Goal: Task Accomplishment & Management: Manage account settings

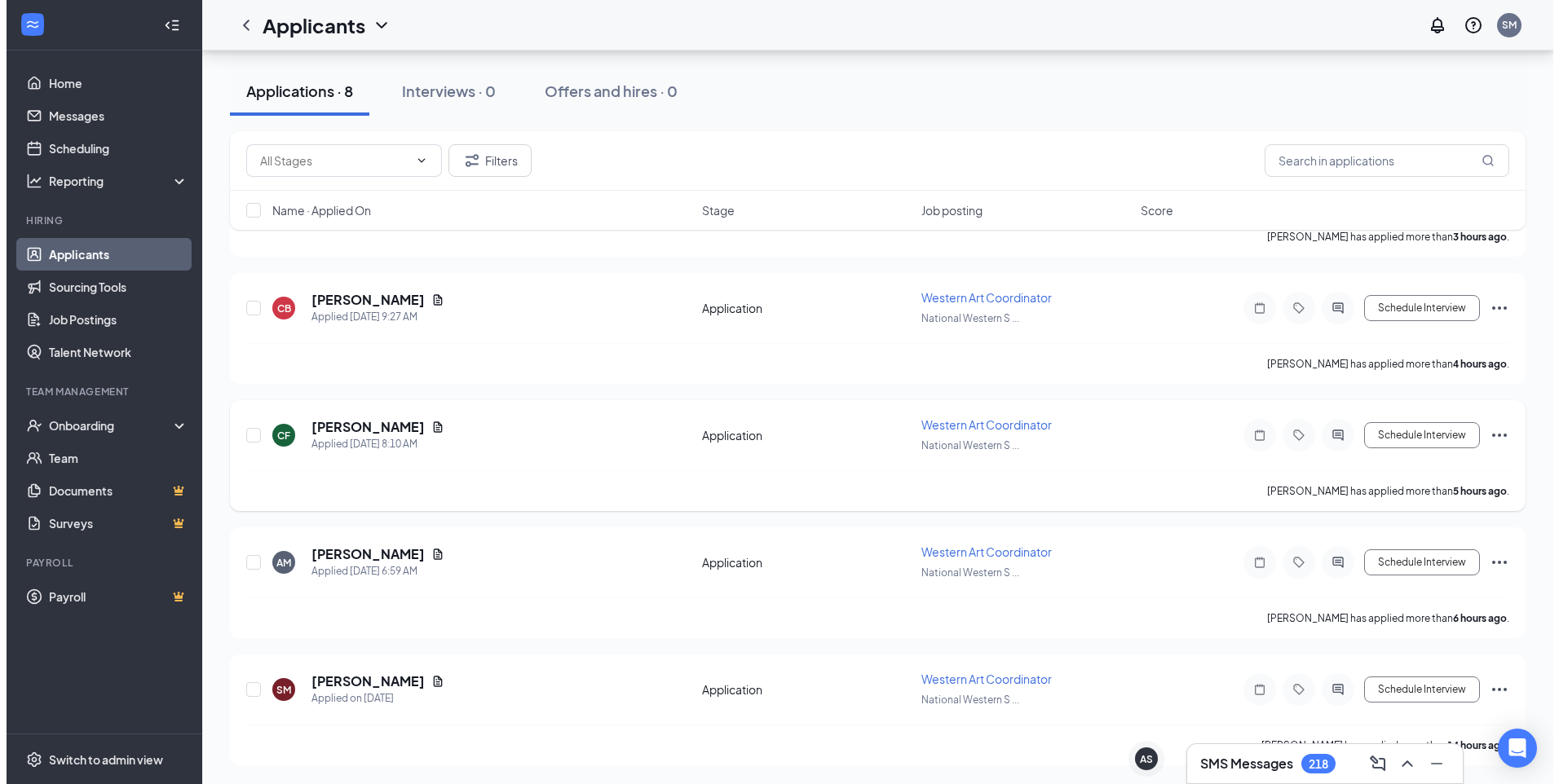
scroll to position [587, 0]
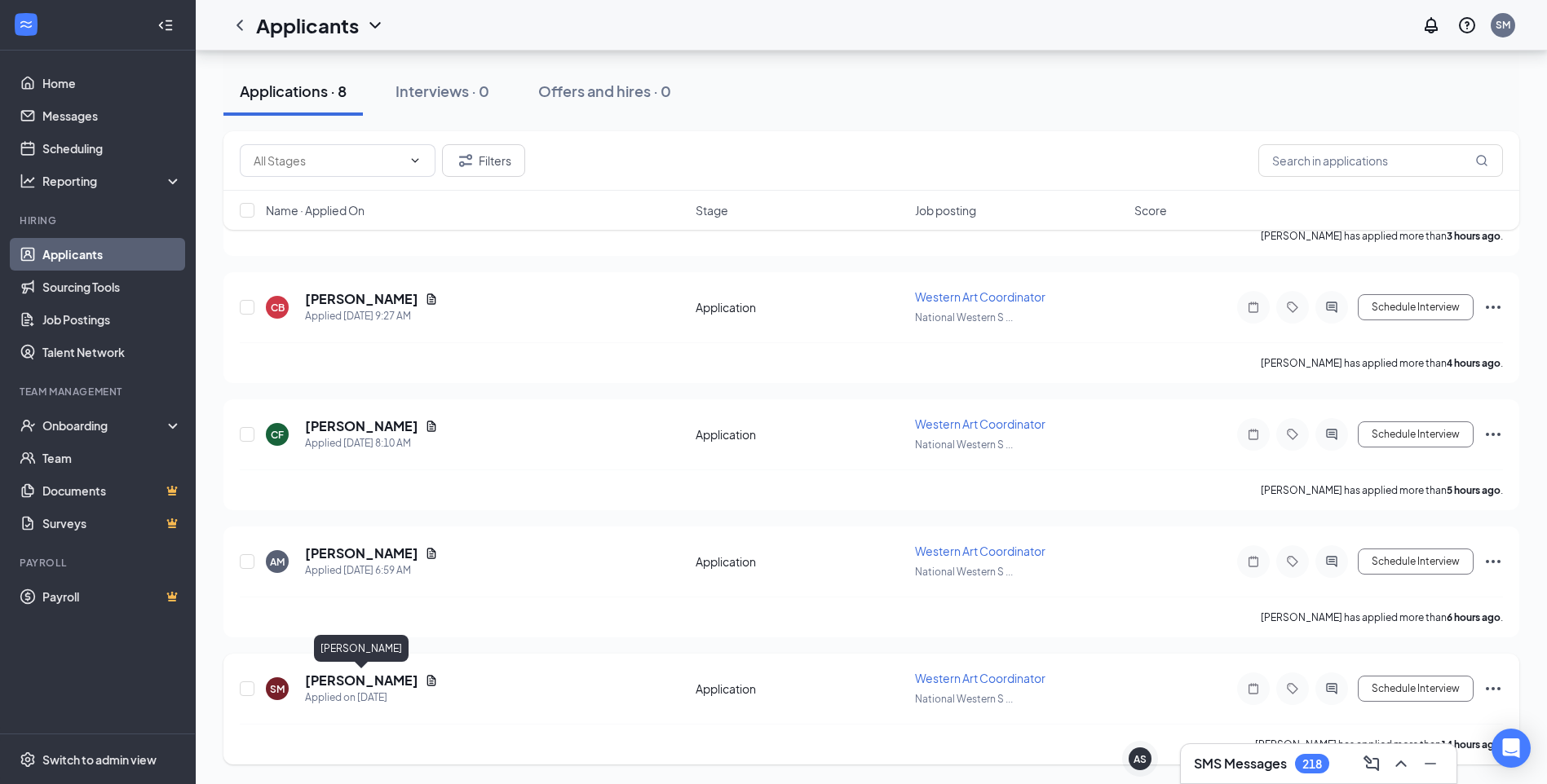
click at [341, 683] on h5 "[PERSON_NAME]" at bounding box center [362, 681] width 114 height 18
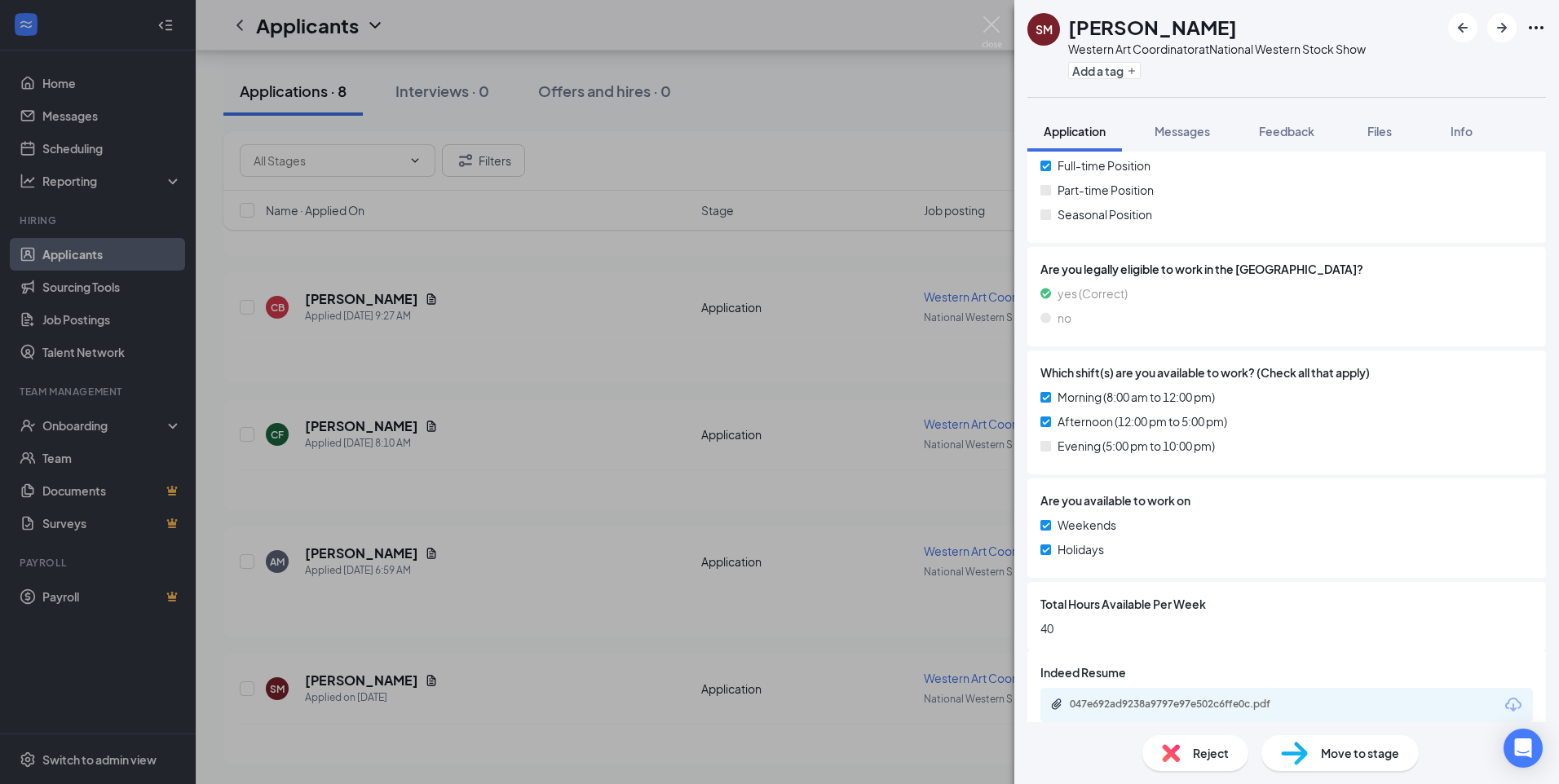
scroll to position [396, 0]
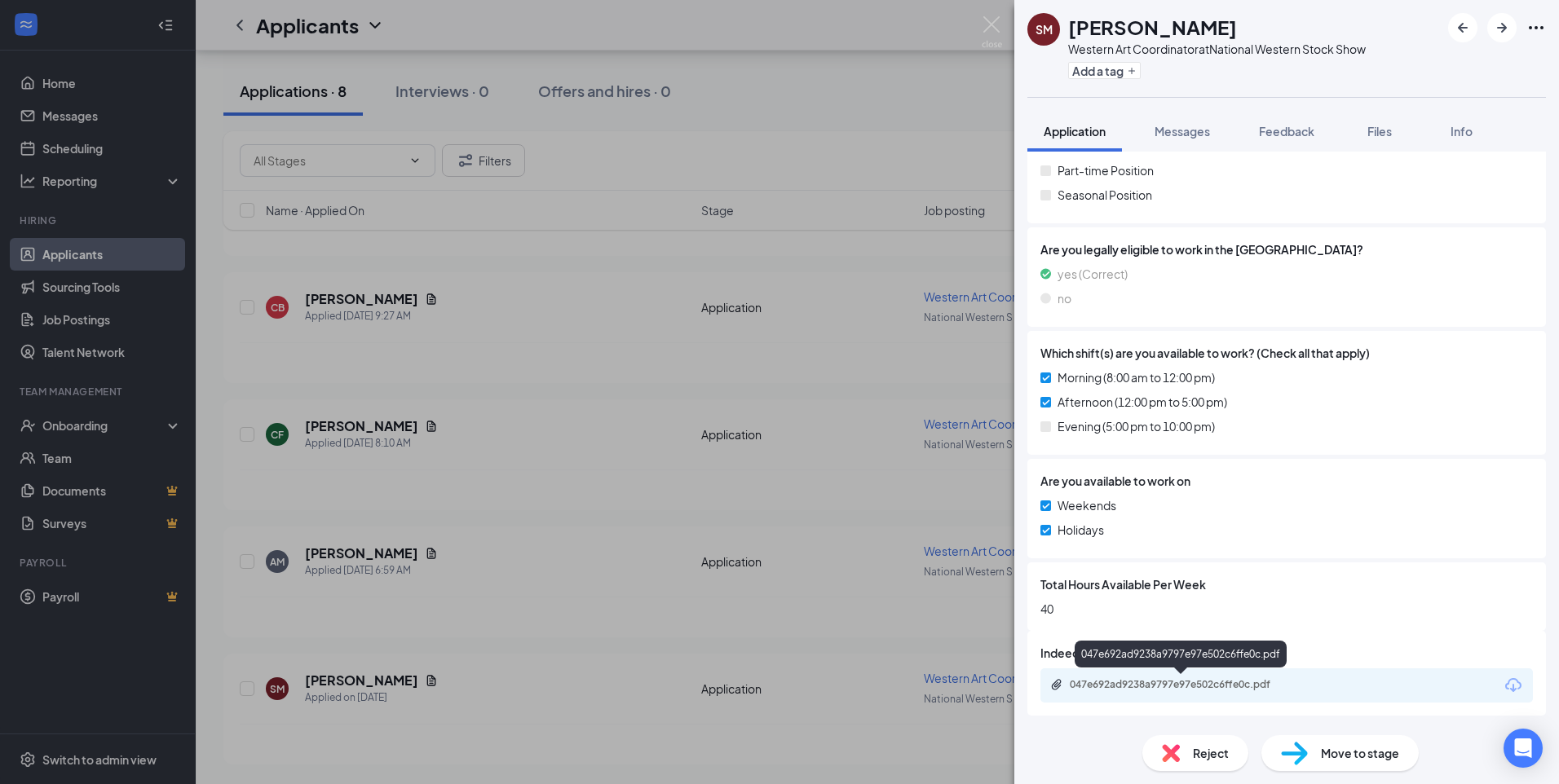
click at [1196, 687] on div "047e692ad9238a9797e97e502c6ffe0c.pdf" at bounding box center [1183, 684] width 228 height 13
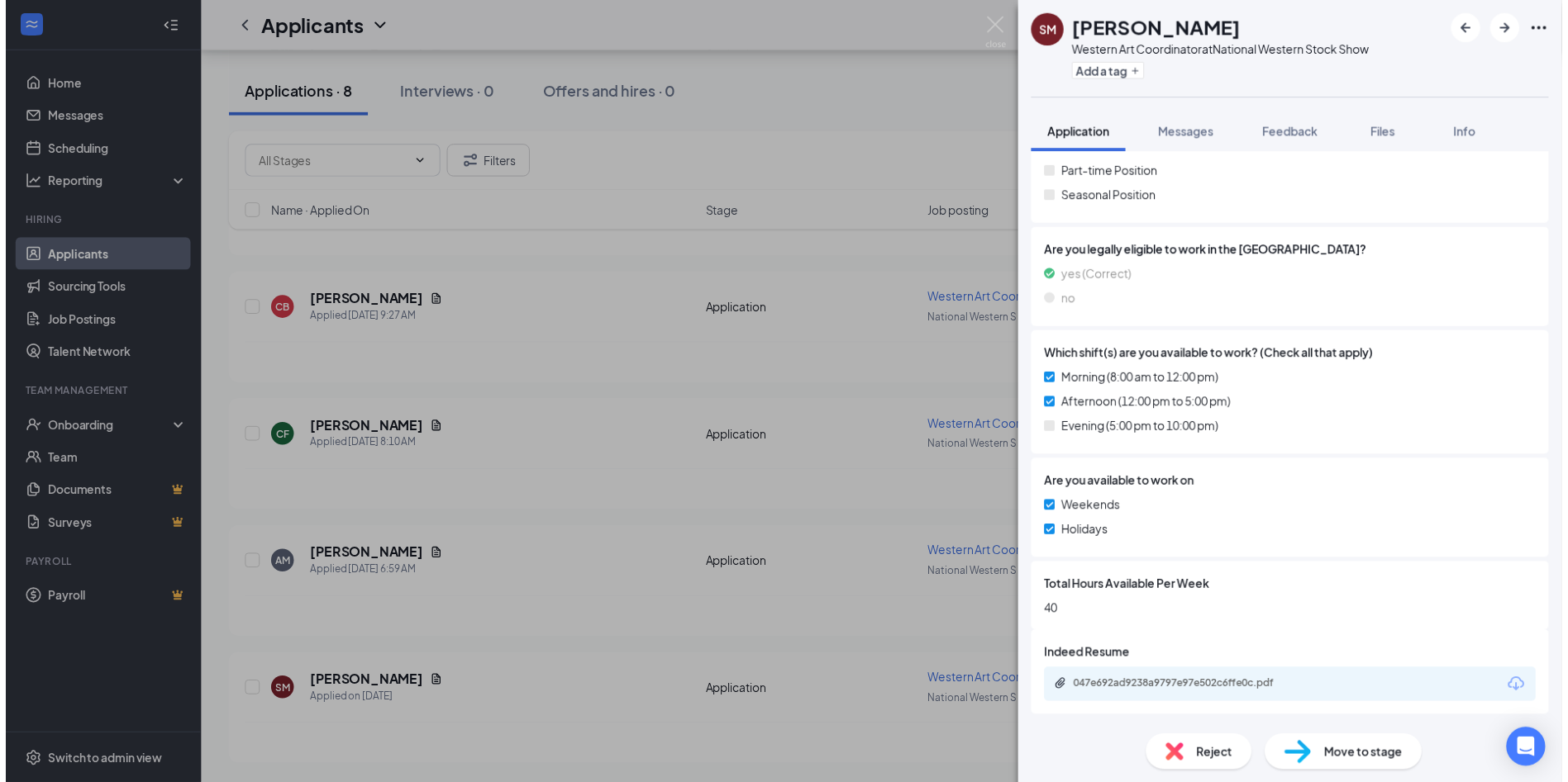
scroll to position [395, 0]
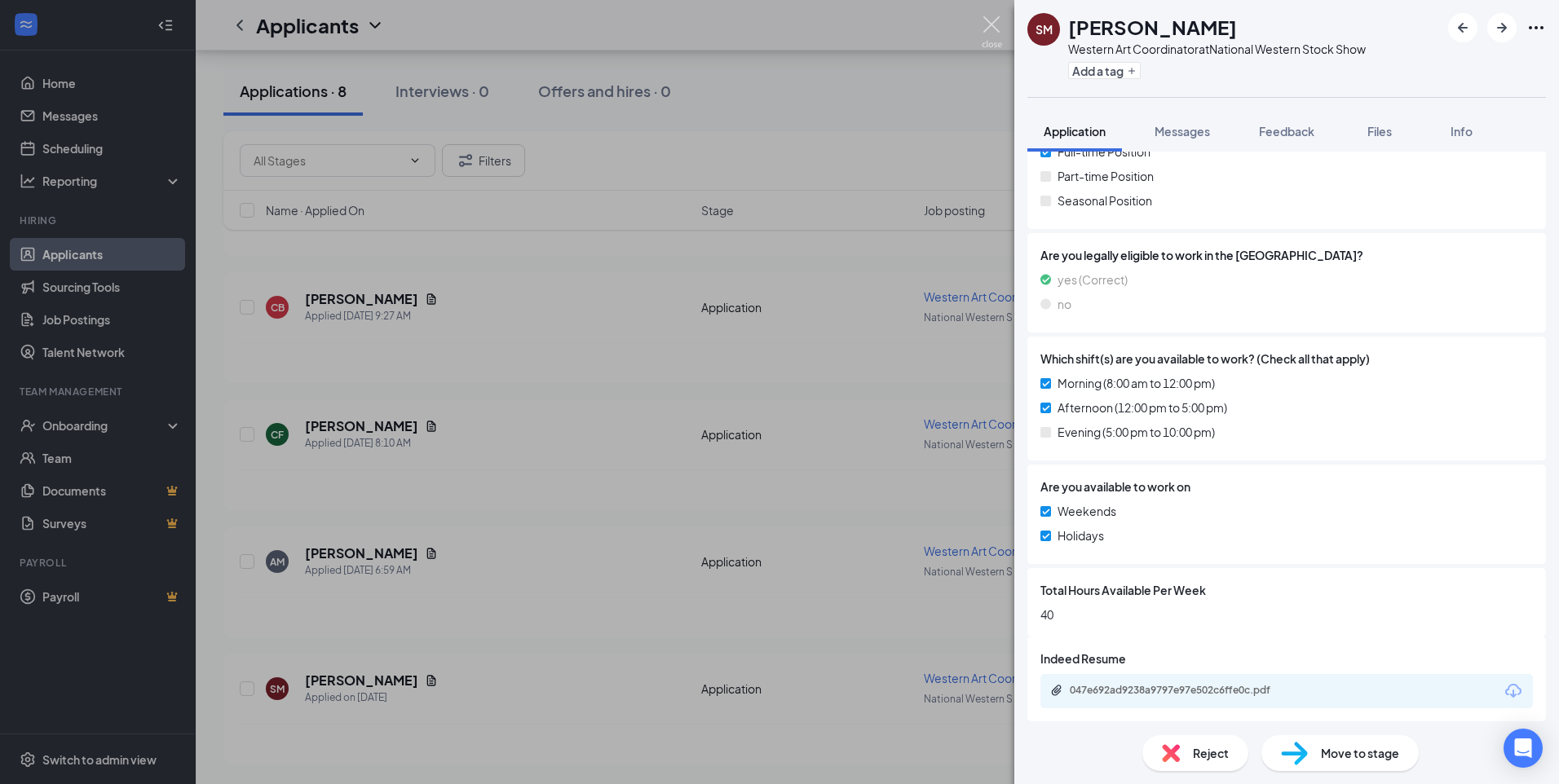
click at [990, 19] on img at bounding box center [991, 32] width 21 height 32
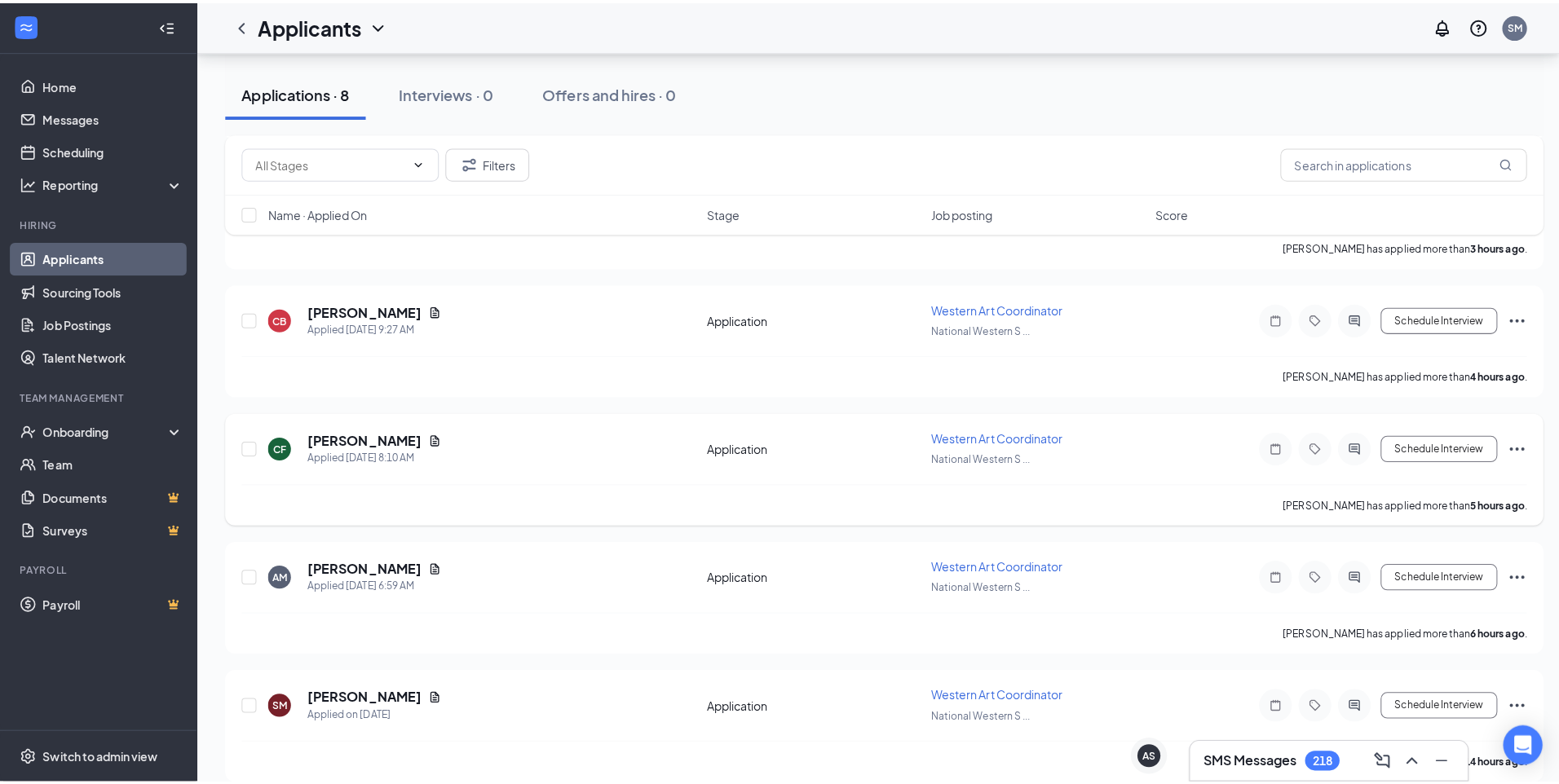
scroll to position [595, 0]
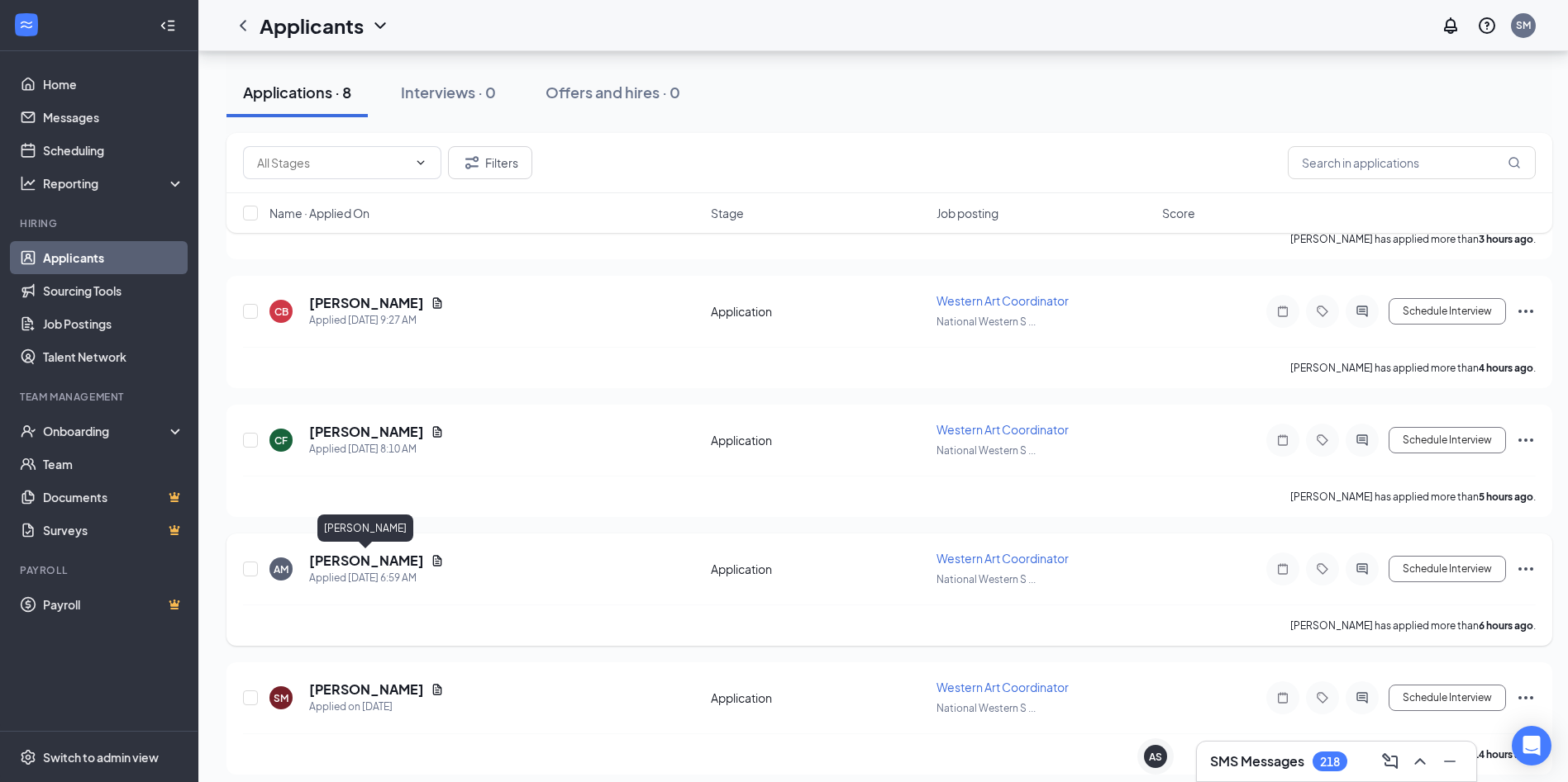
click at [329, 562] on h5 "[PERSON_NAME]" at bounding box center [367, 561] width 115 height 18
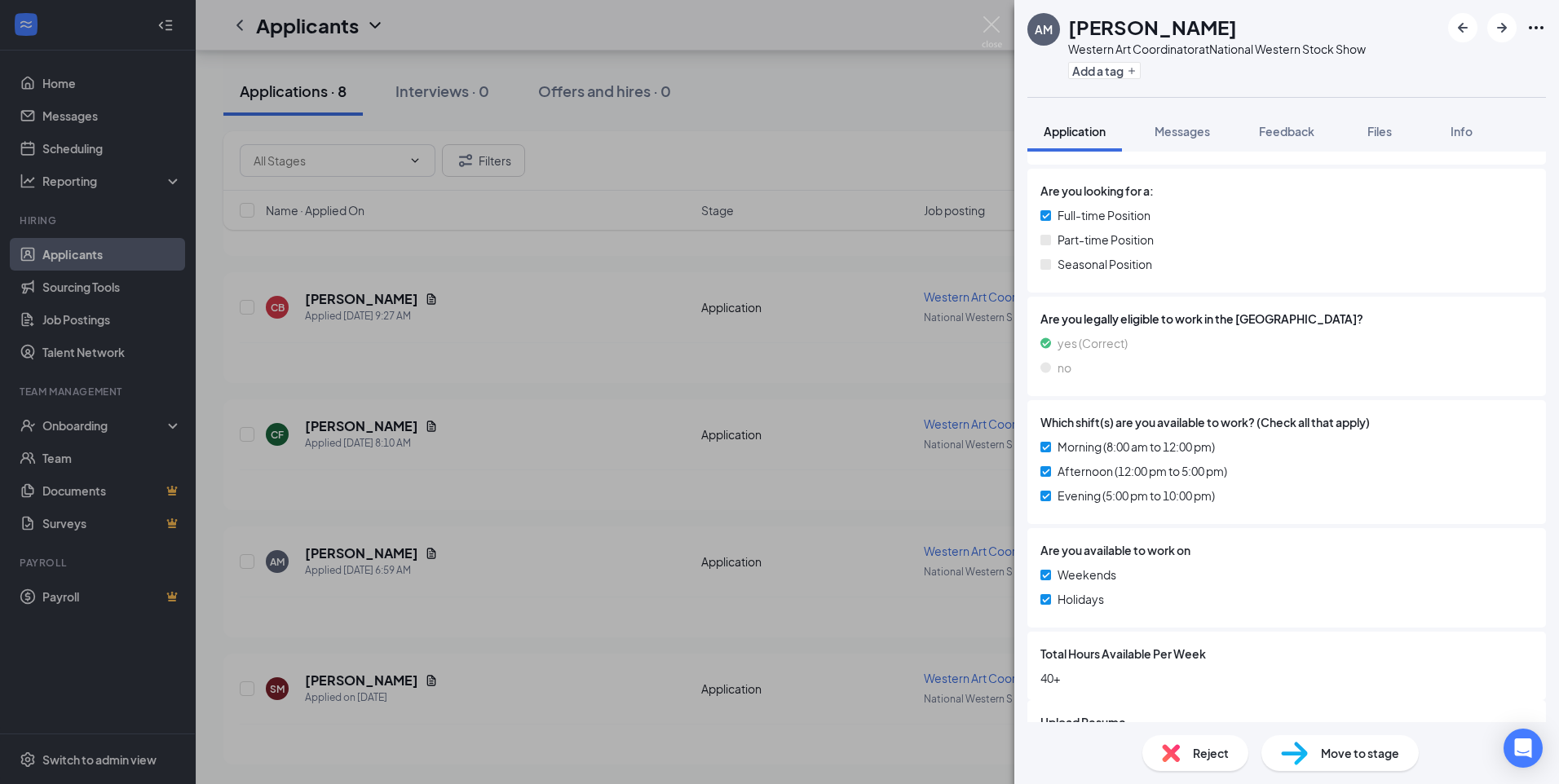
scroll to position [396, 0]
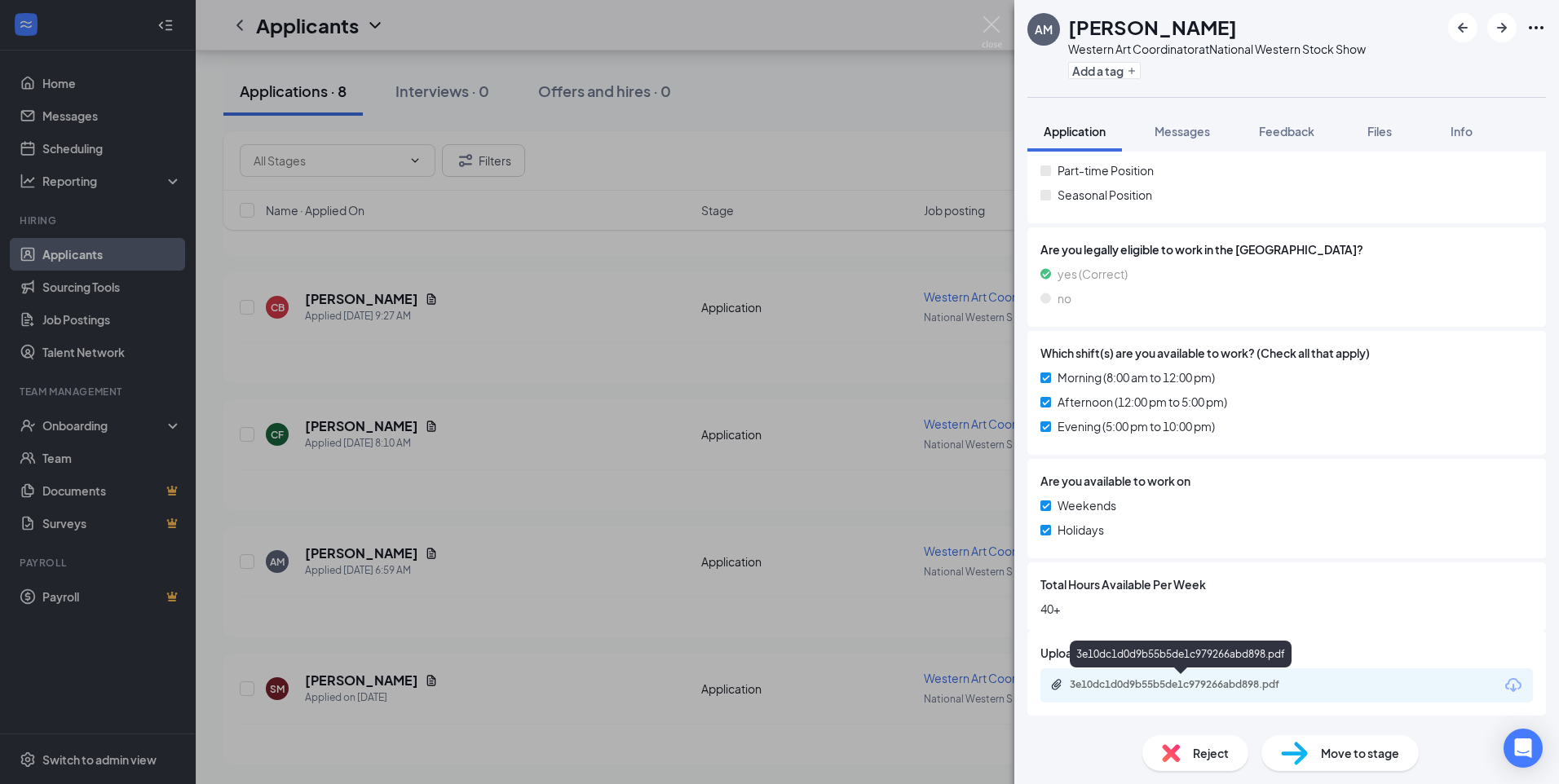
click at [1244, 682] on div "3e10dc1d0d9b55b5de1c979266abd898.pdf" at bounding box center [1183, 684] width 228 height 13
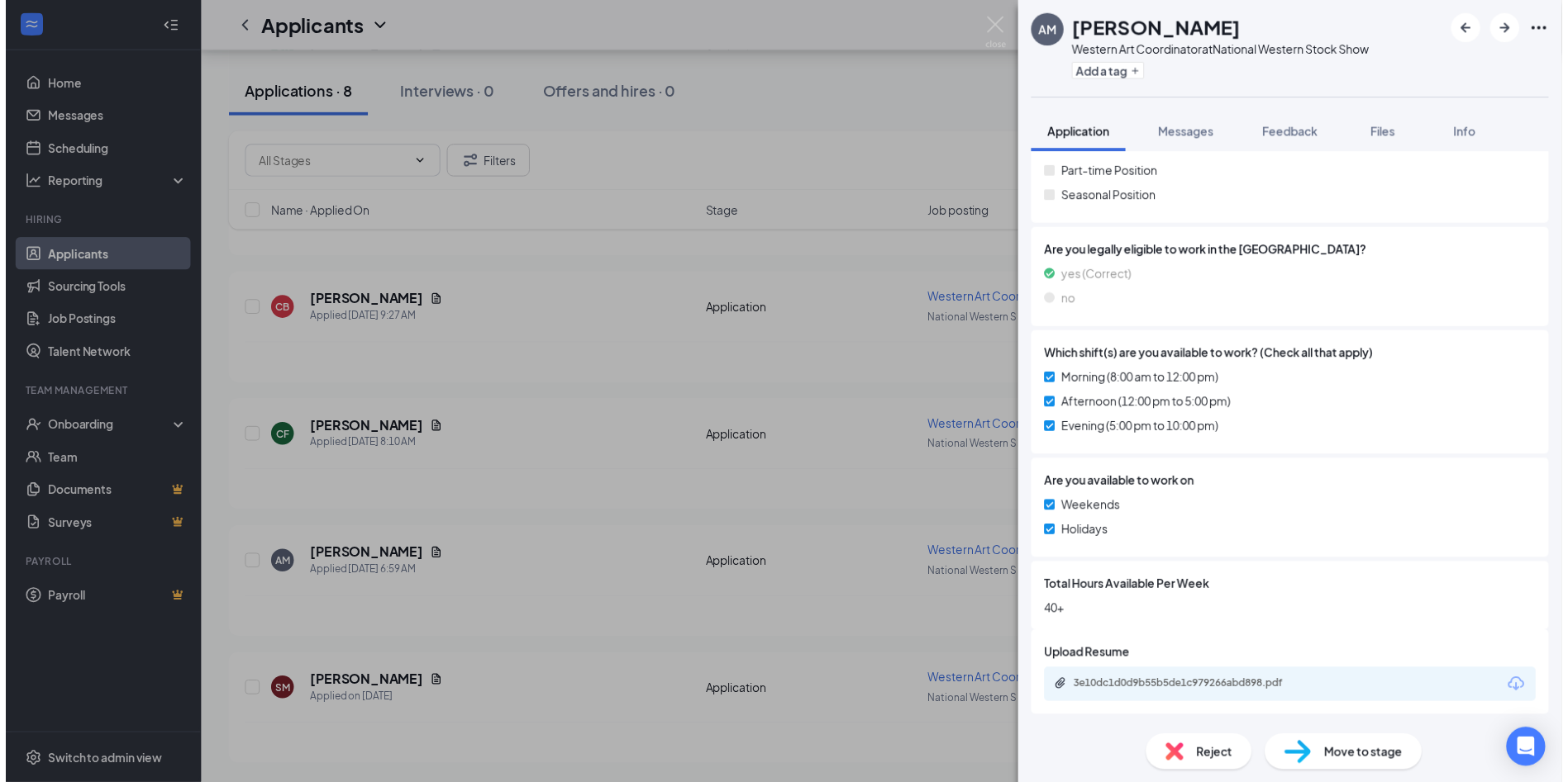
scroll to position [395, 0]
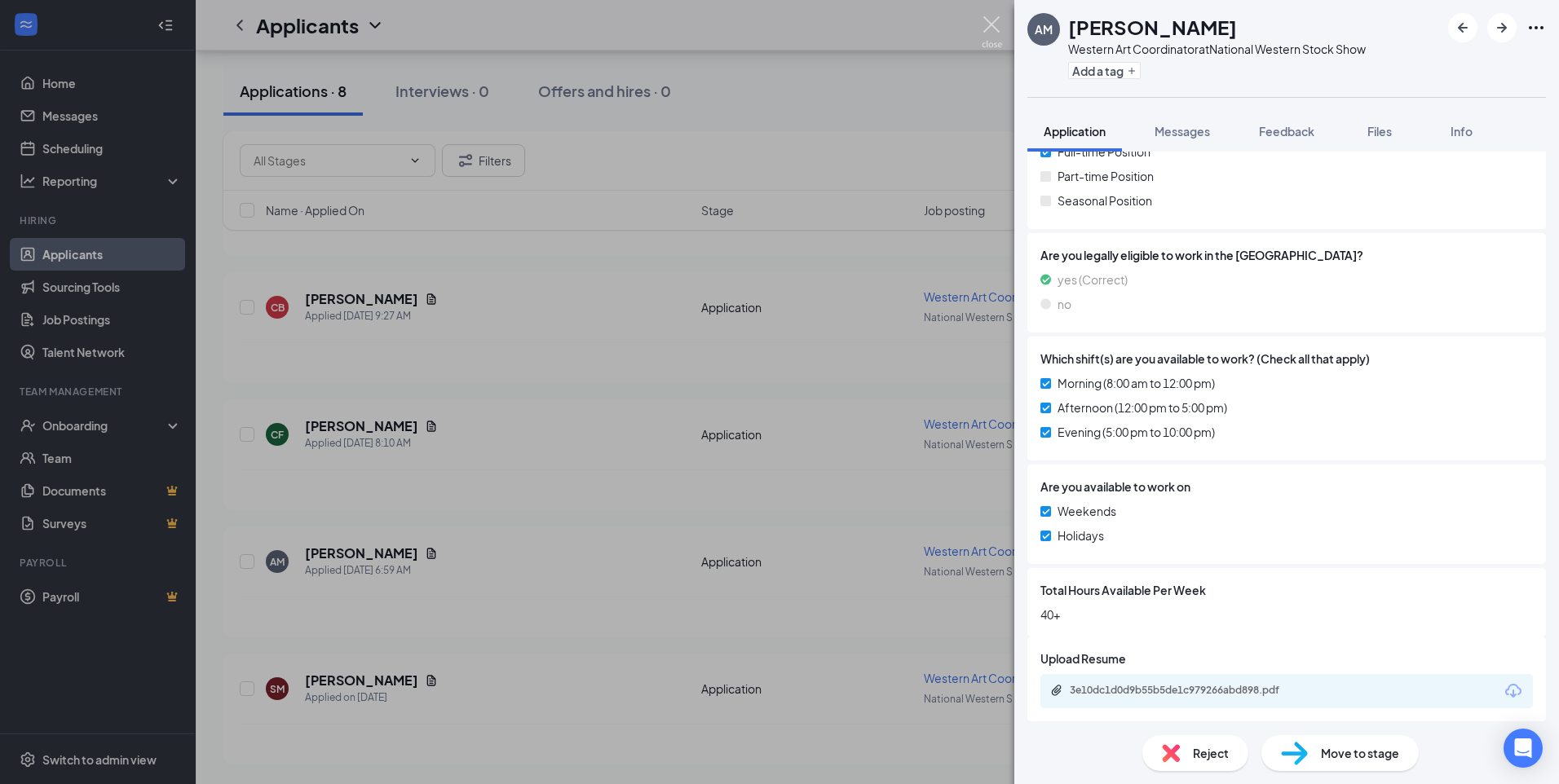
click at [992, 26] on img at bounding box center [991, 32] width 21 height 32
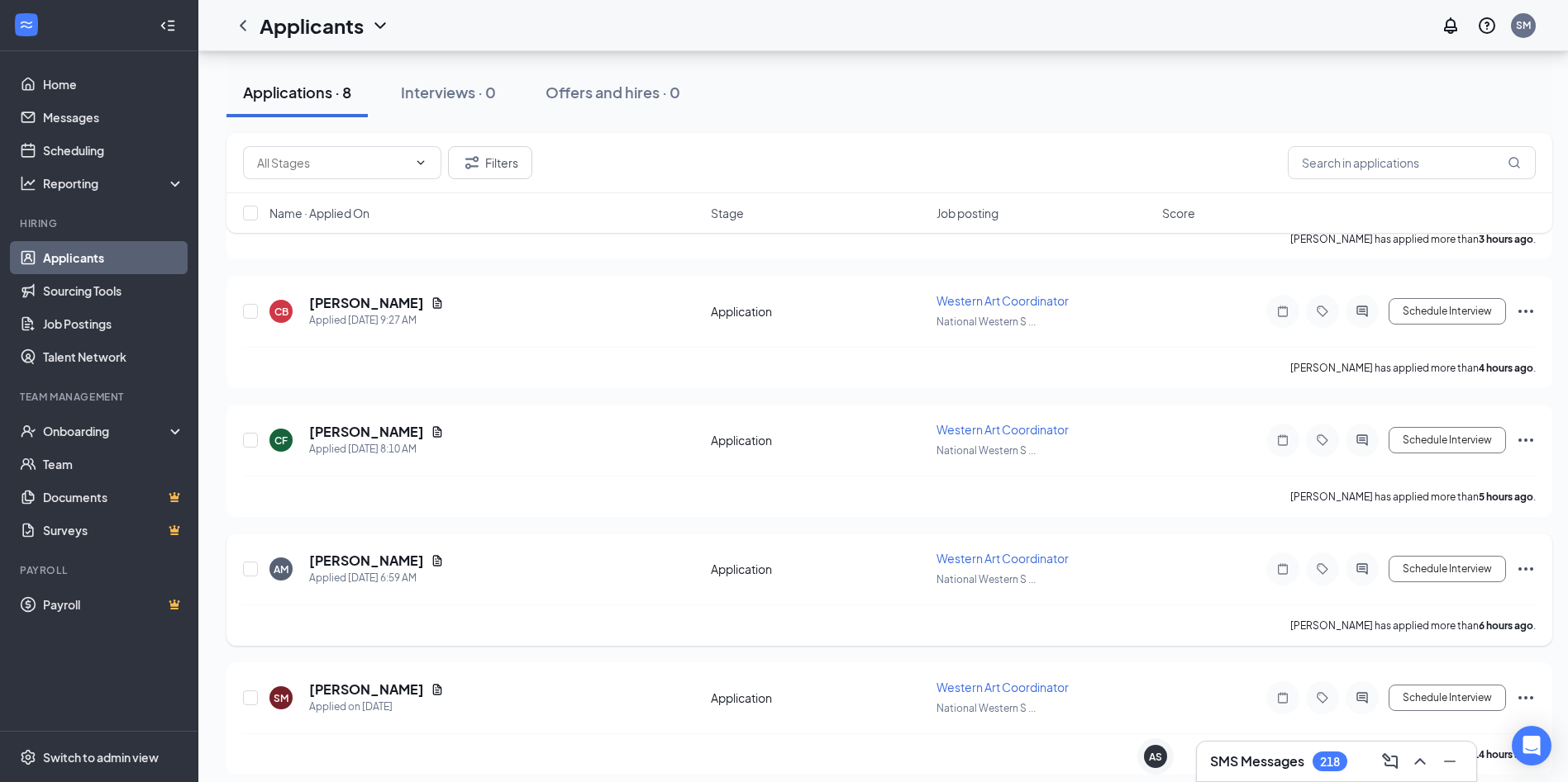
scroll to position [615, 0]
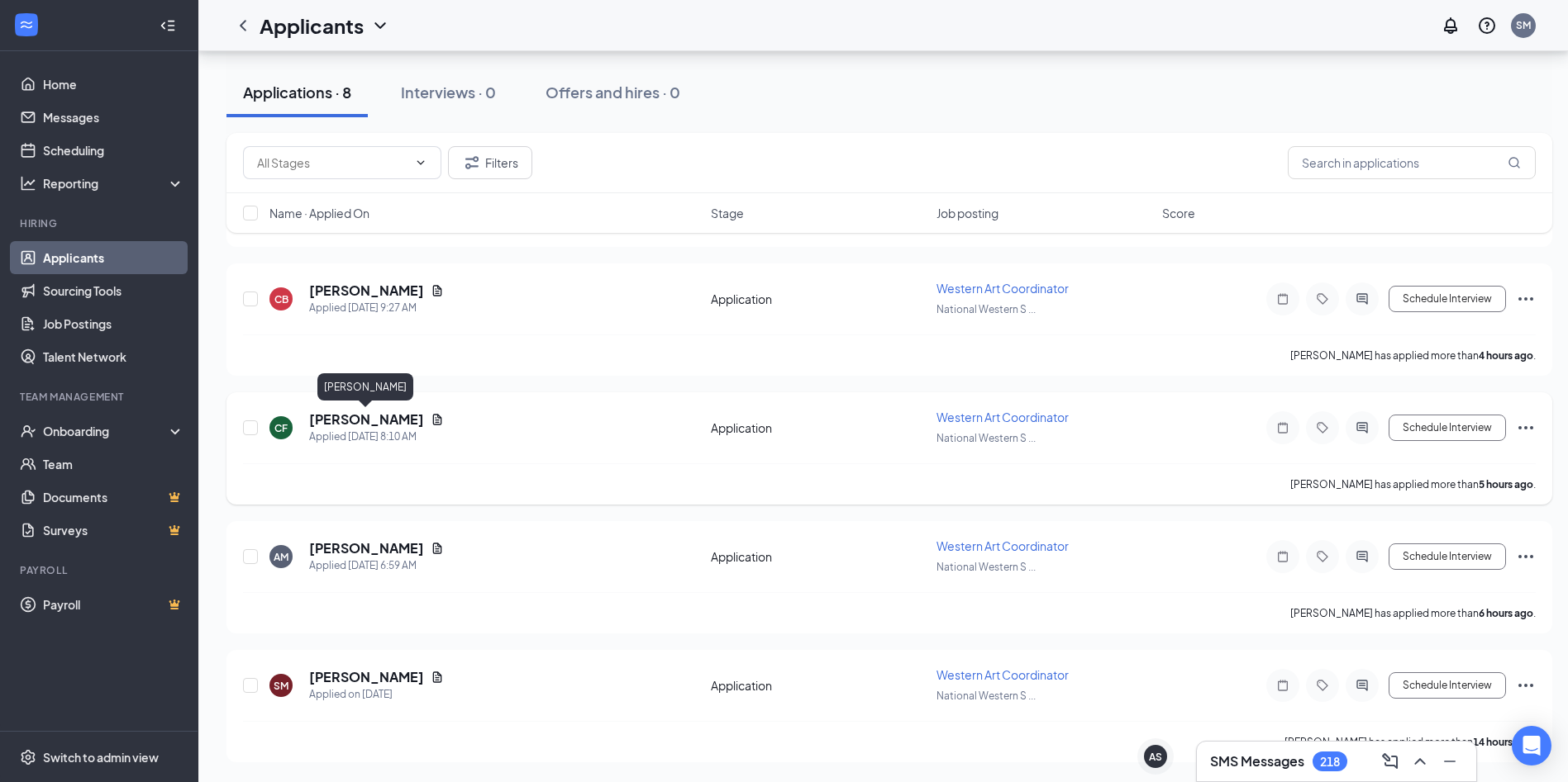
click at [361, 422] on h5 "[PERSON_NAME]" at bounding box center [367, 420] width 115 height 18
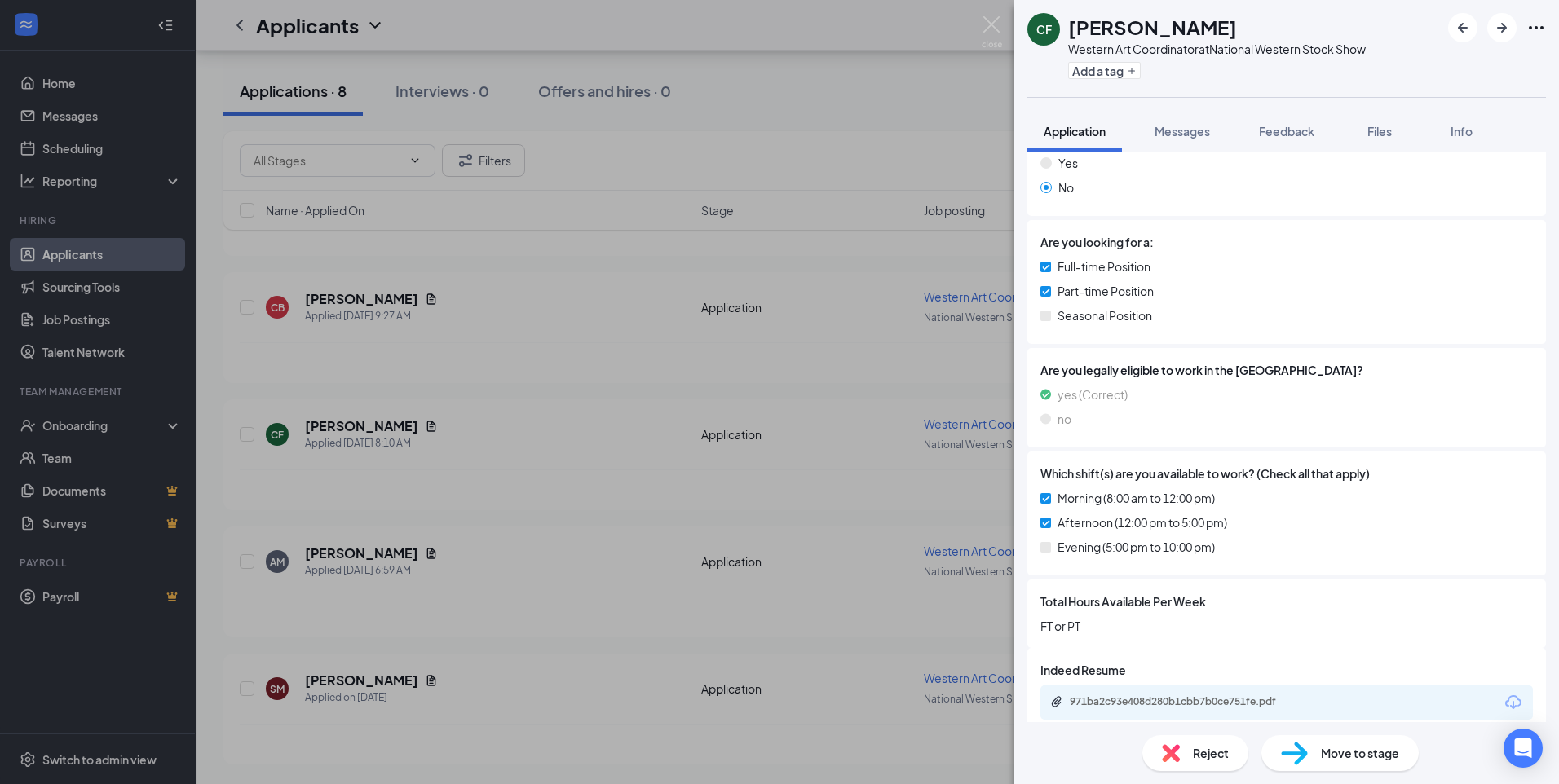
scroll to position [292, 0]
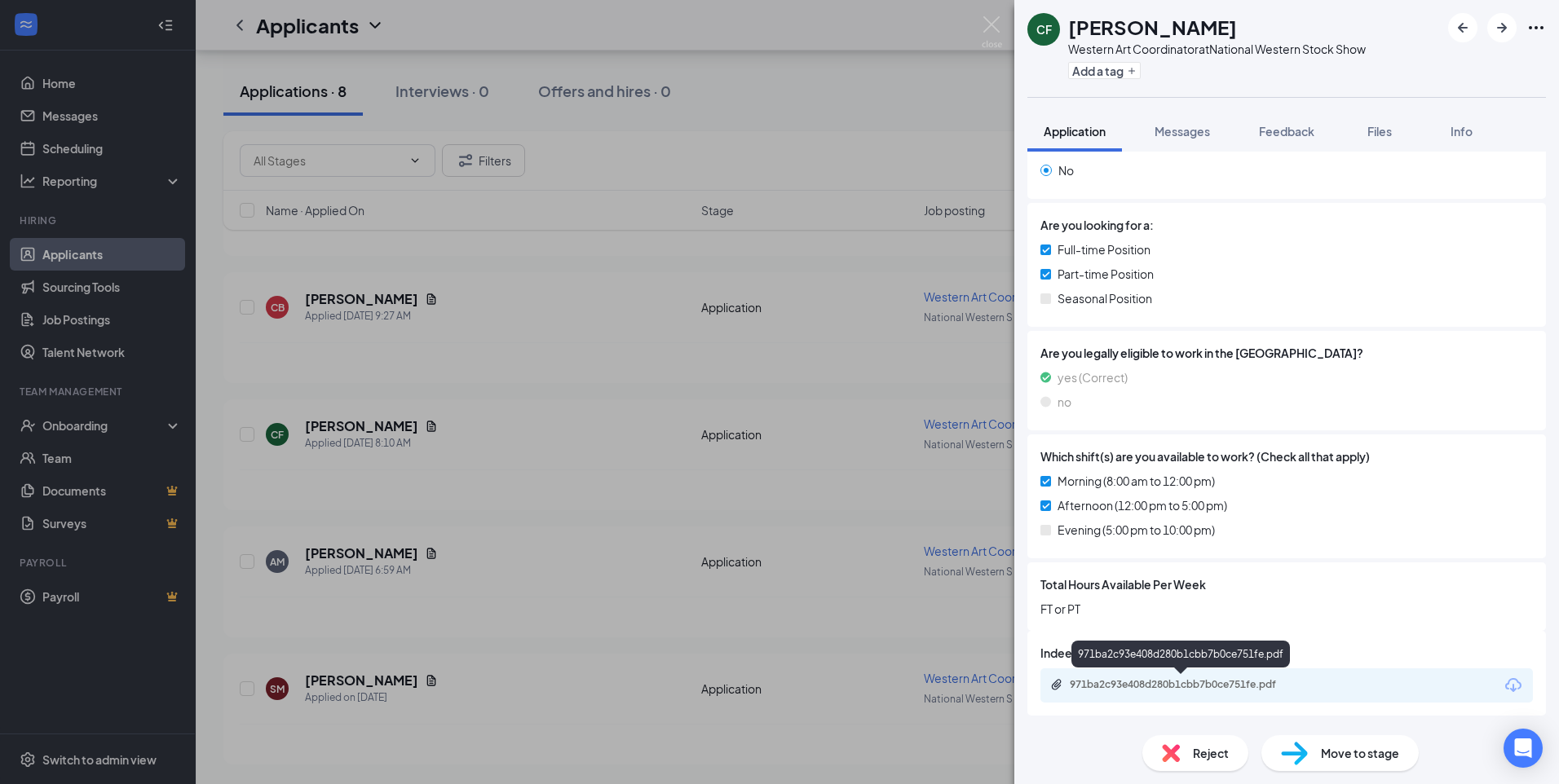
click at [1204, 689] on div "971ba2c93e408d280b1cbb7b0ce751fe.pdf" at bounding box center [1183, 684] width 228 height 13
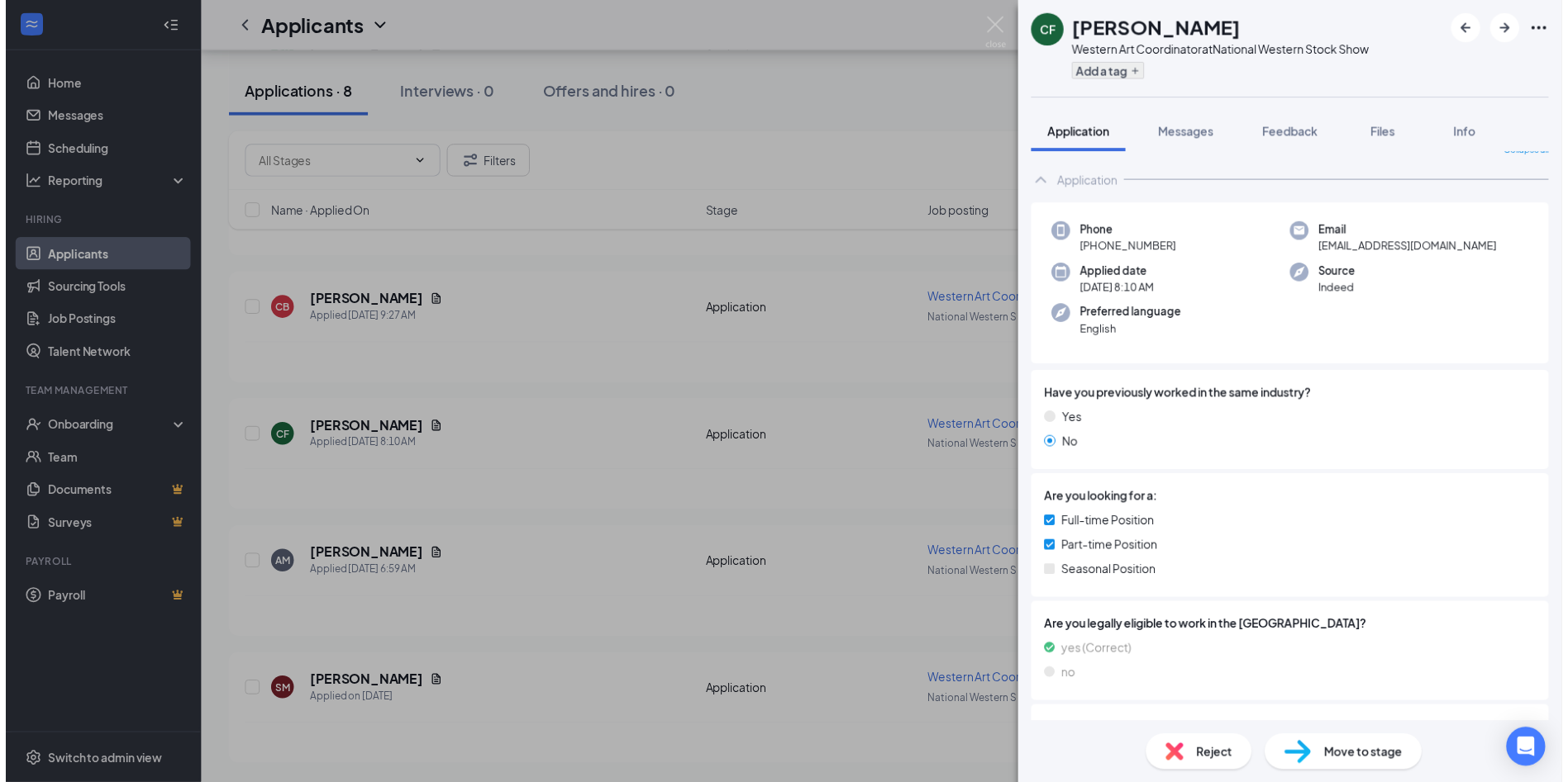
scroll to position [0, 0]
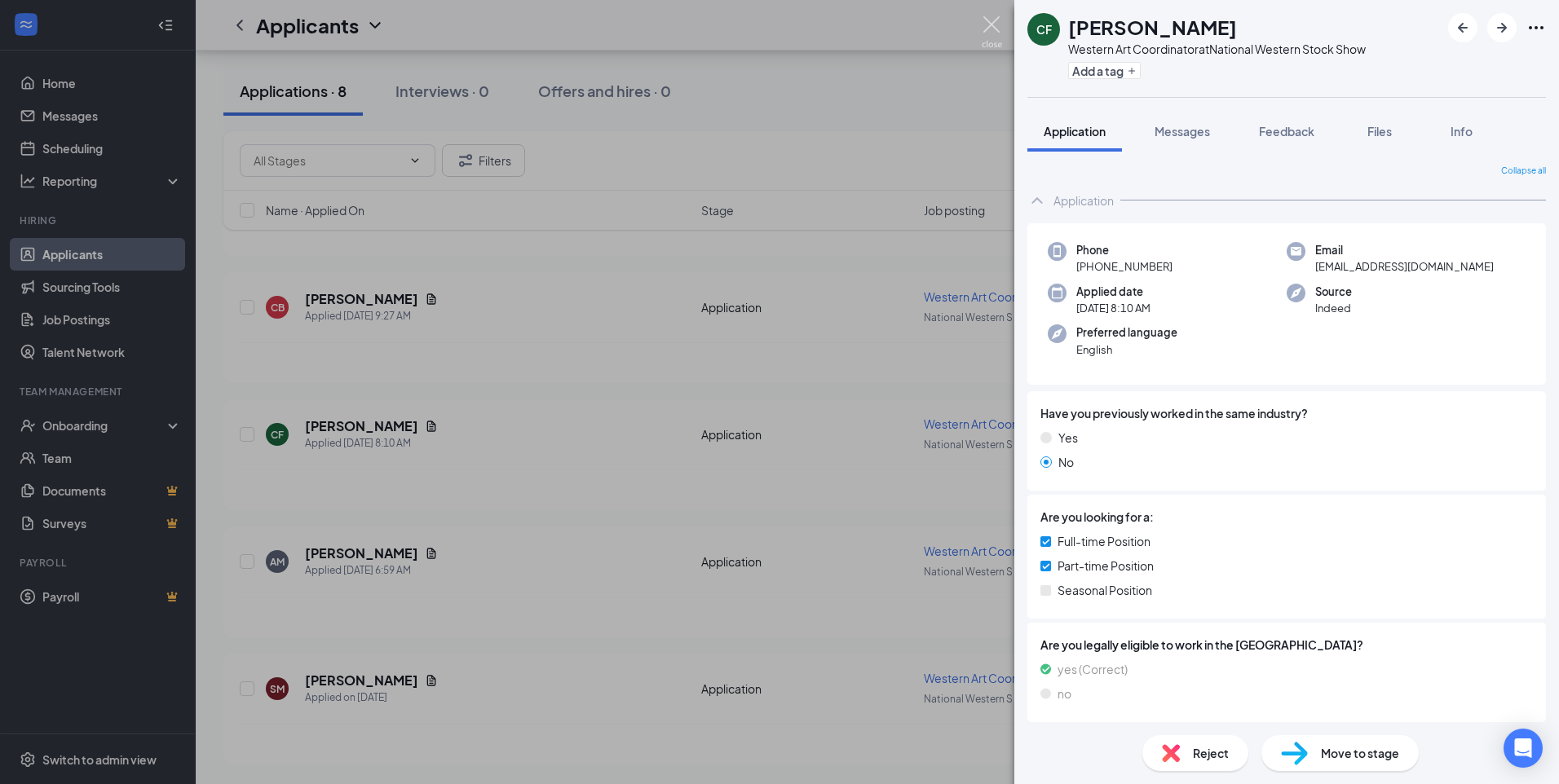
click at [986, 25] on img at bounding box center [991, 32] width 21 height 32
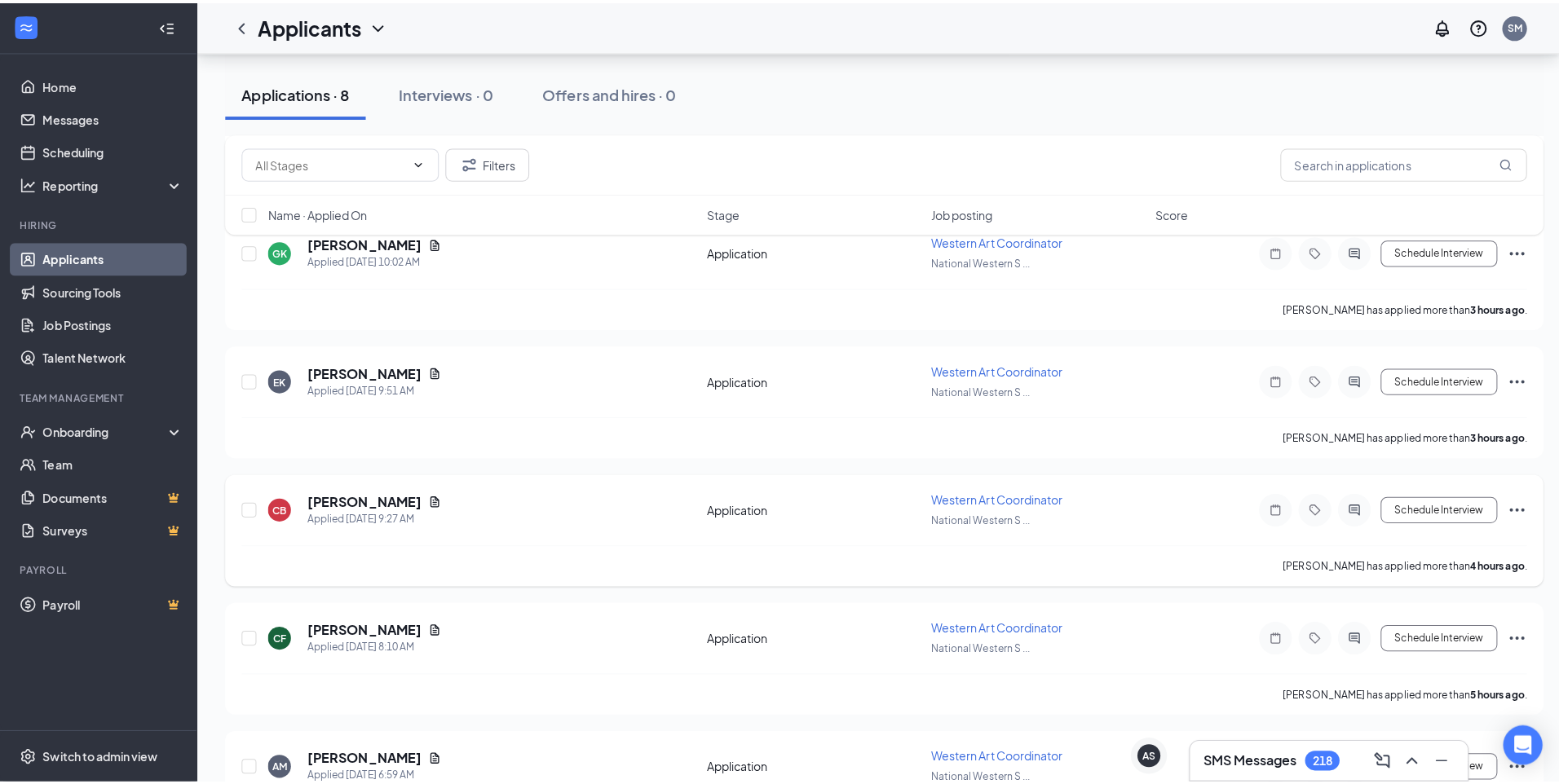
scroll to position [371, 0]
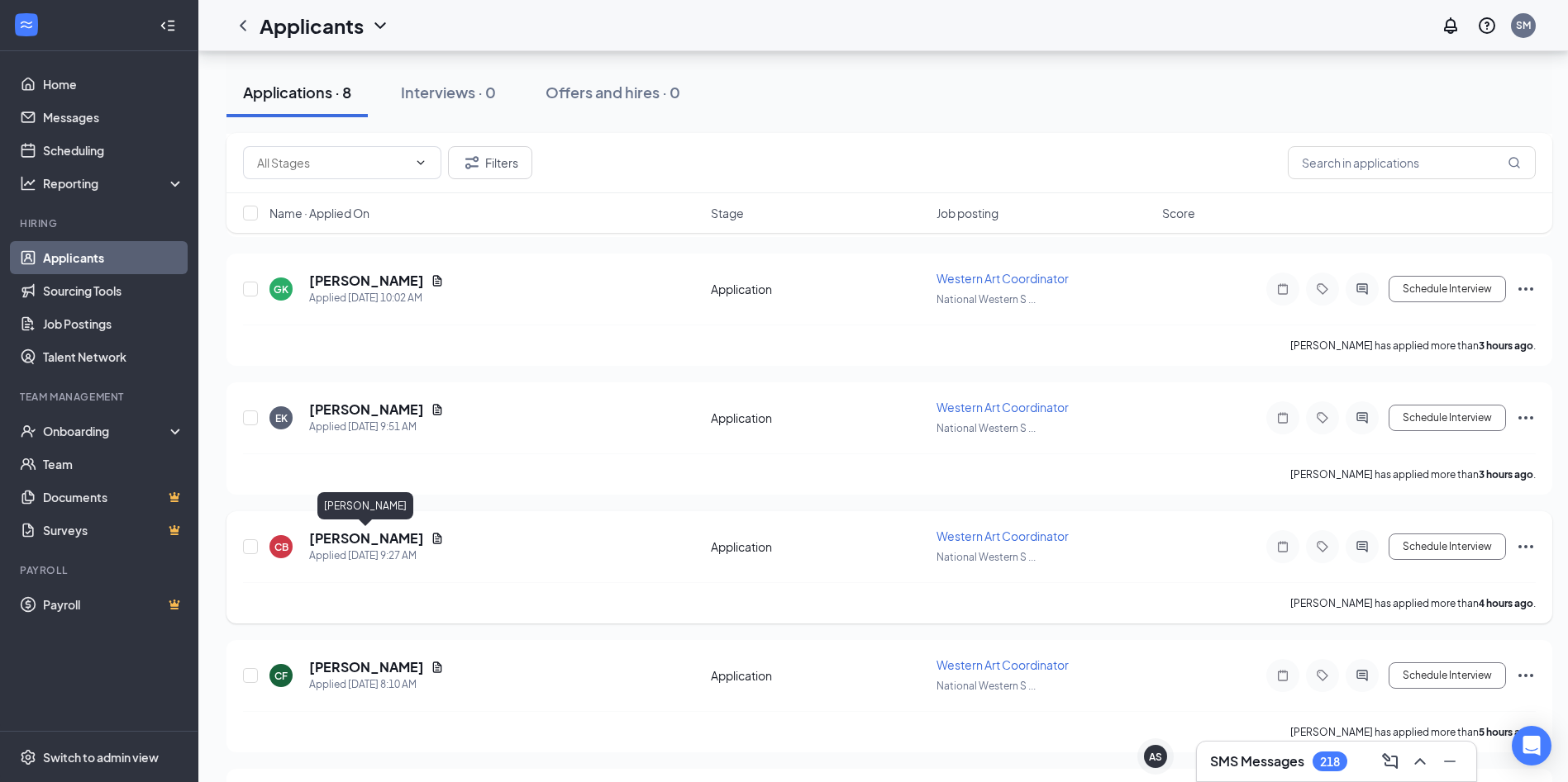
click at [371, 535] on h5 "[PERSON_NAME]" at bounding box center [367, 539] width 115 height 18
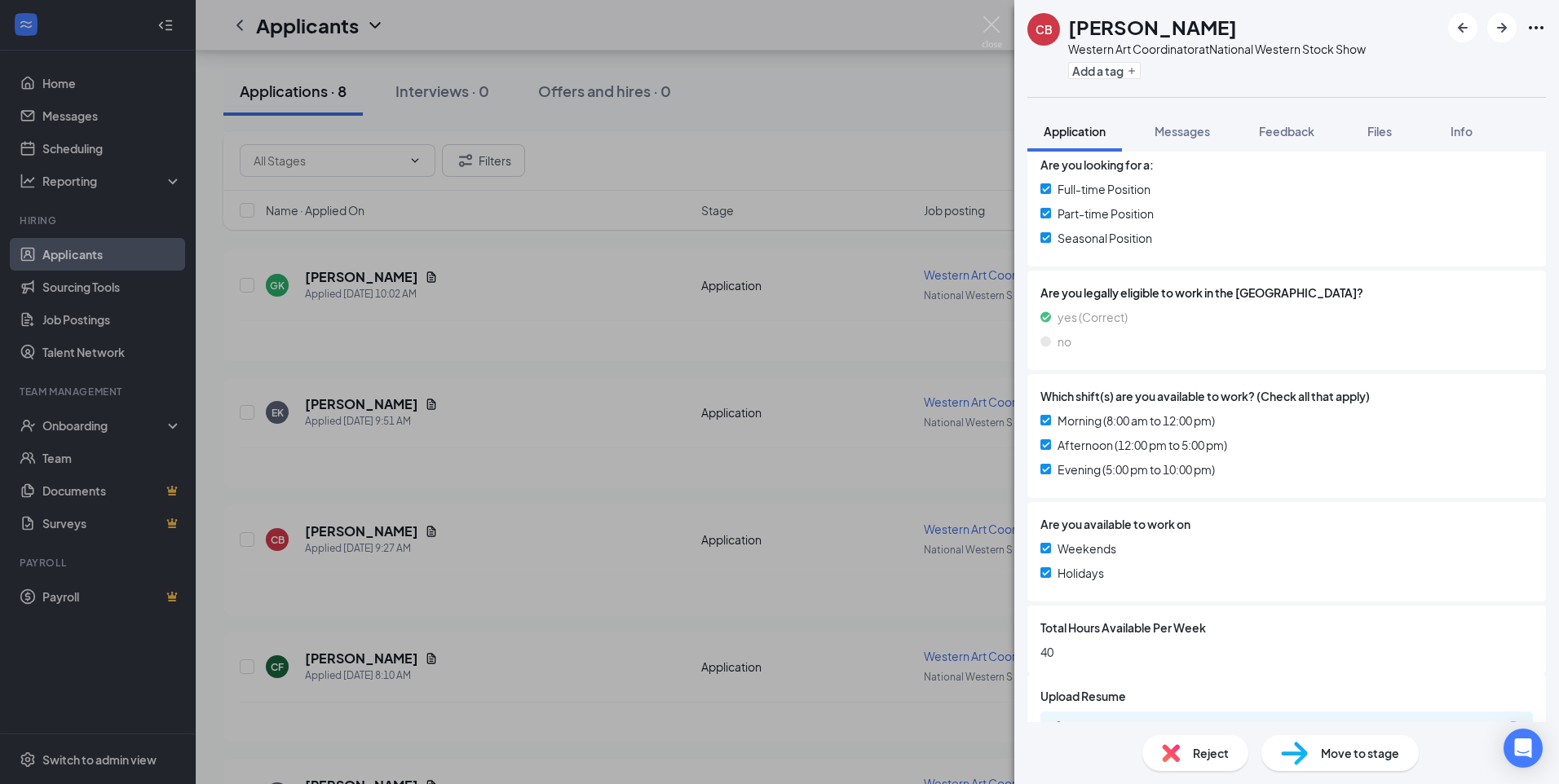
scroll to position [396, 0]
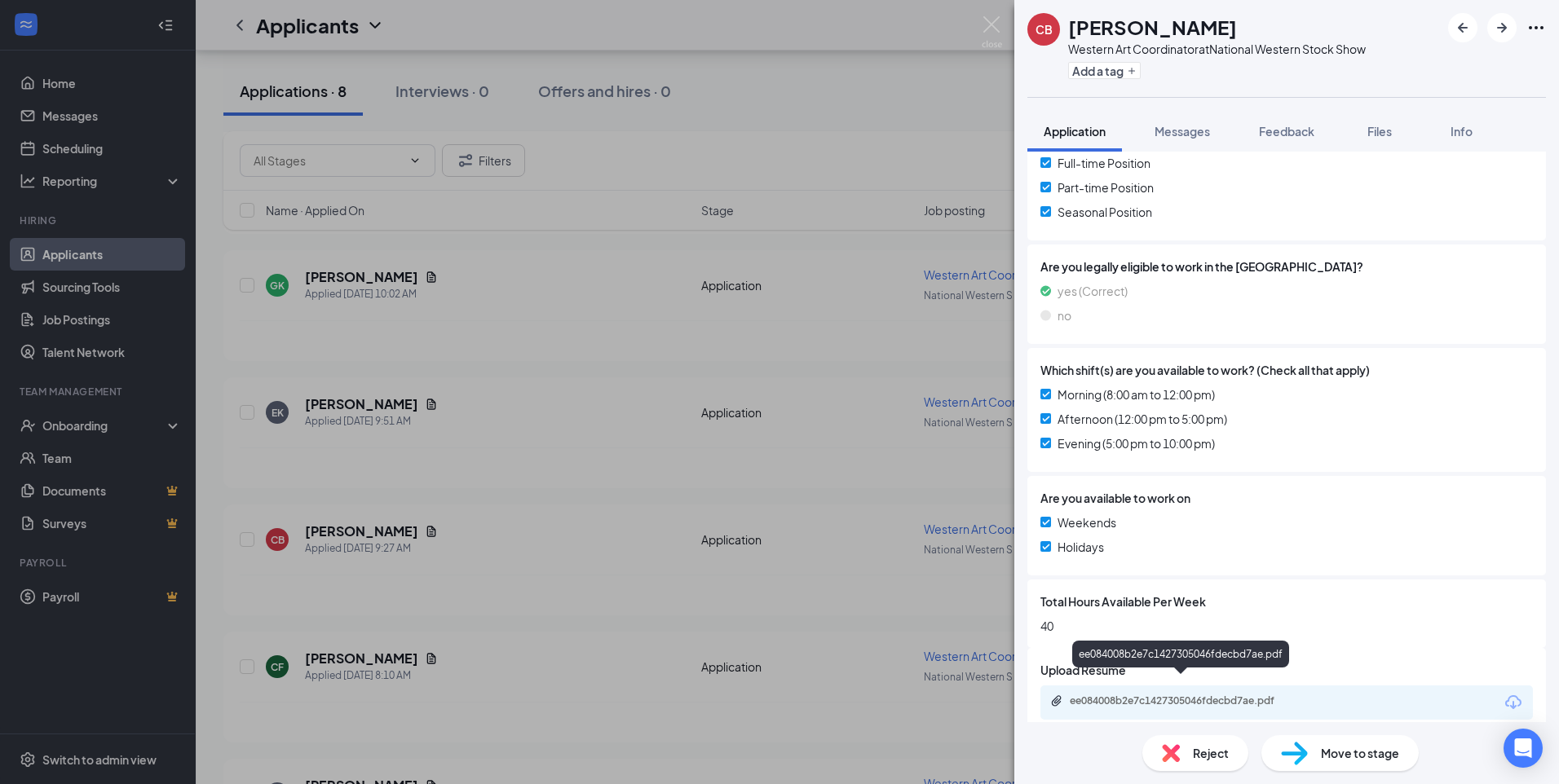
click at [1154, 694] on div "ee084008b2e7c1427305046fdecbd7ae.pdf" at bounding box center [1183, 701] width 228 height 13
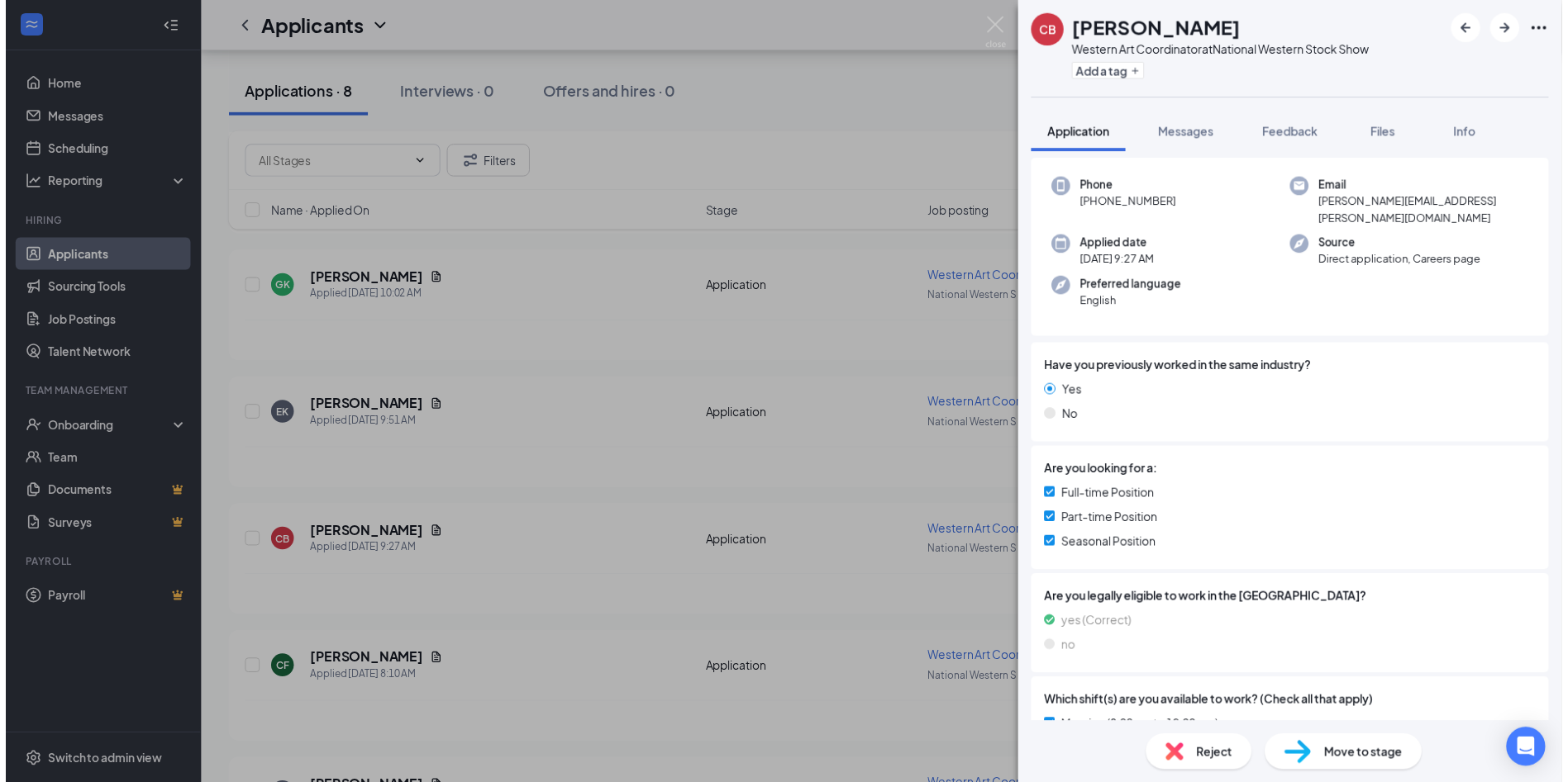
scroll to position [0, 0]
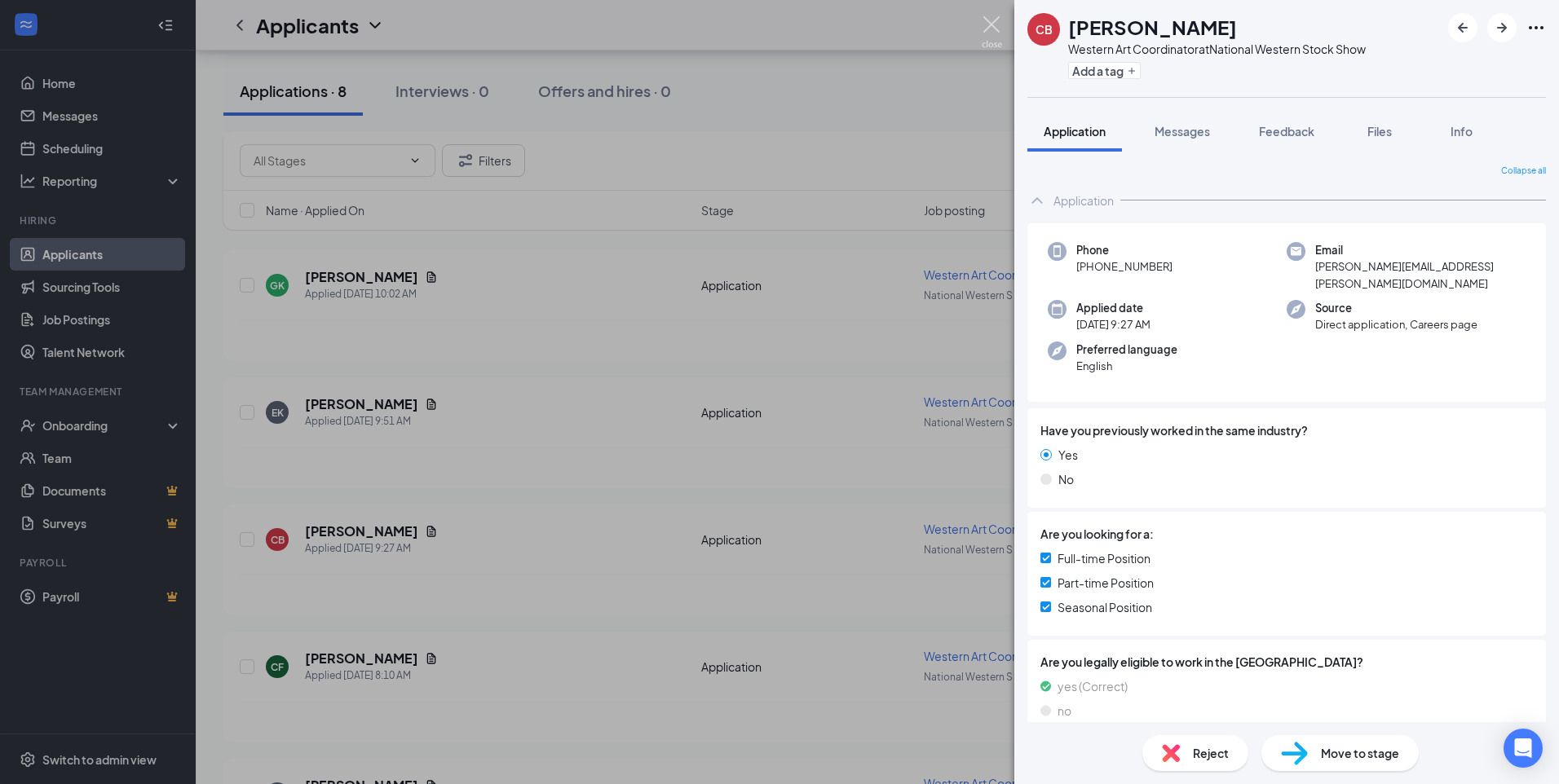
click at [986, 27] on img at bounding box center [991, 32] width 21 height 32
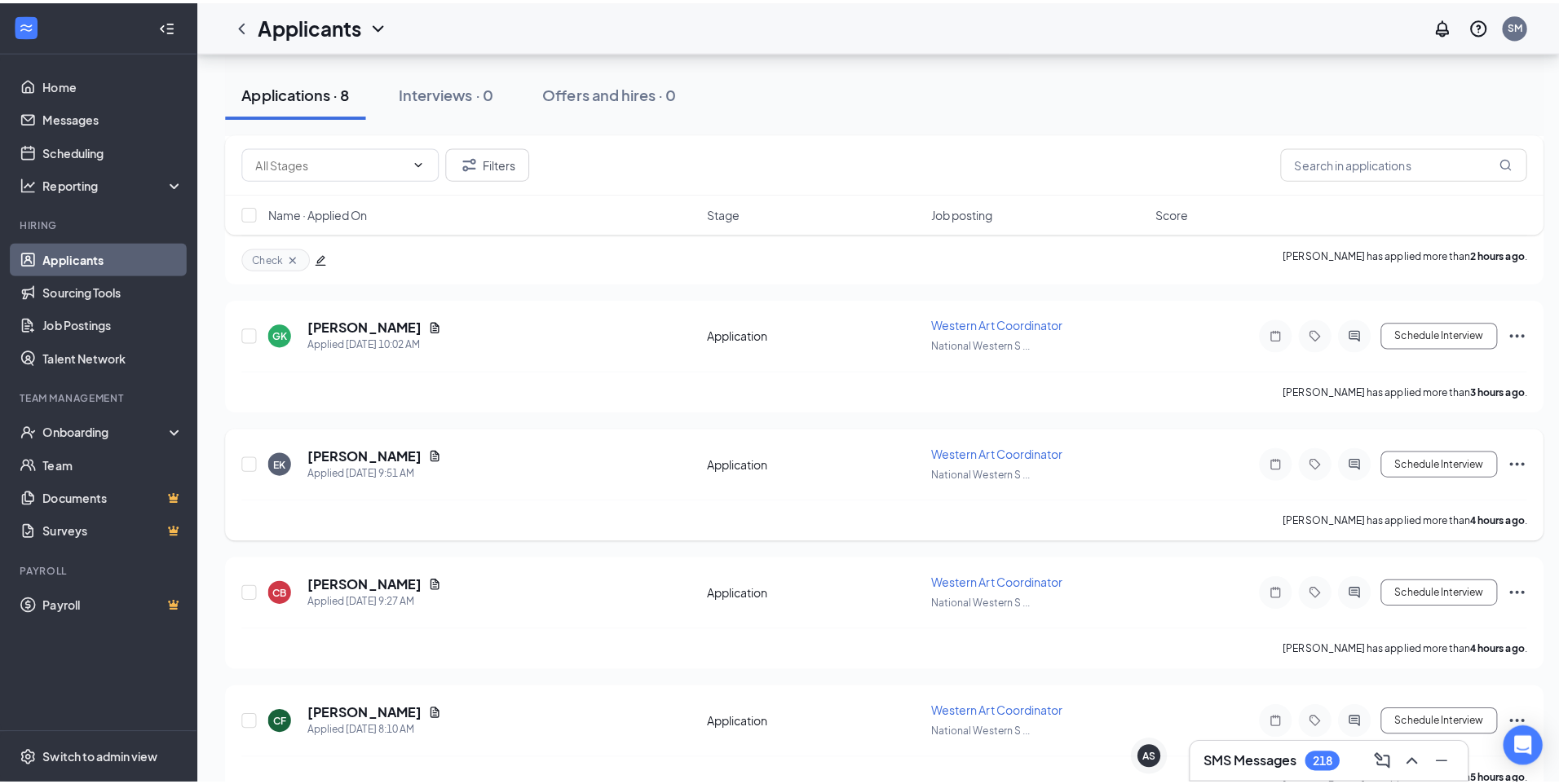
scroll to position [290, 0]
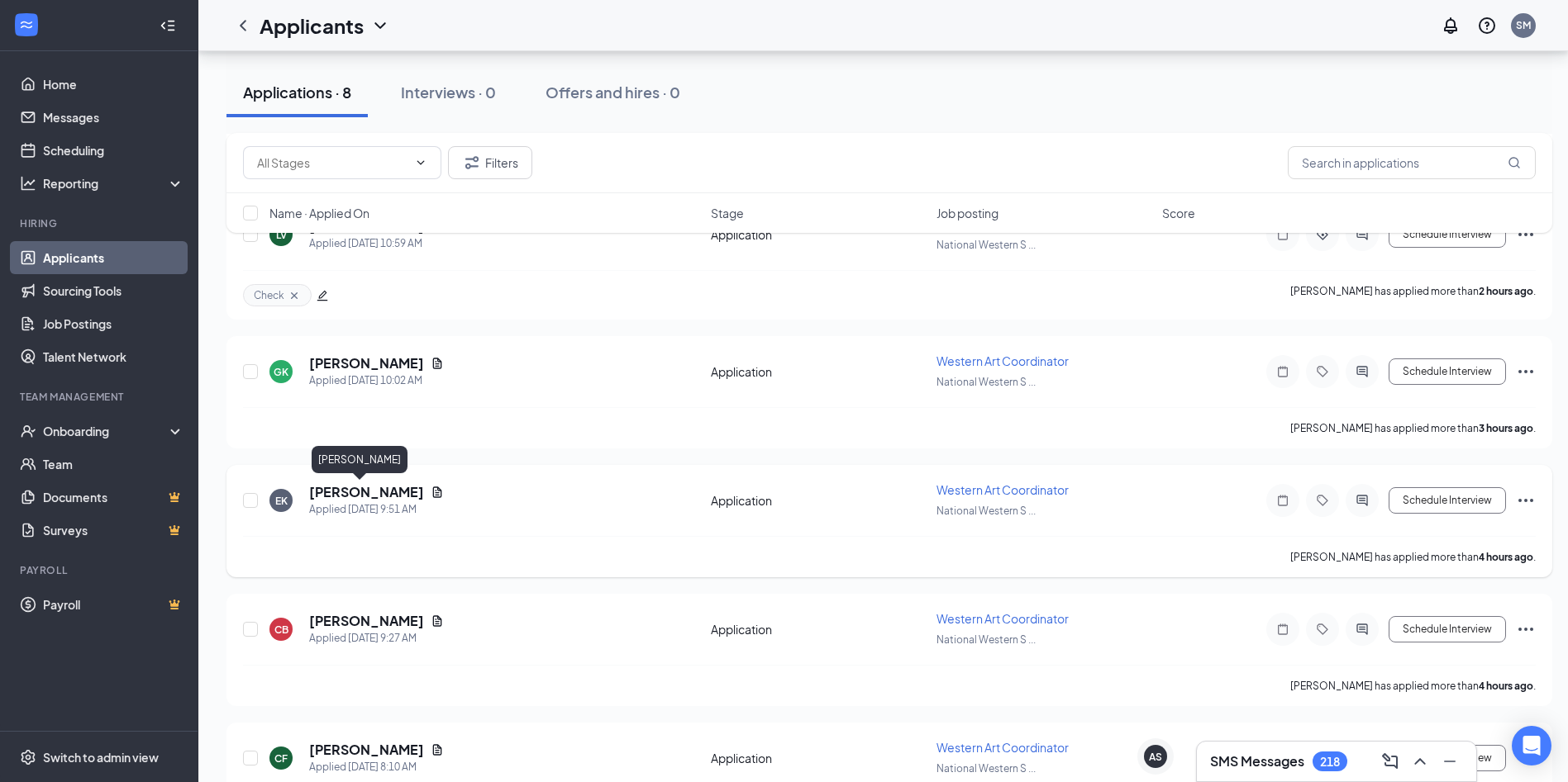
click at [323, 494] on h5 "[PERSON_NAME]" at bounding box center [367, 493] width 115 height 18
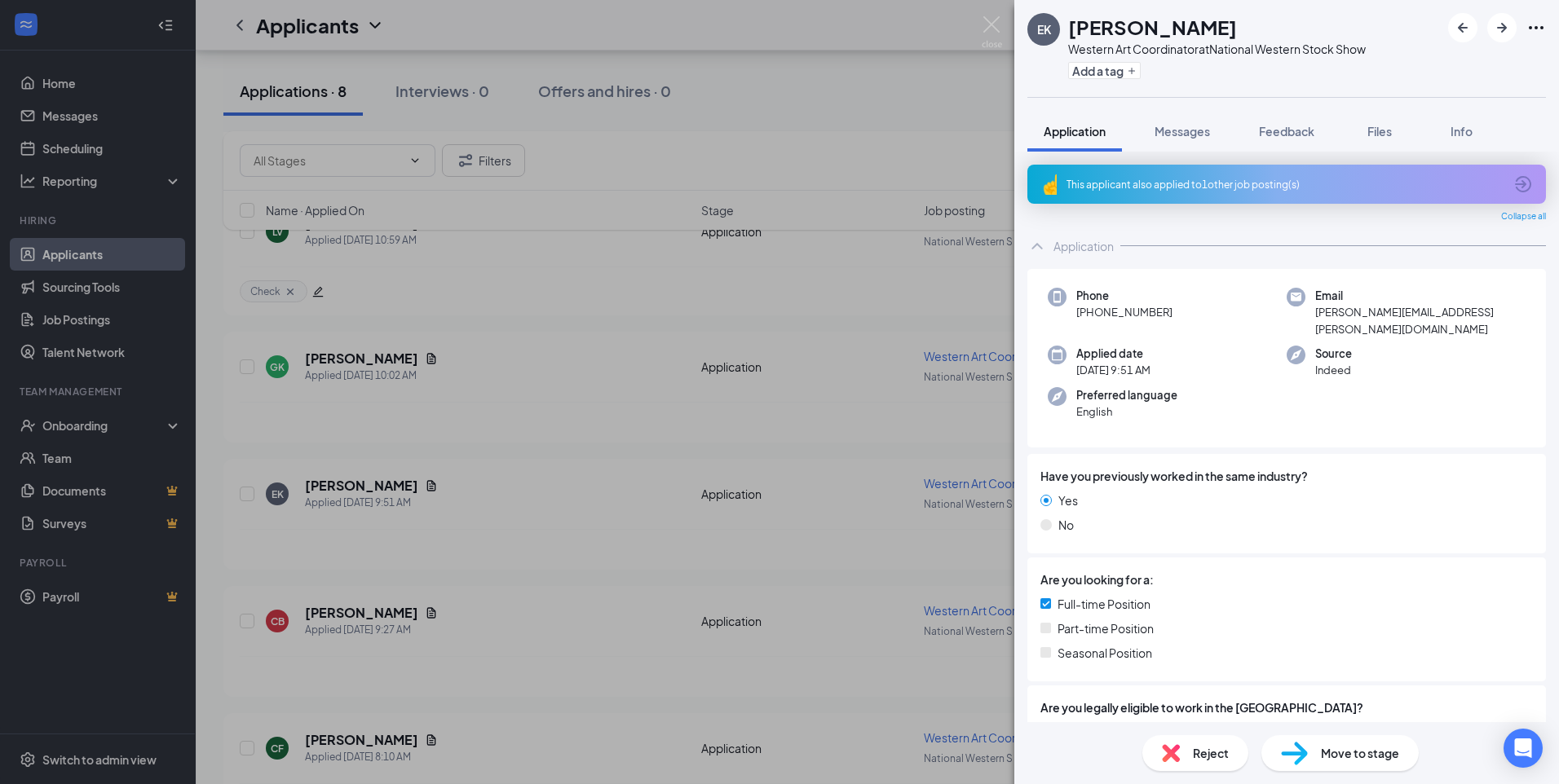
click at [1287, 186] on div "This applicant also applied to 1 other job posting(s)" at bounding box center [1284, 184] width 437 height 14
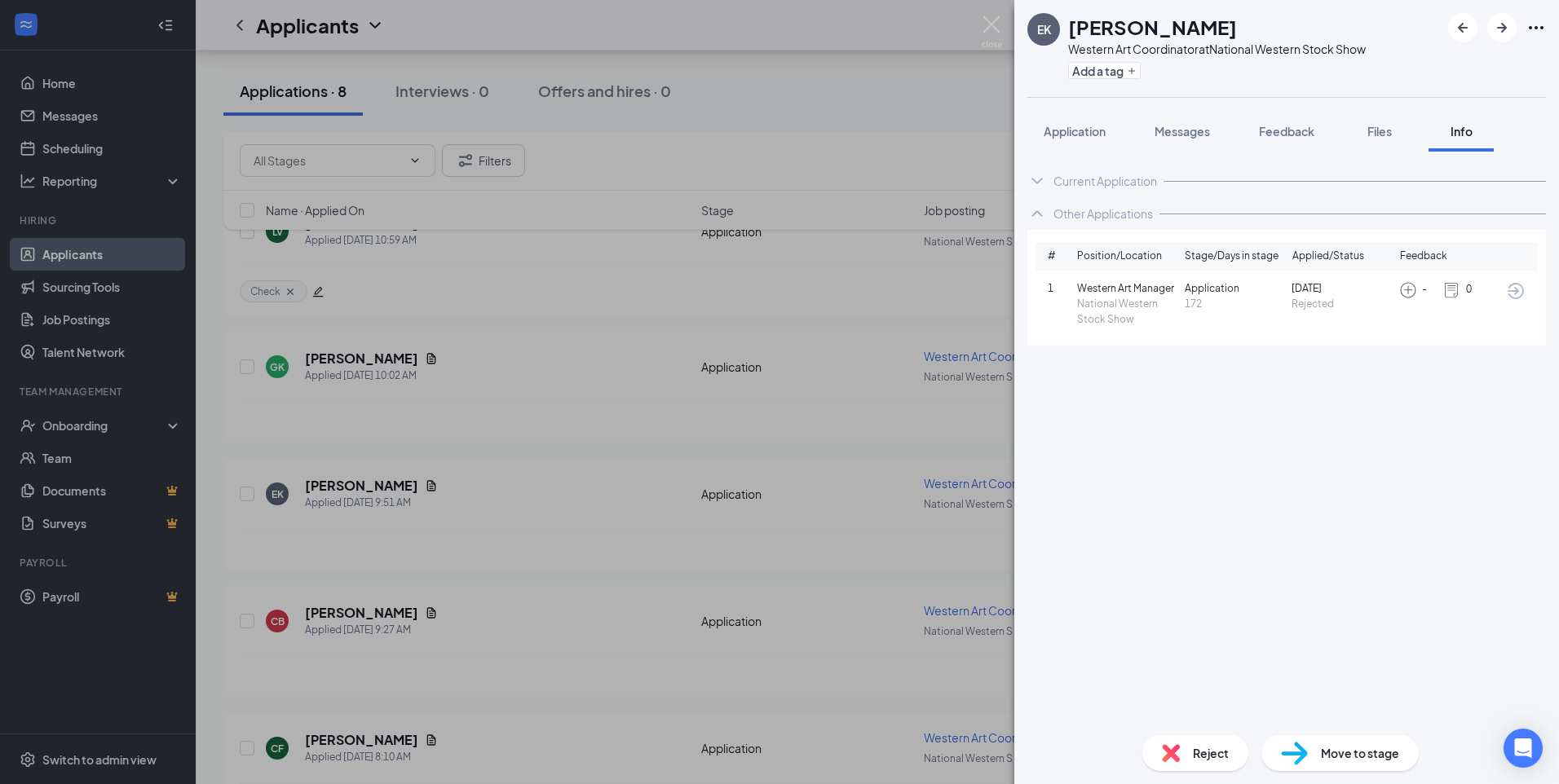
click at [1510, 289] on icon "ArrowCircle" at bounding box center [1515, 291] width 20 height 20
click at [1102, 138] on div "Application" at bounding box center [1074, 132] width 62 height 16
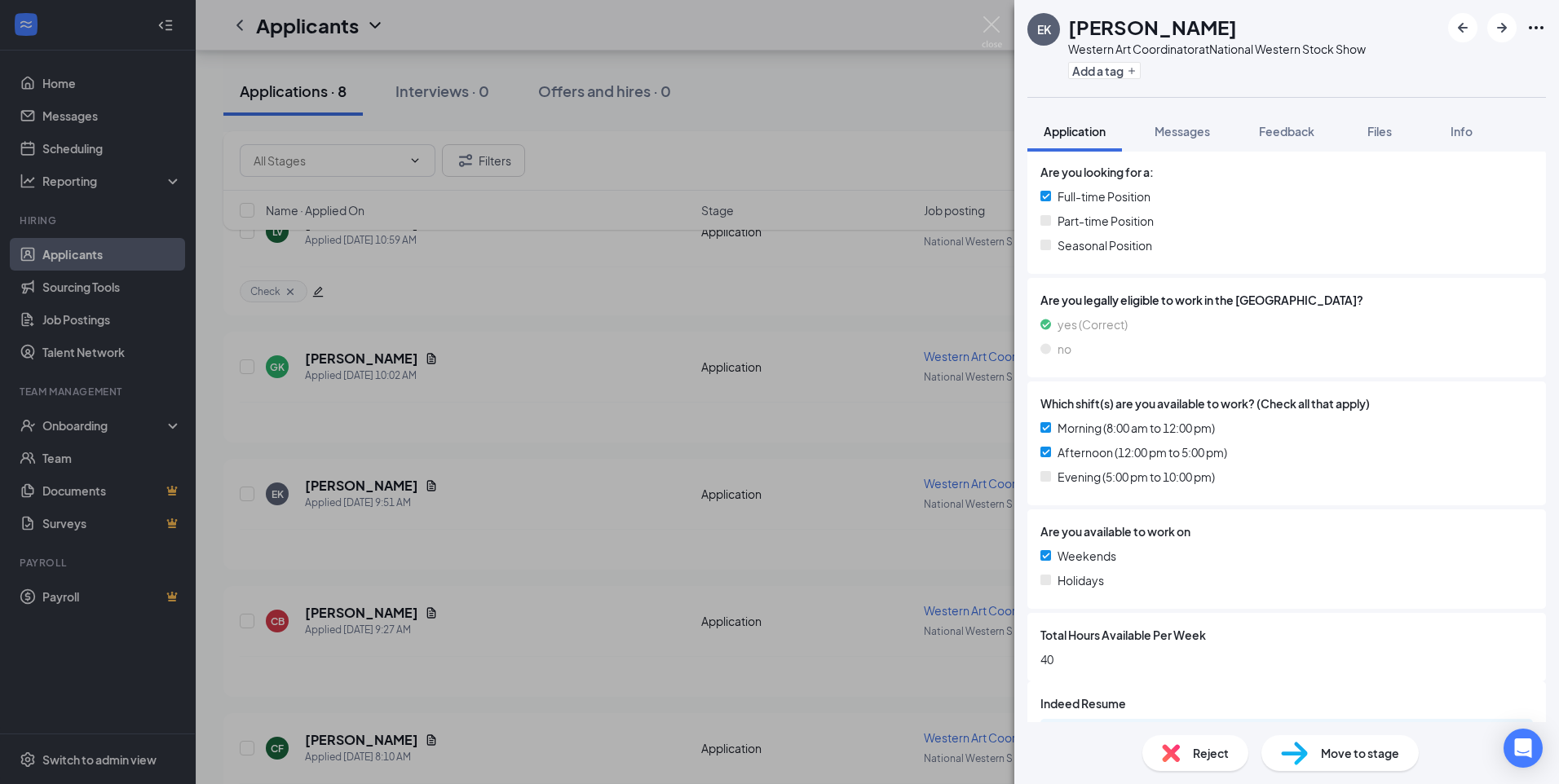
scroll to position [441, 0]
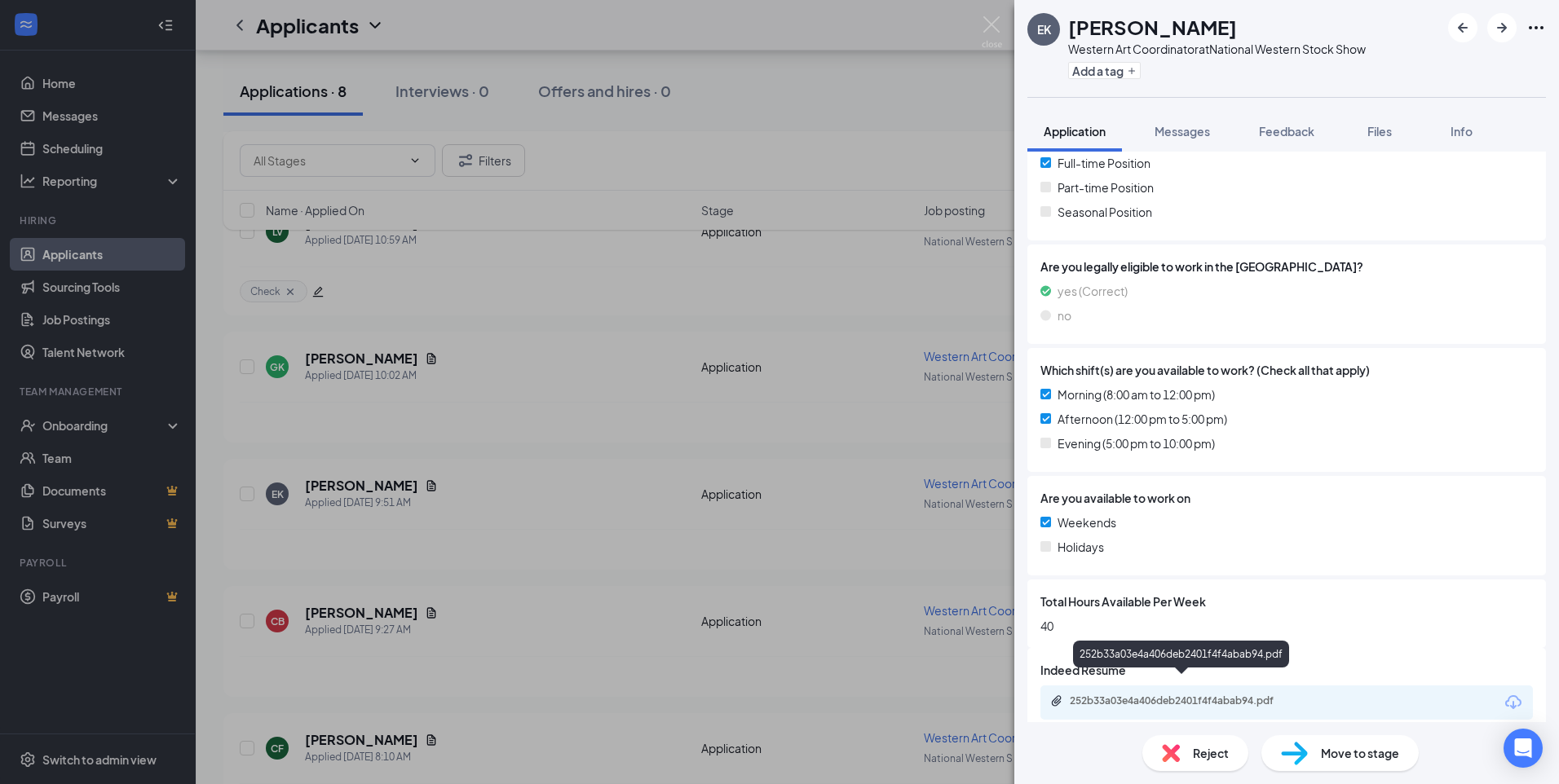
click at [1153, 694] on div "252b33a03e4a406deb2401f4f4abab94.pdf" at bounding box center [1183, 701] width 228 height 13
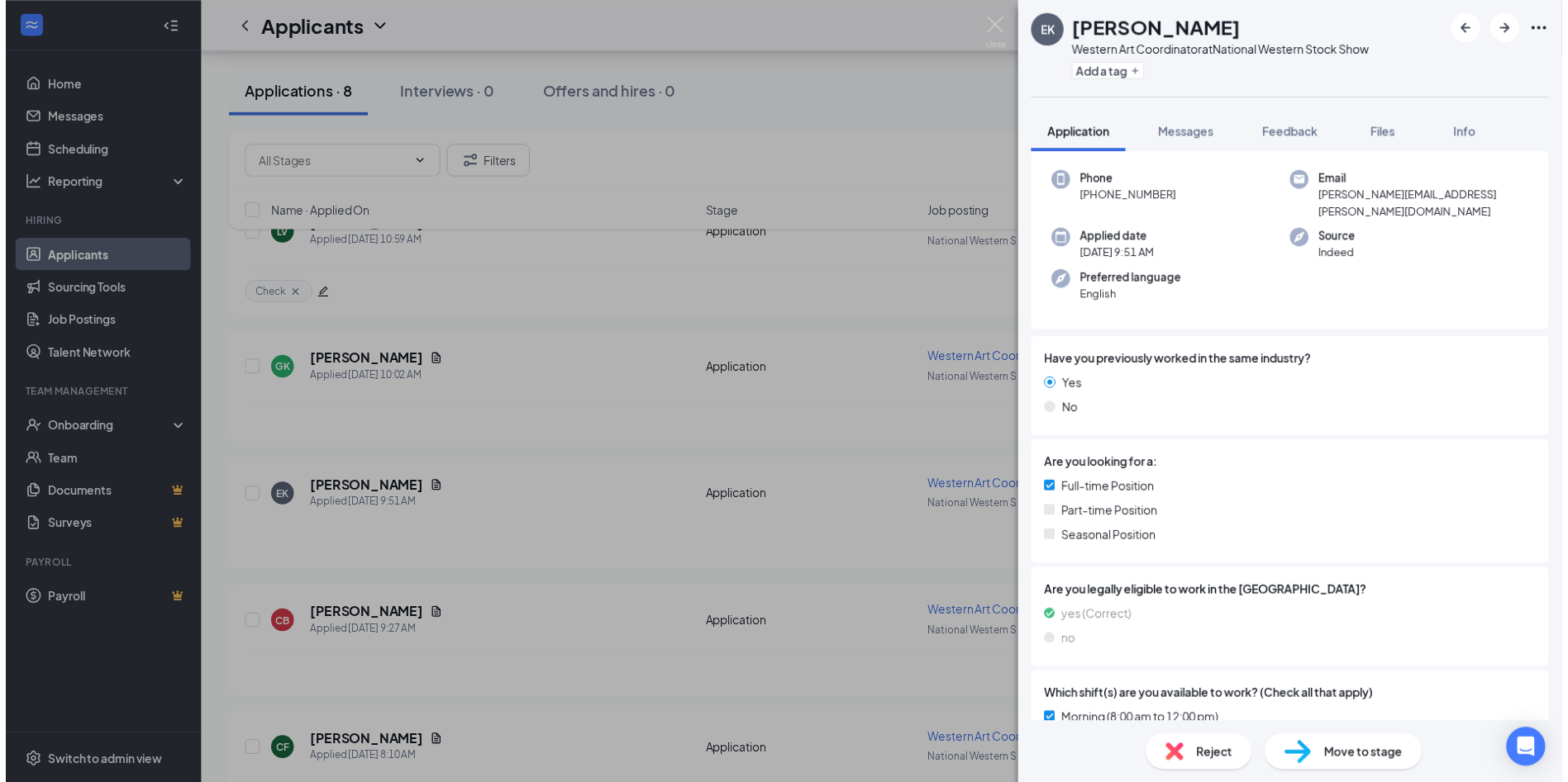
scroll to position [0, 0]
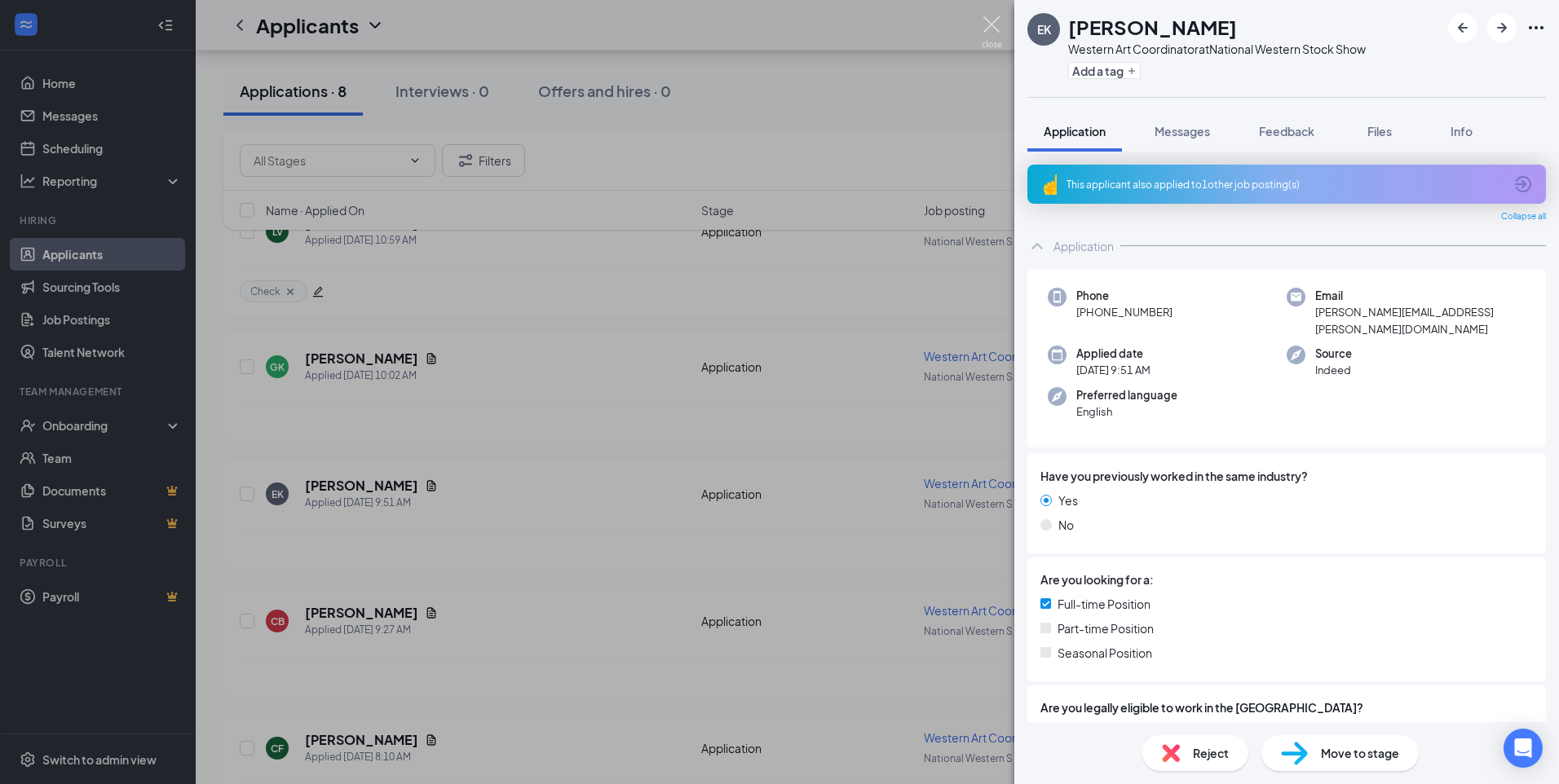
click at [986, 24] on img at bounding box center [991, 32] width 21 height 32
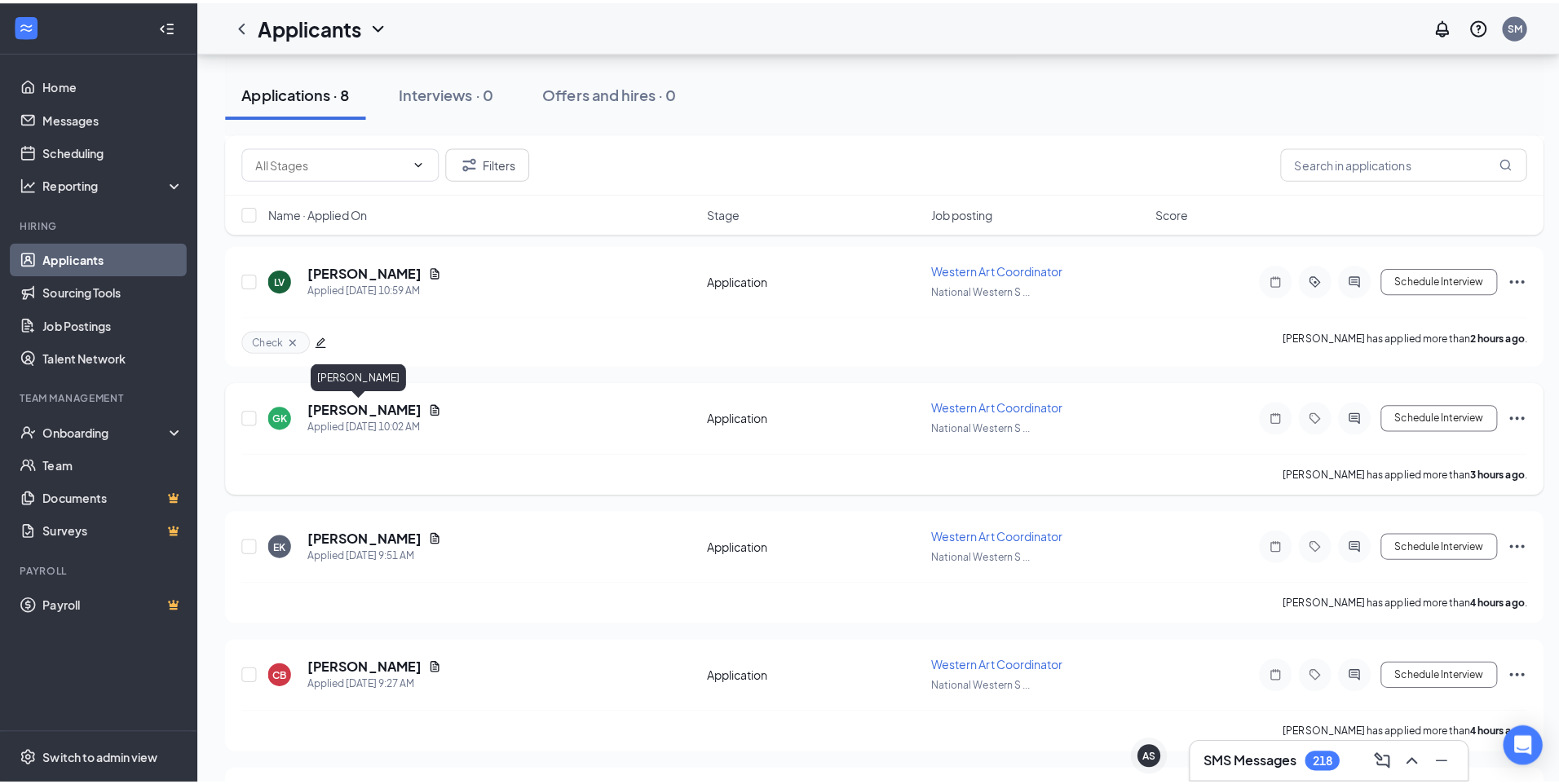
scroll to position [208, 0]
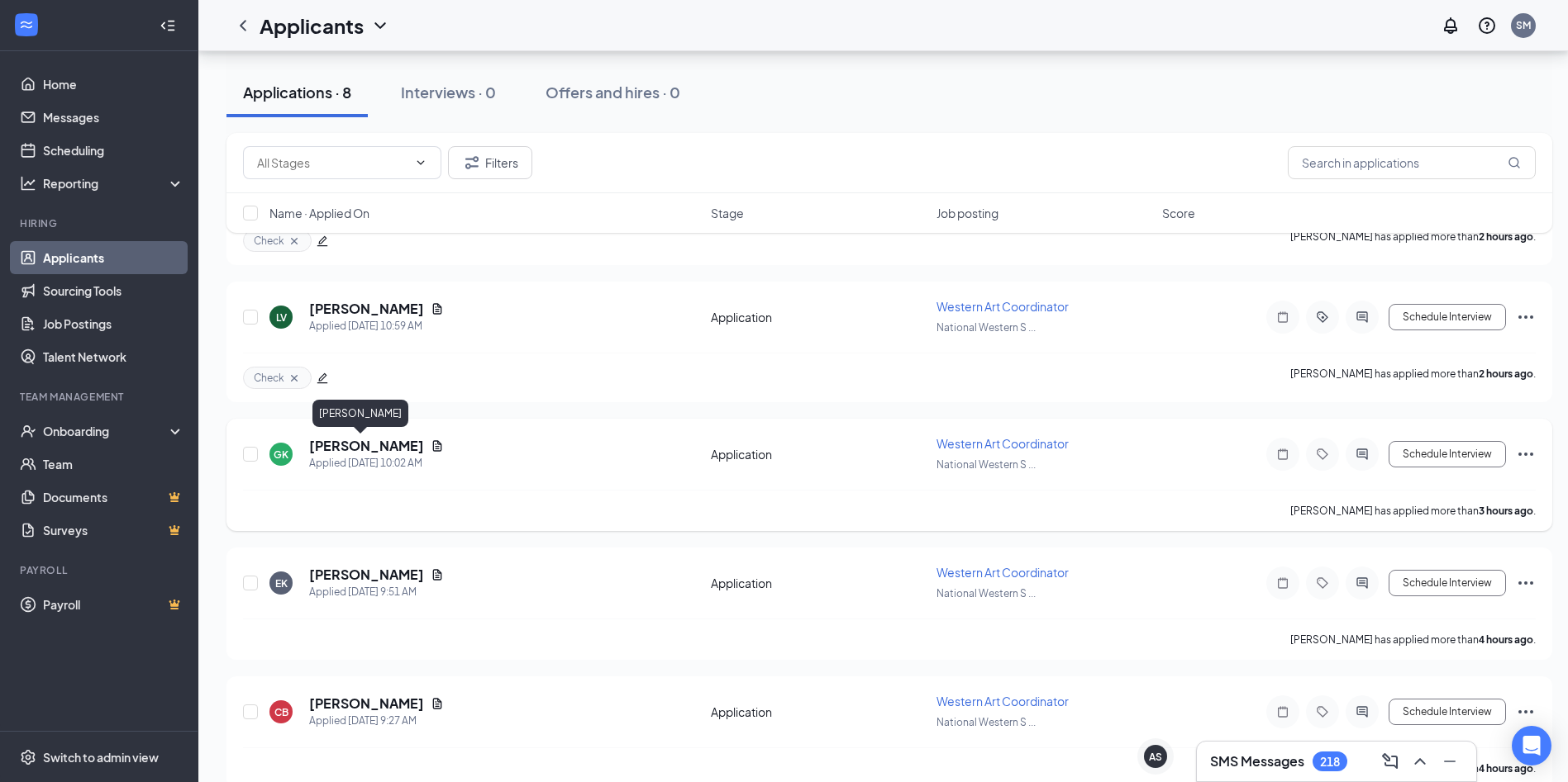
click at [349, 449] on h5 "[PERSON_NAME]" at bounding box center [367, 446] width 115 height 18
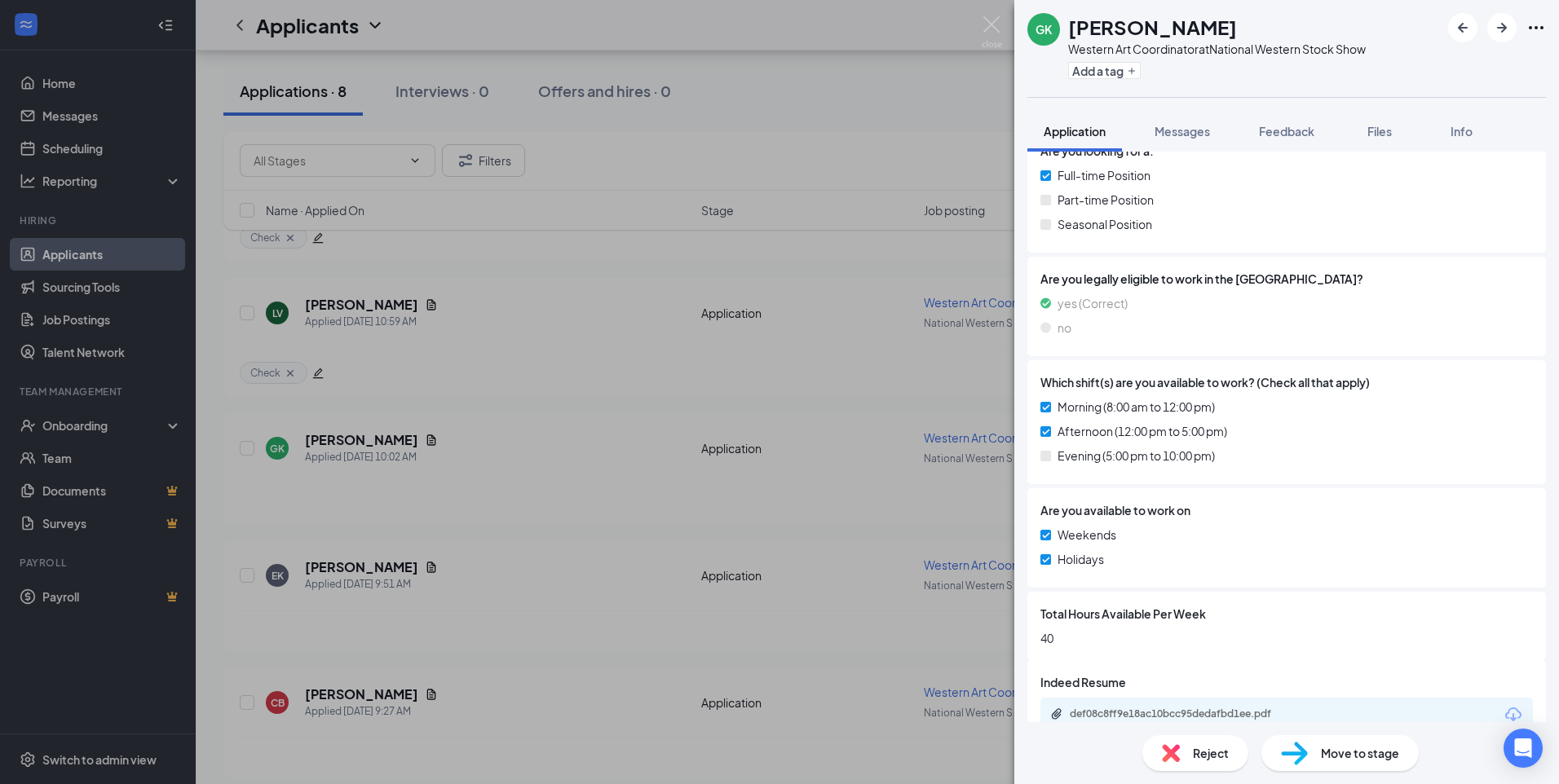
scroll to position [396, 0]
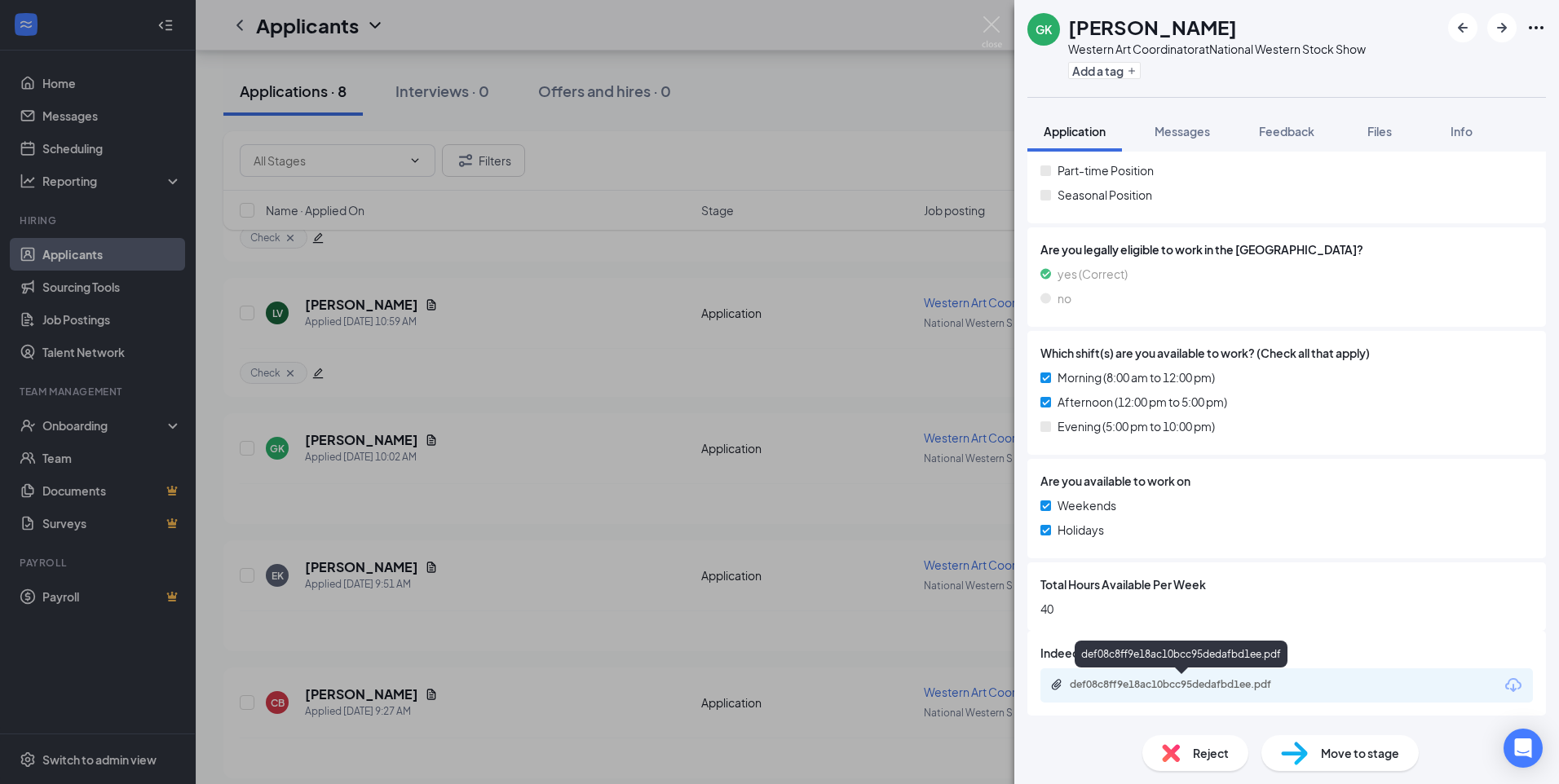
click at [1158, 682] on div "def08c8ff9e18ac10bcc95dedafbd1ee.pdf" at bounding box center [1183, 684] width 228 height 13
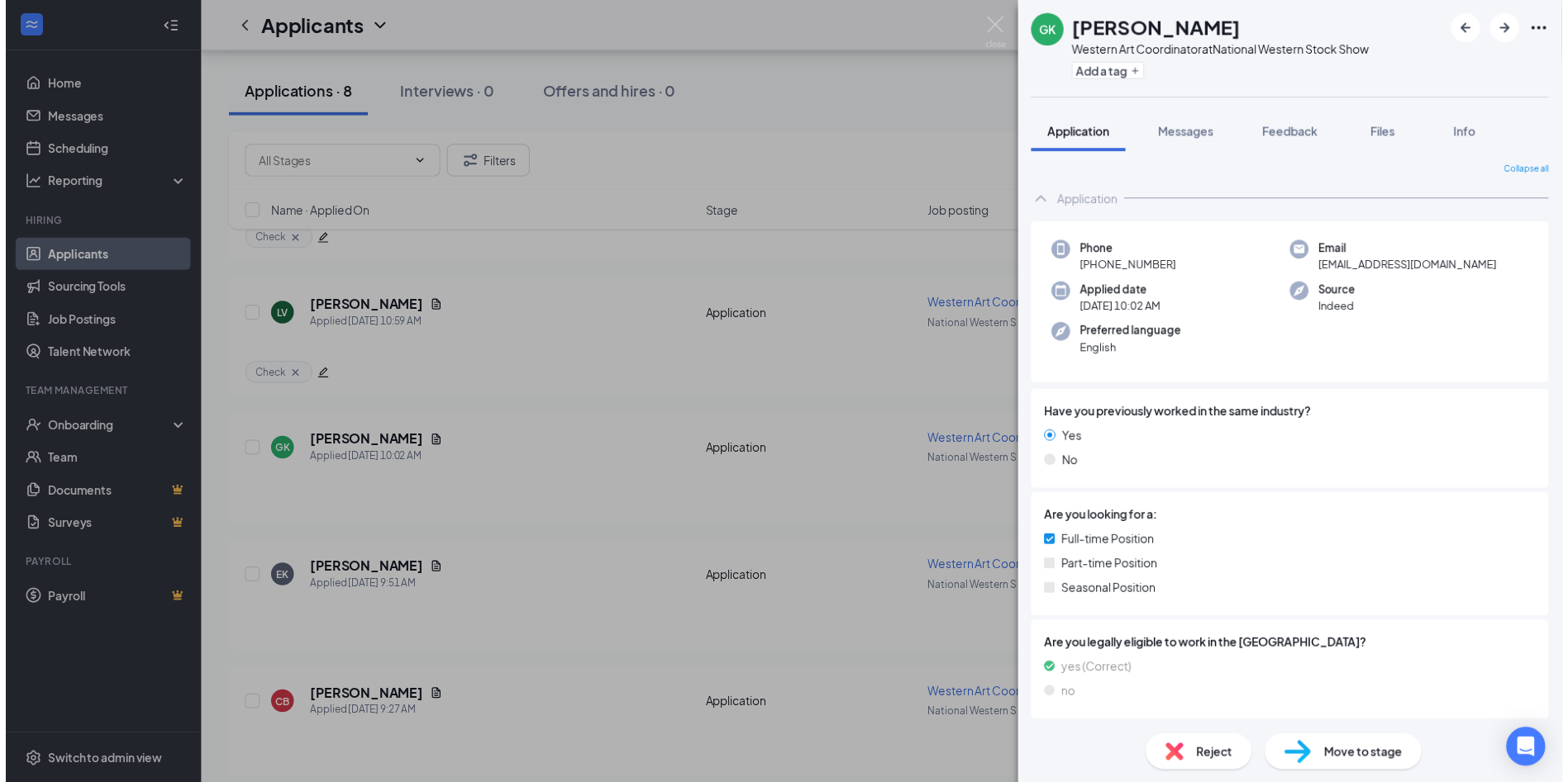
scroll to position [0, 0]
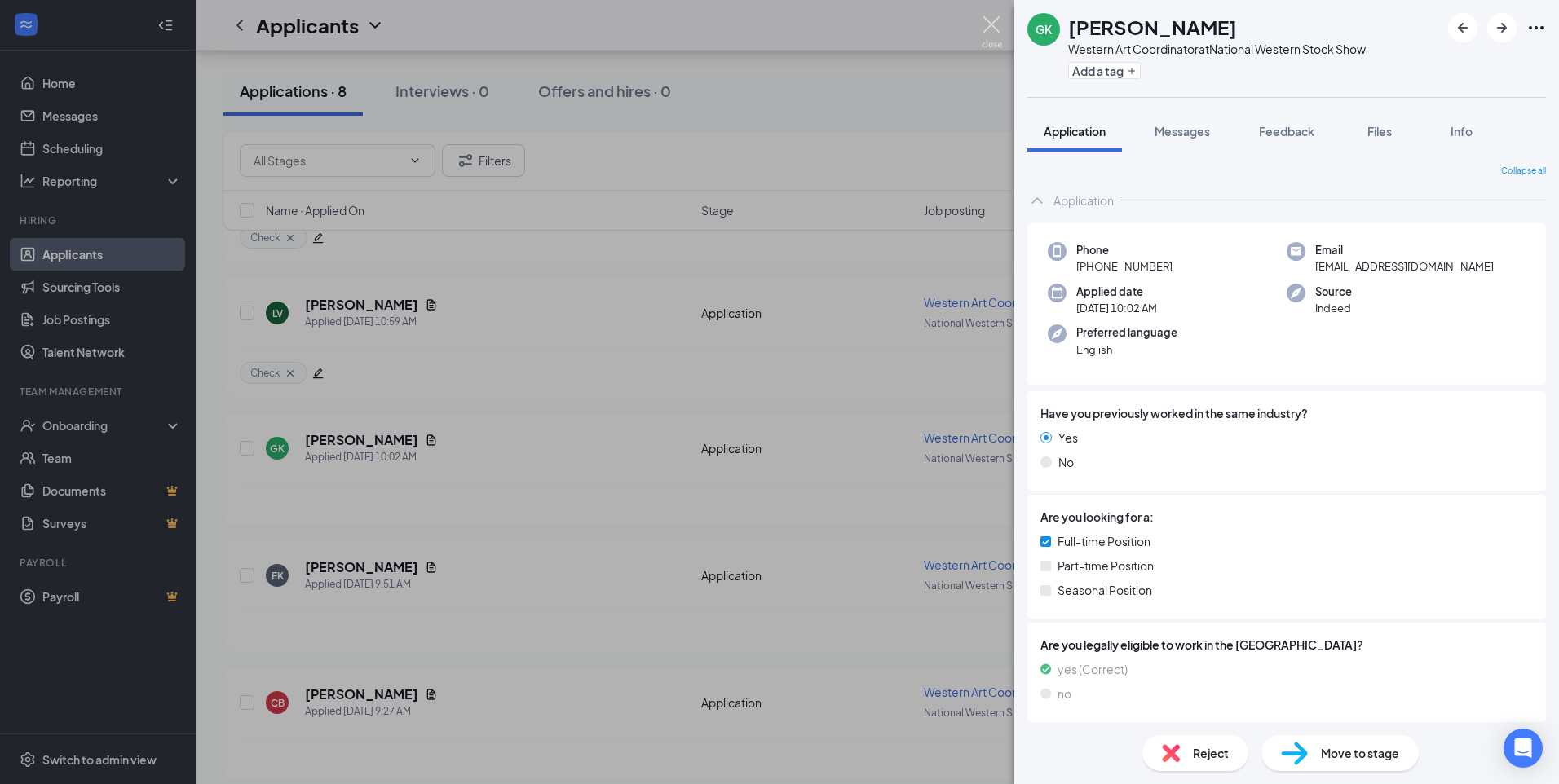
click at [999, 19] on img at bounding box center [991, 32] width 21 height 32
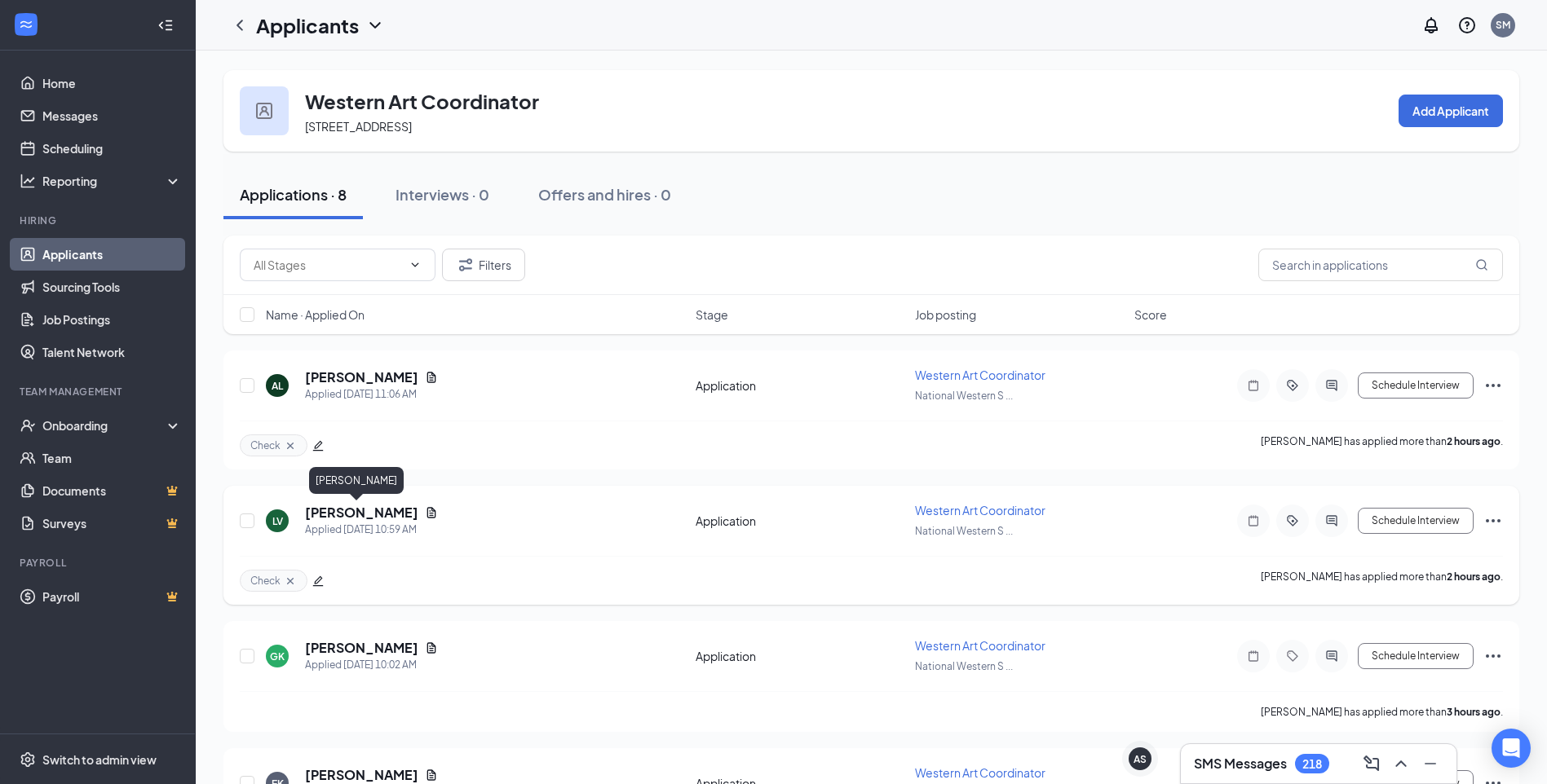
click at [357, 508] on h5 "[PERSON_NAME]" at bounding box center [362, 513] width 114 height 18
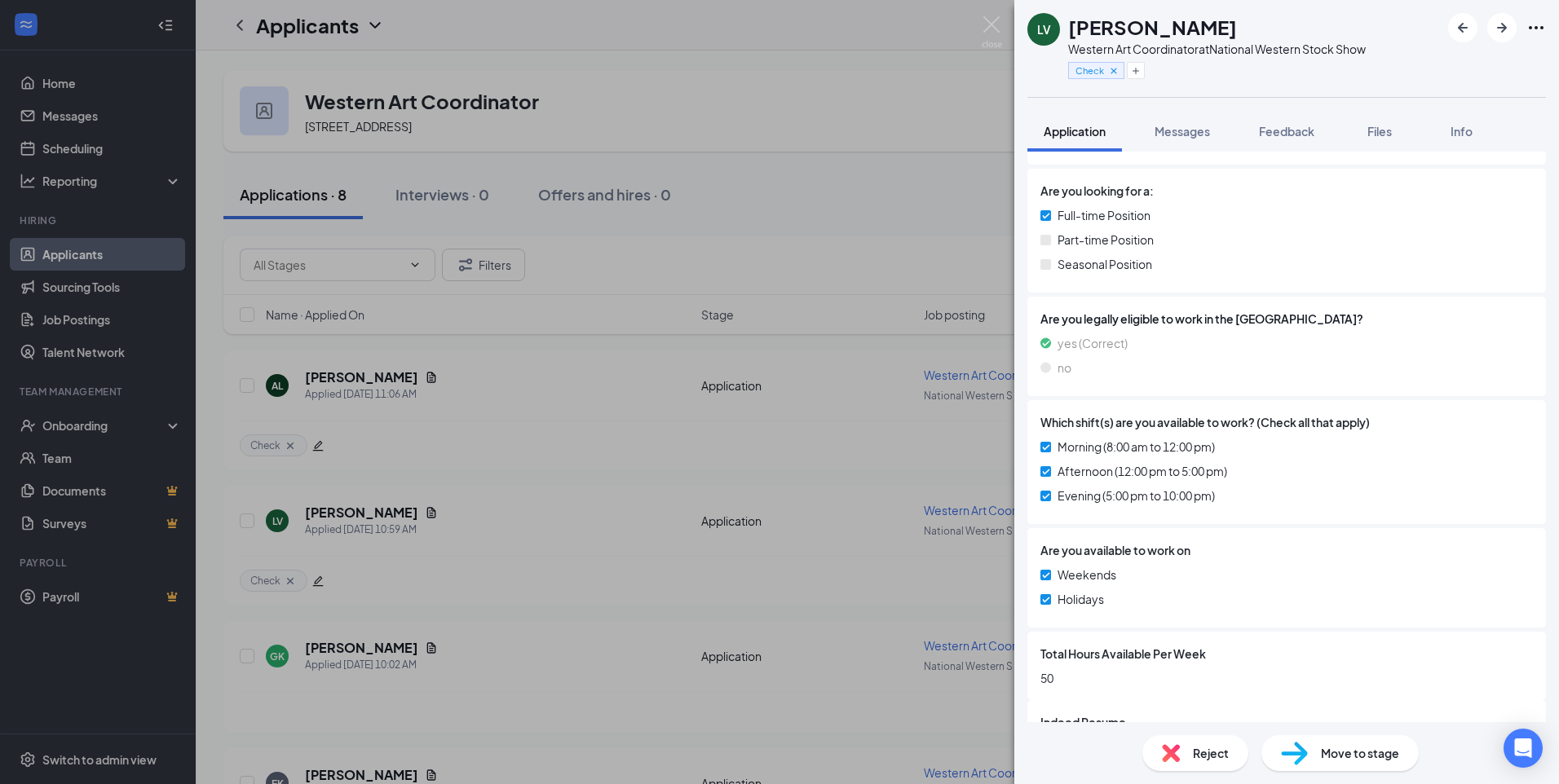
scroll to position [396, 0]
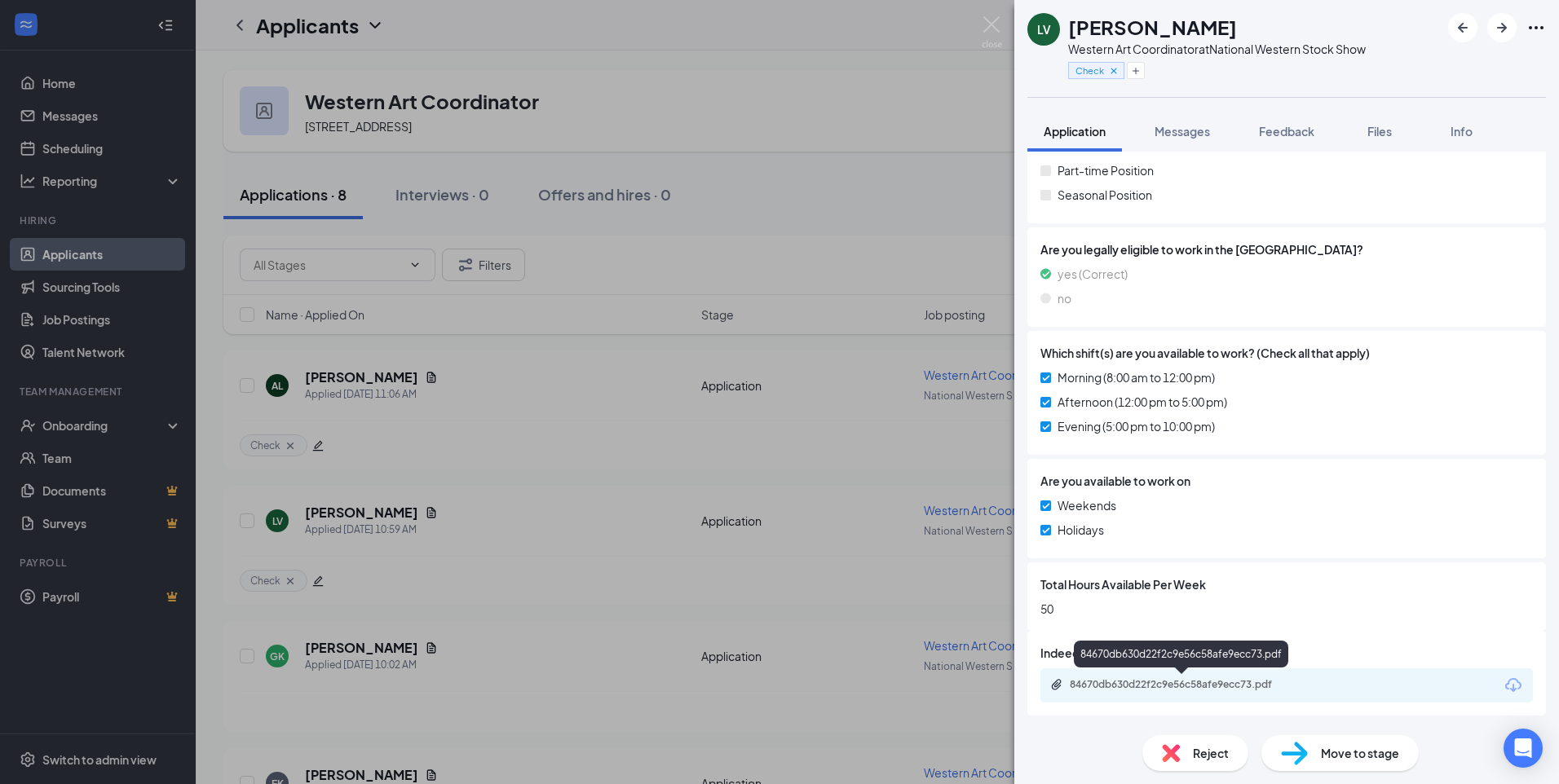
click at [1211, 689] on div "84670db630d22f2c9e56c58afe9ecc73.pdf" at bounding box center [1183, 684] width 228 height 13
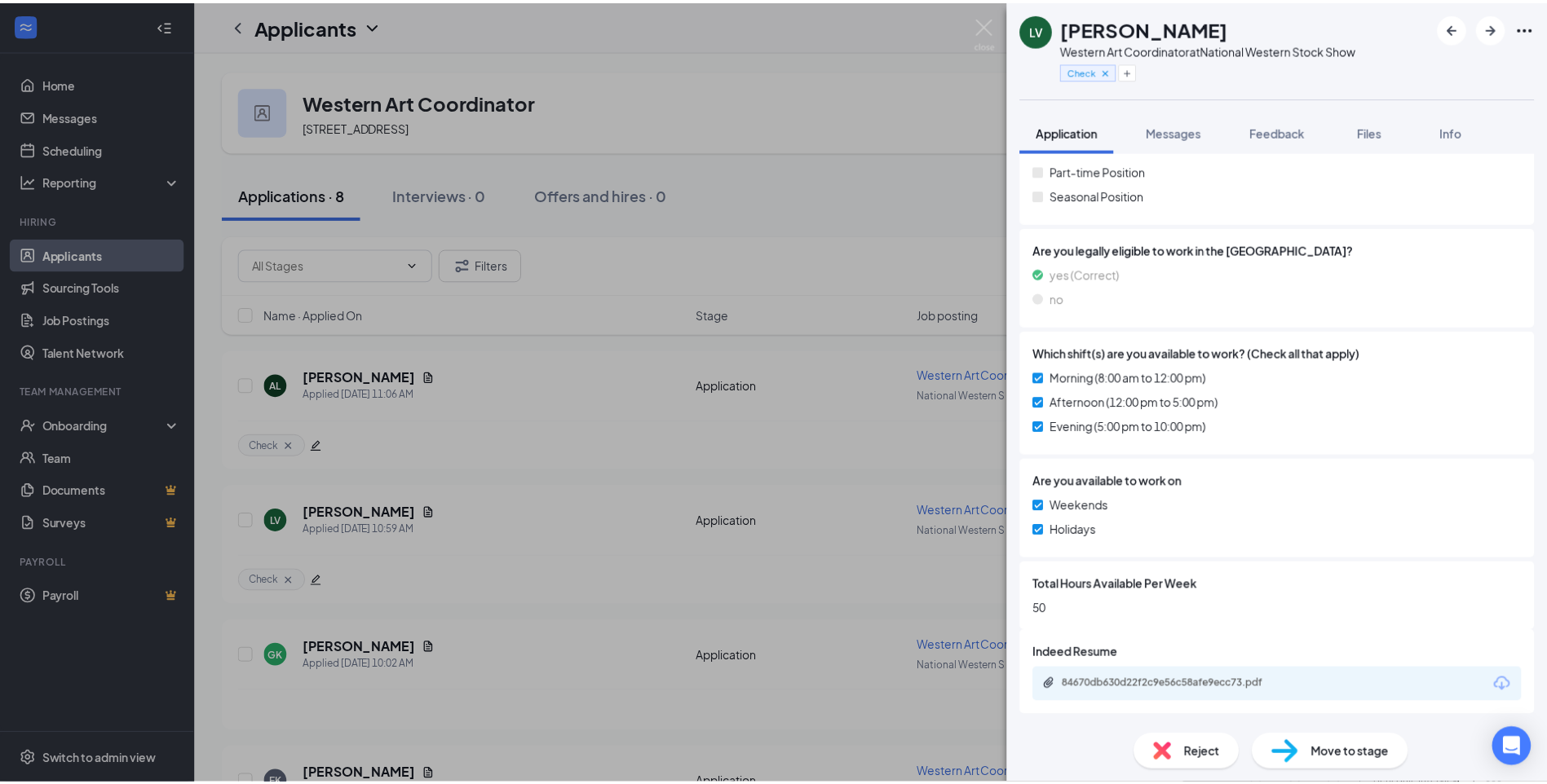
scroll to position [390, 0]
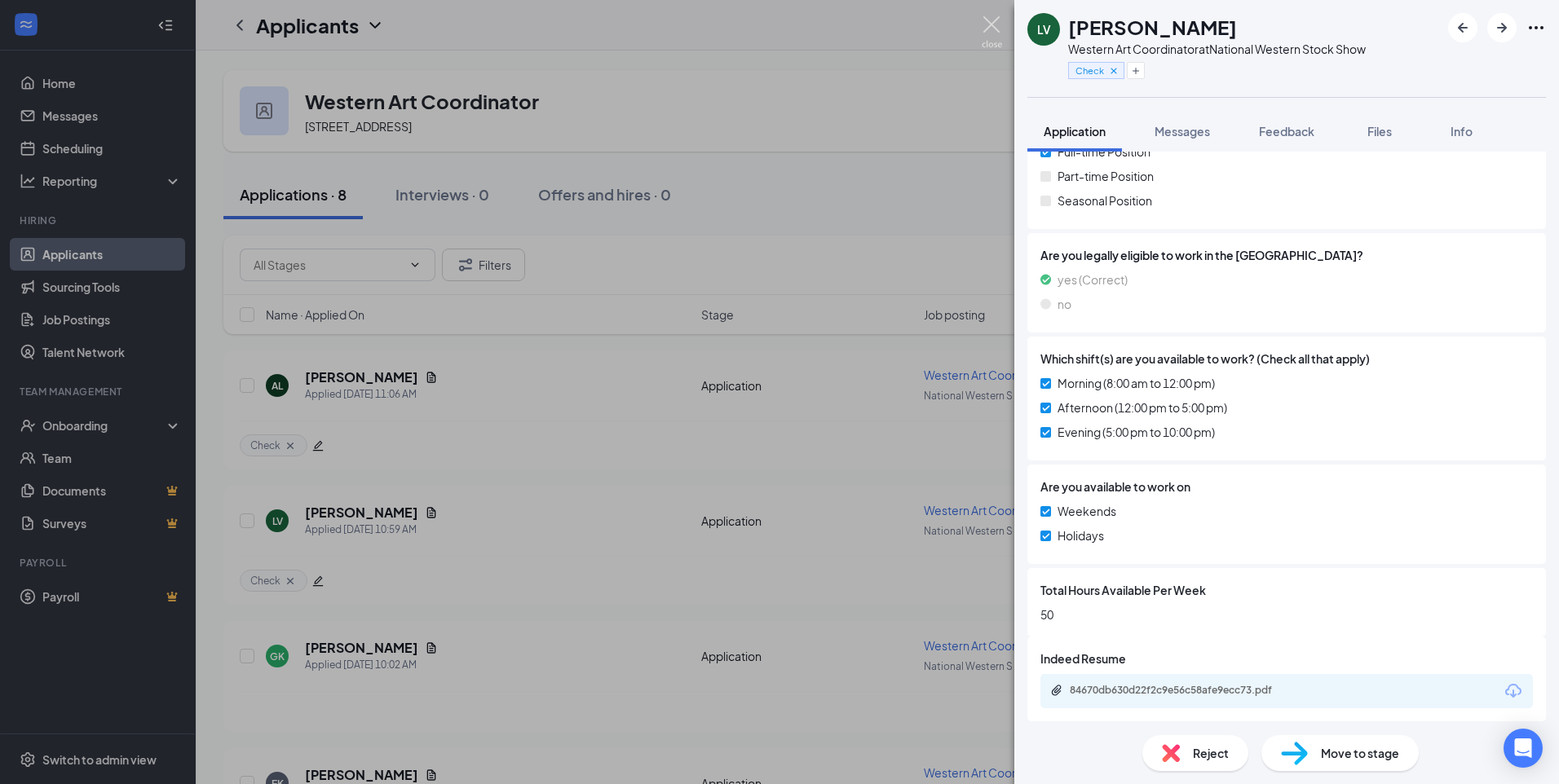
click at [994, 27] on img at bounding box center [991, 32] width 21 height 32
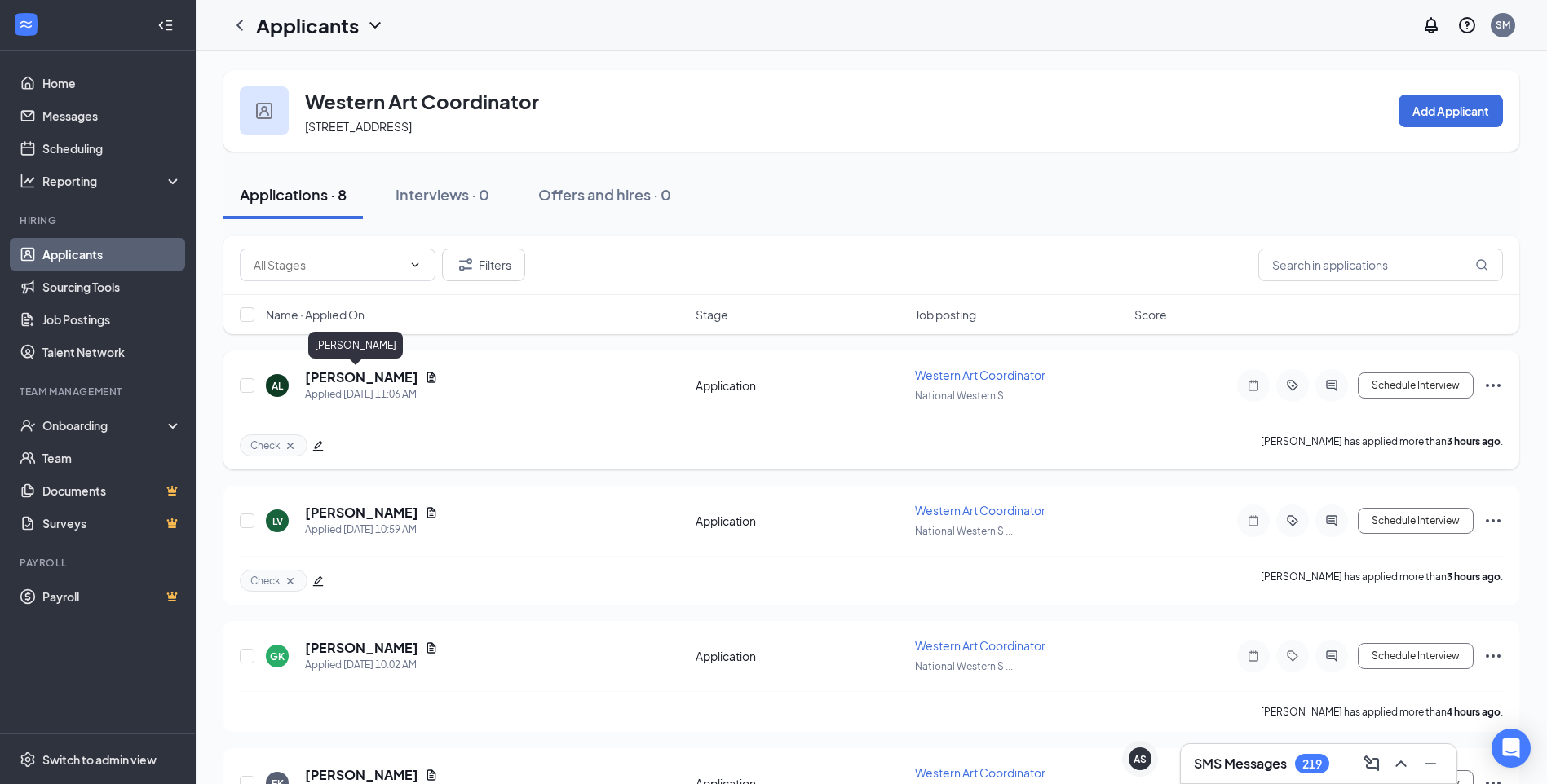
click at [347, 378] on h5 "[PERSON_NAME]" at bounding box center [362, 378] width 114 height 18
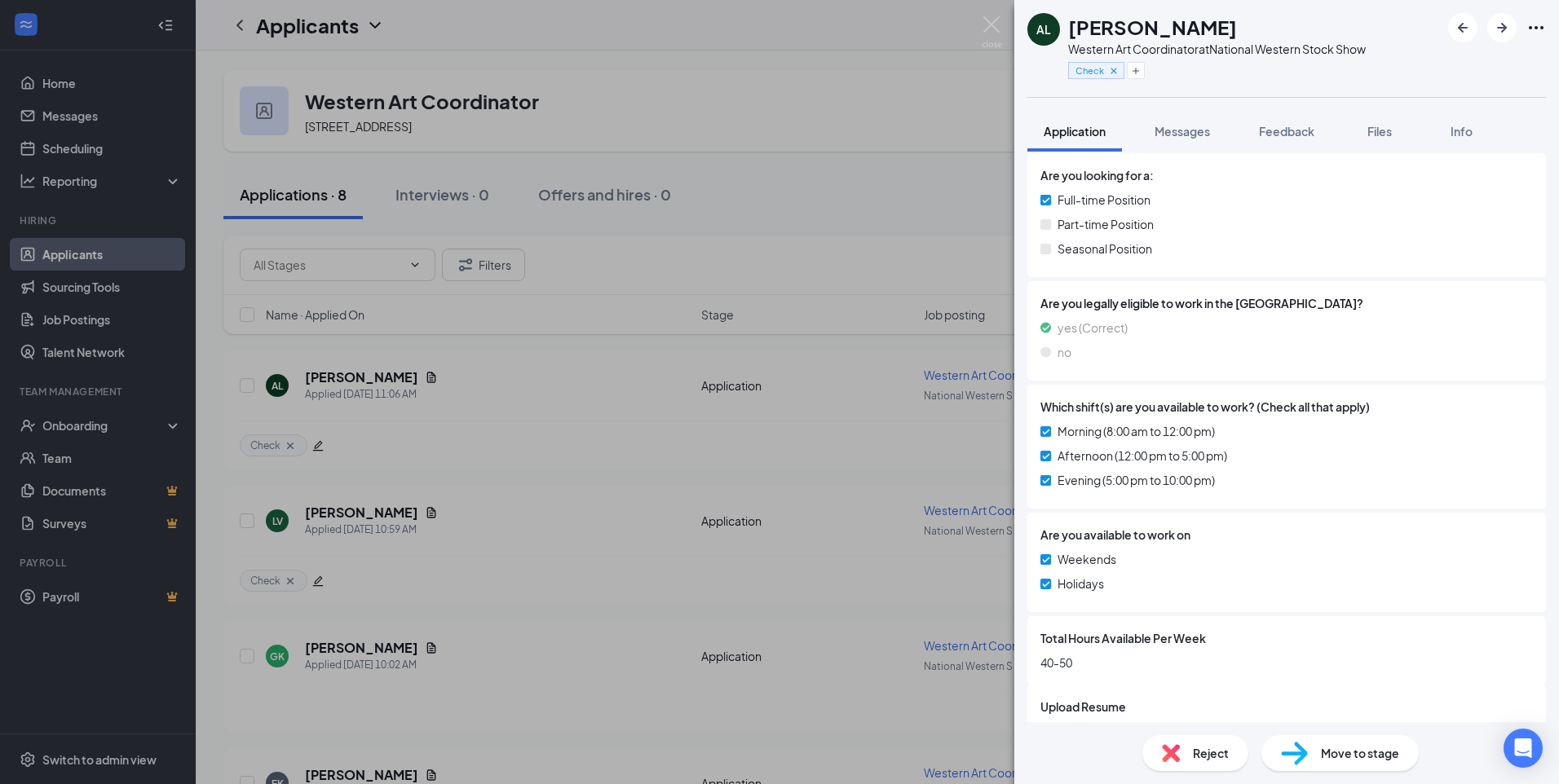
scroll to position [396, 0]
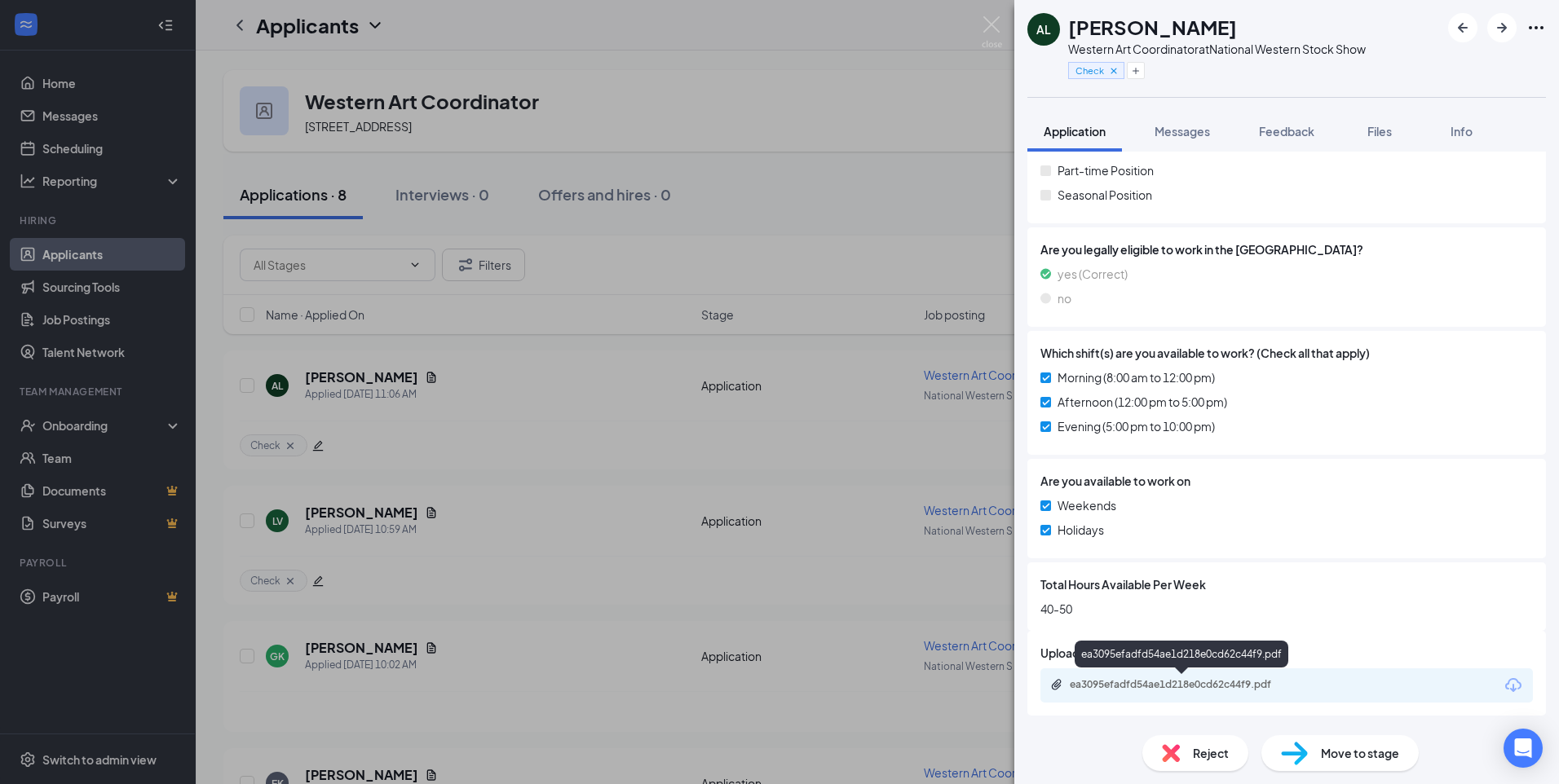
click at [1182, 684] on div "ea3095efadfd54ae1d218e0cd62c44f9.pdf" at bounding box center [1183, 684] width 228 height 13
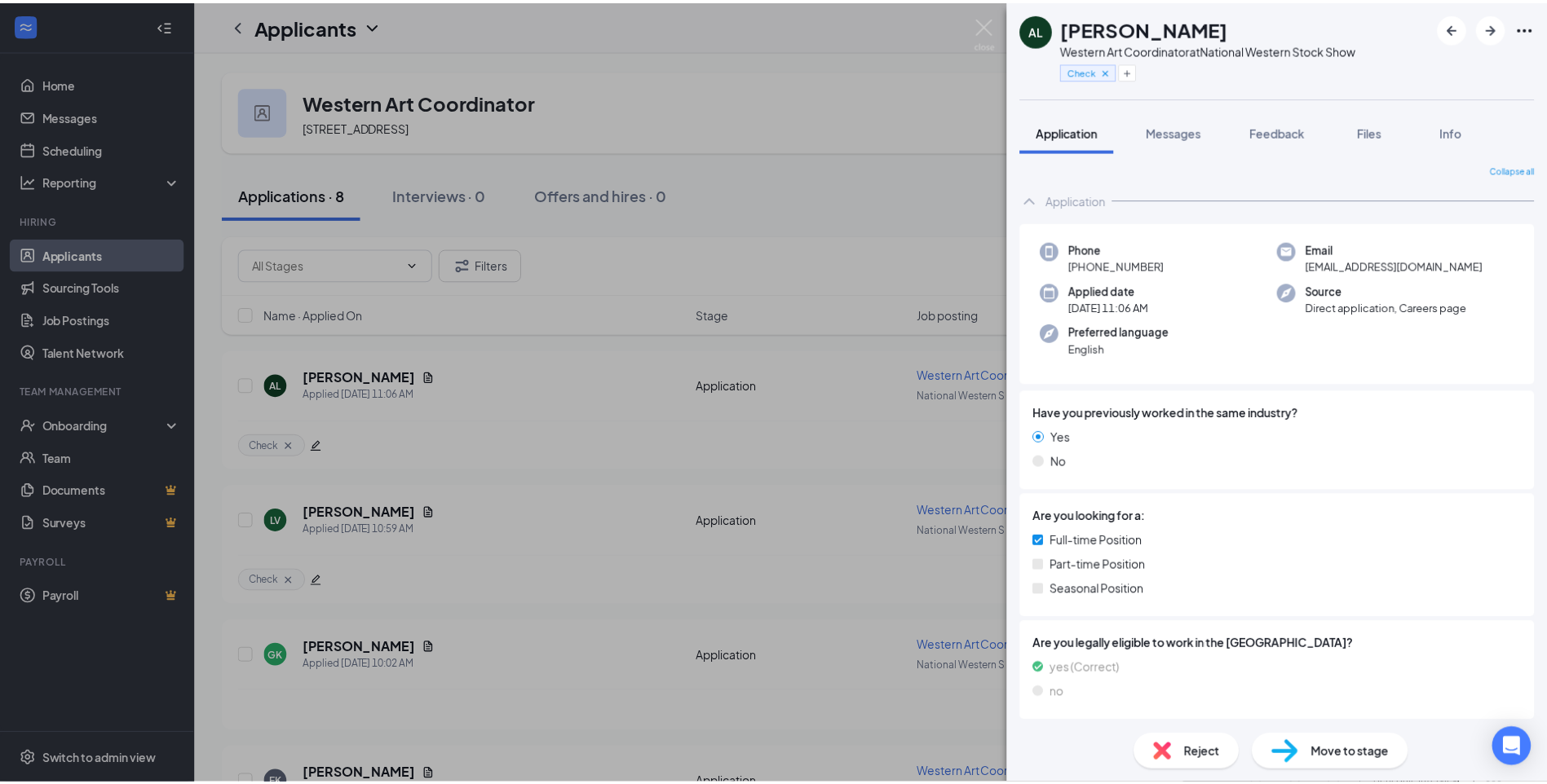
scroll to position [0, 0]
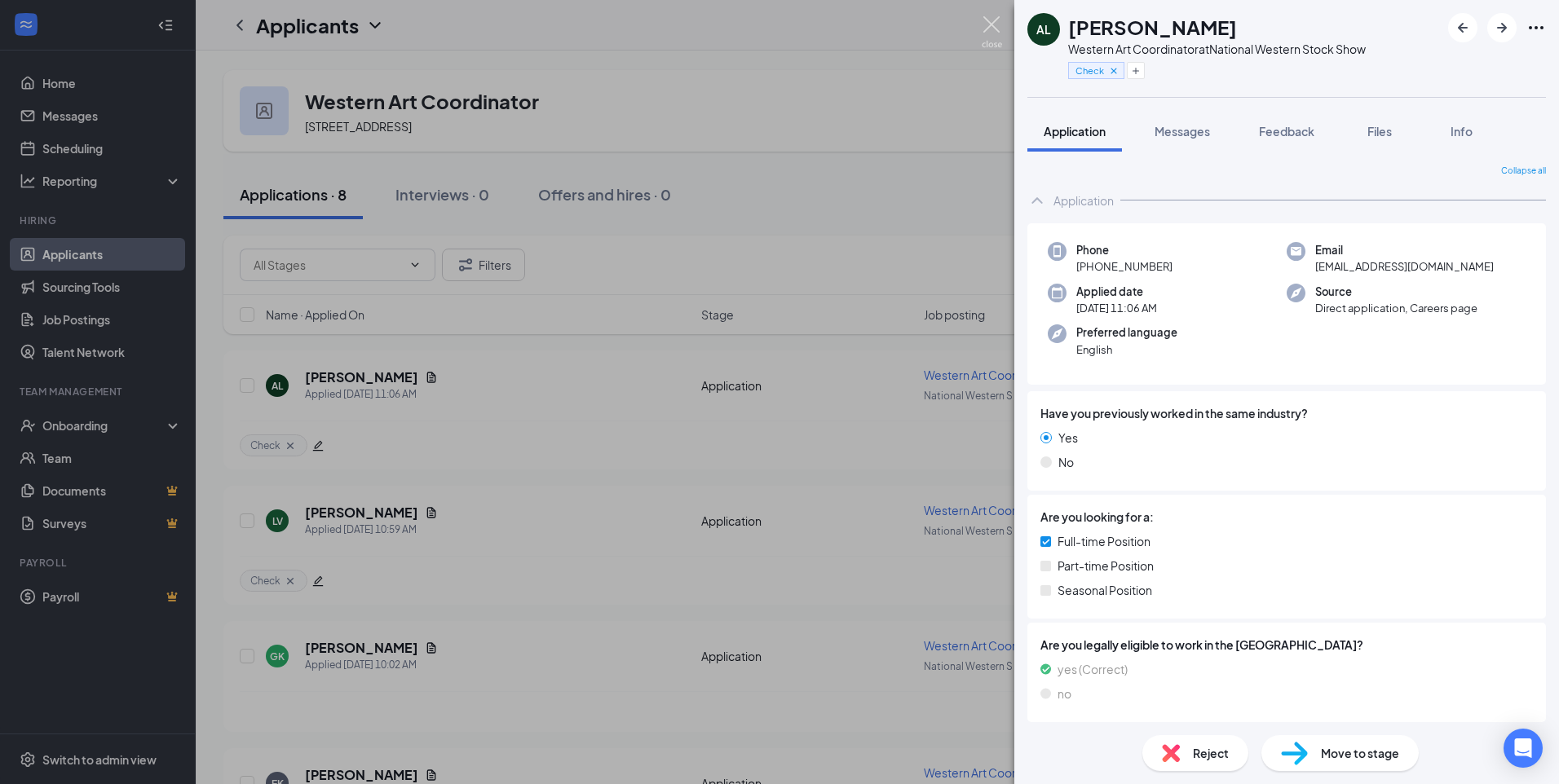
click at [991, 26] on img at bounding box center [991, 32] width 21 height 32
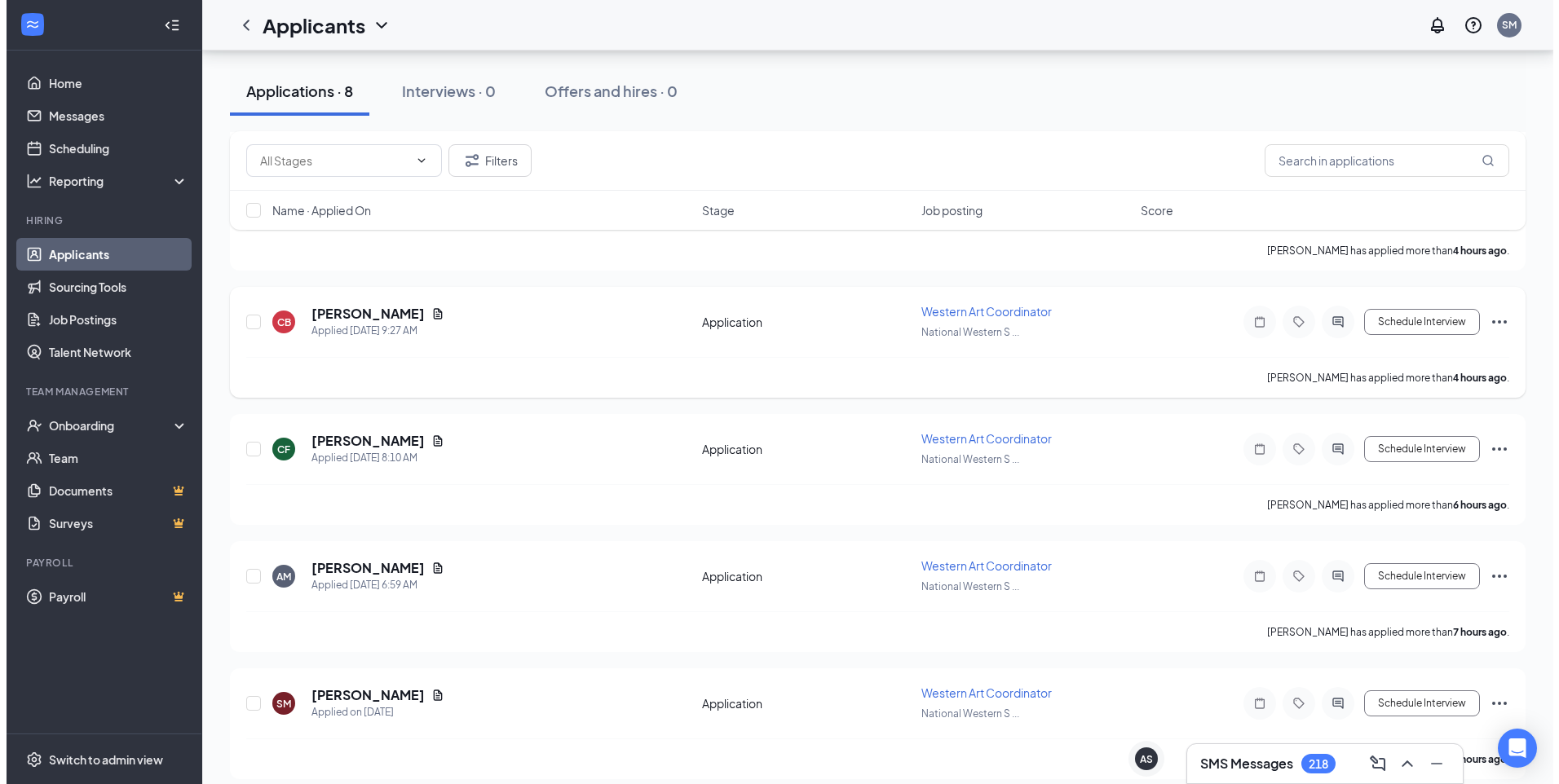
scroll to position [603, 0]
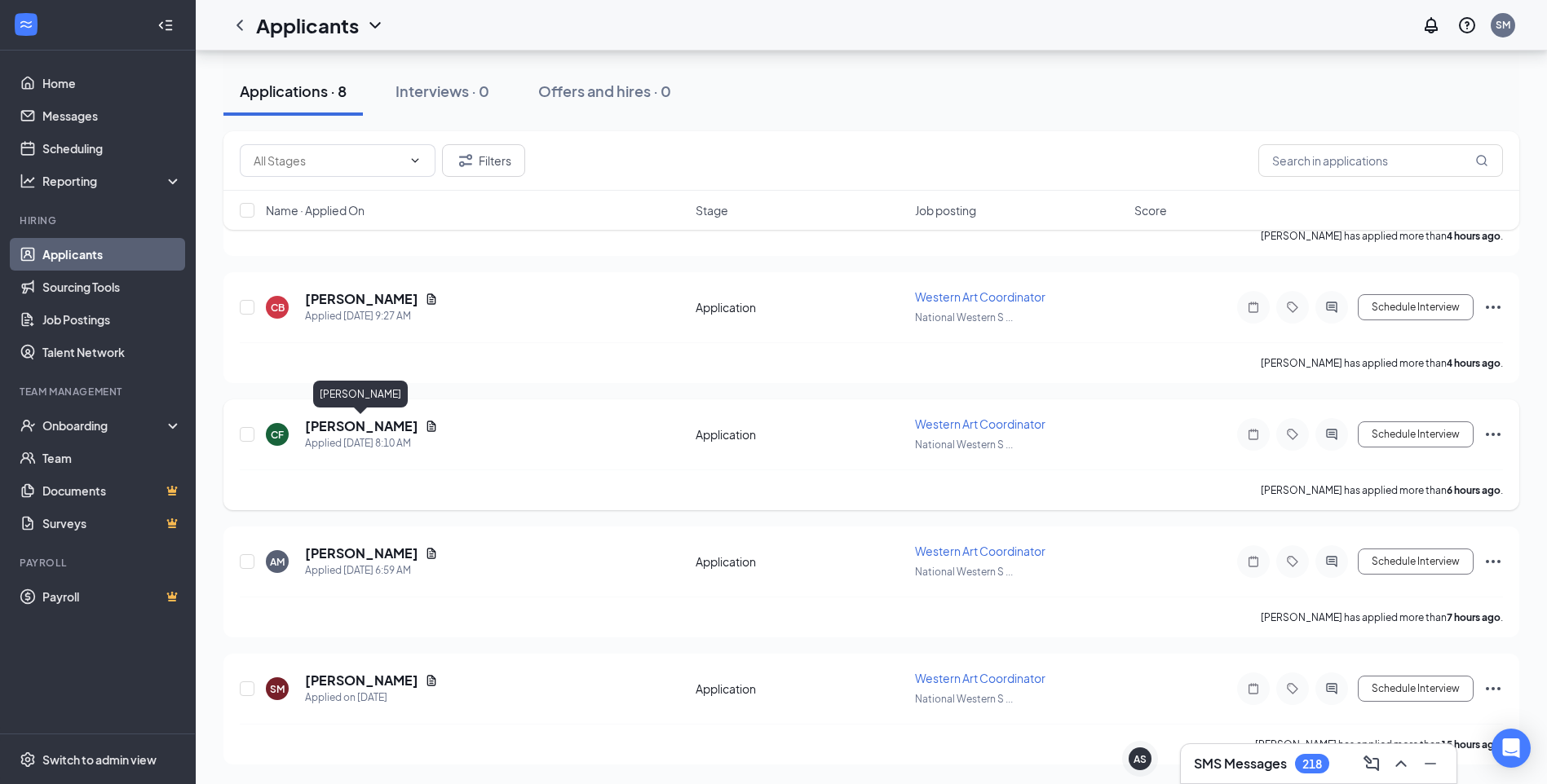
click at [393, 424] on h5 "[PERSON_NAME]" at bounding box center [362, 426] width 114 height 18
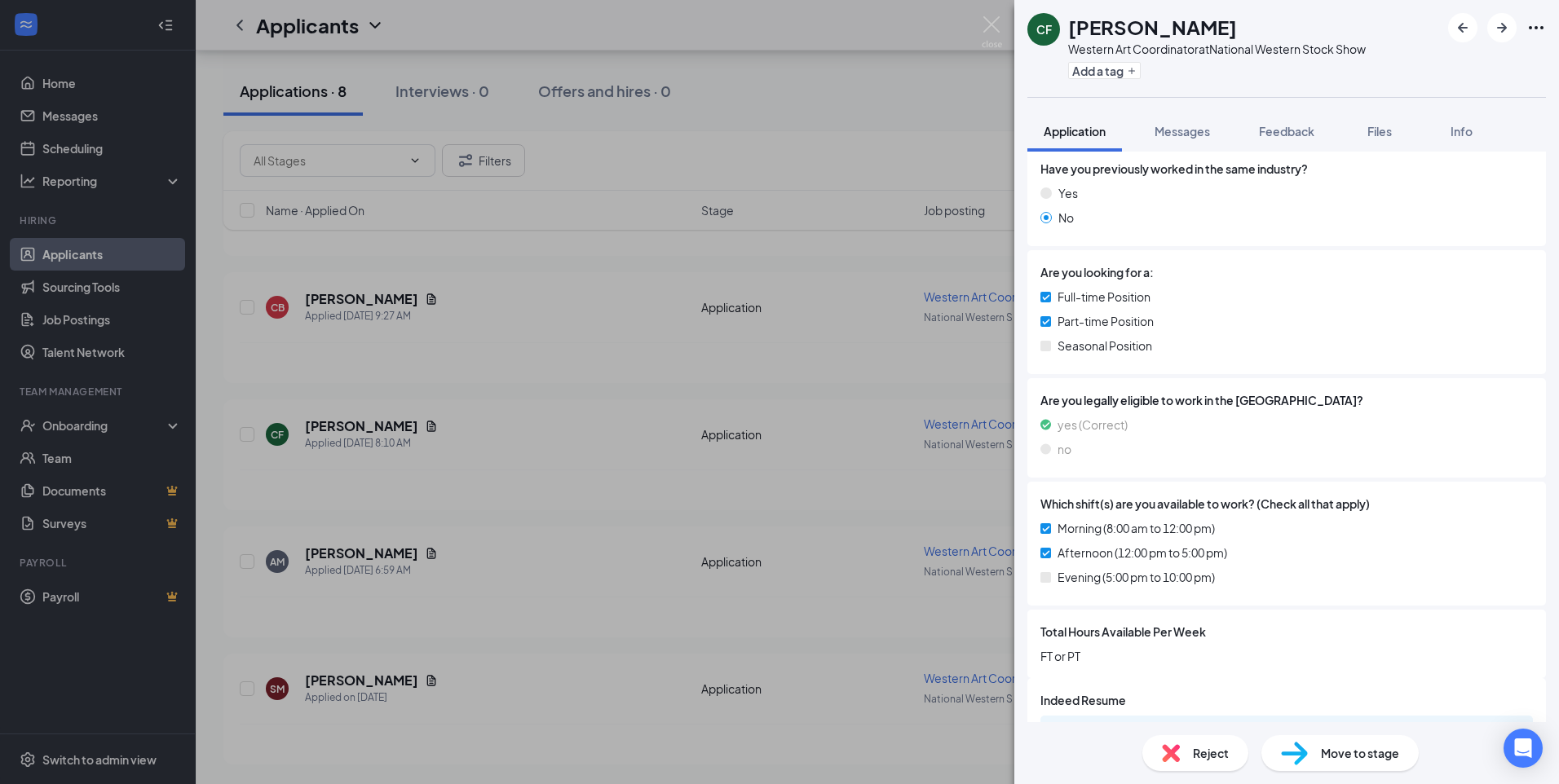
scroll to position [292, 0]
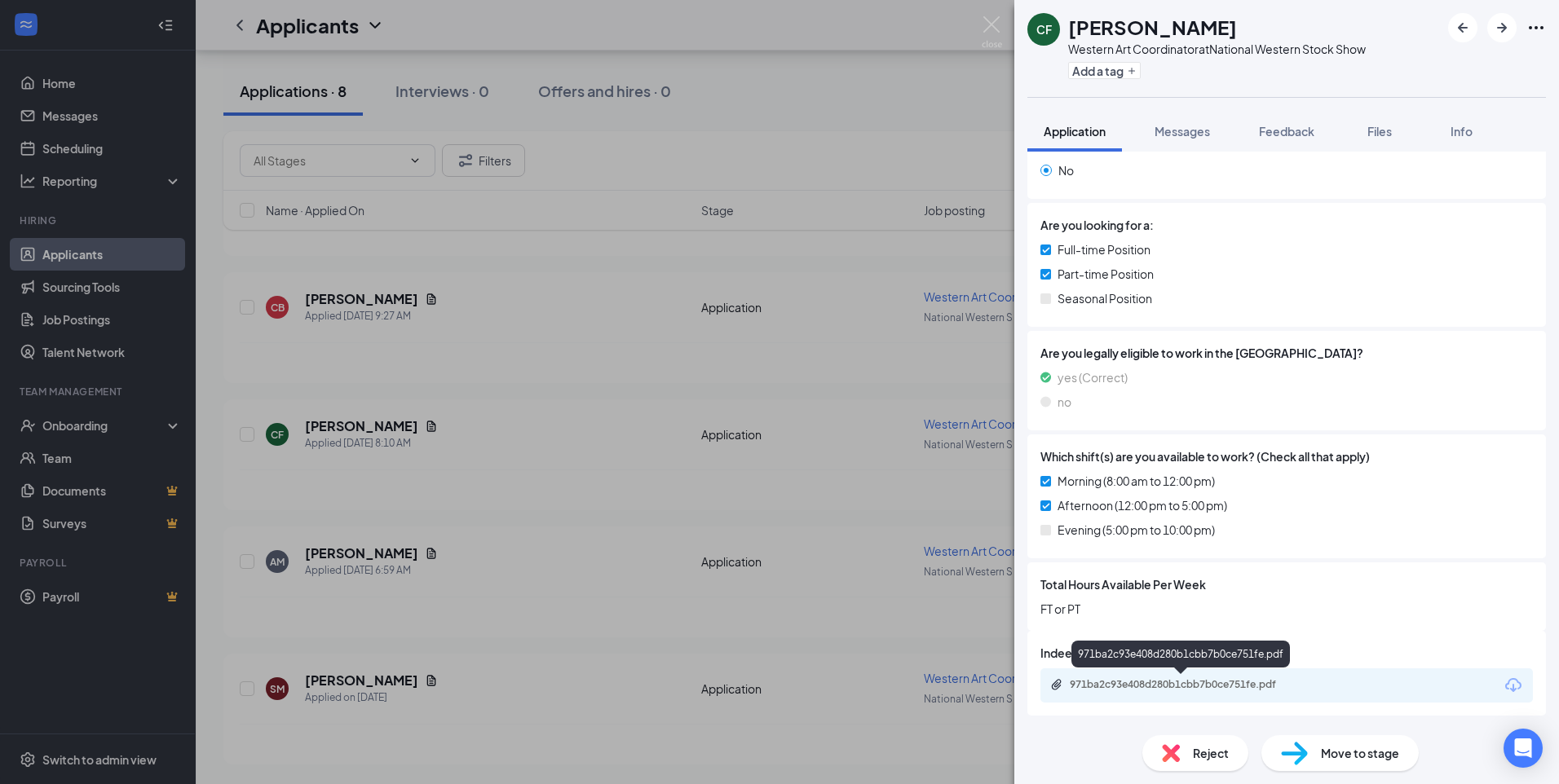
click at [1211, 678] on div "971ba2c93e408d280b1cbb7b0ce751fe.pdf" at bounding box center [1183, 684] width 228 height 13
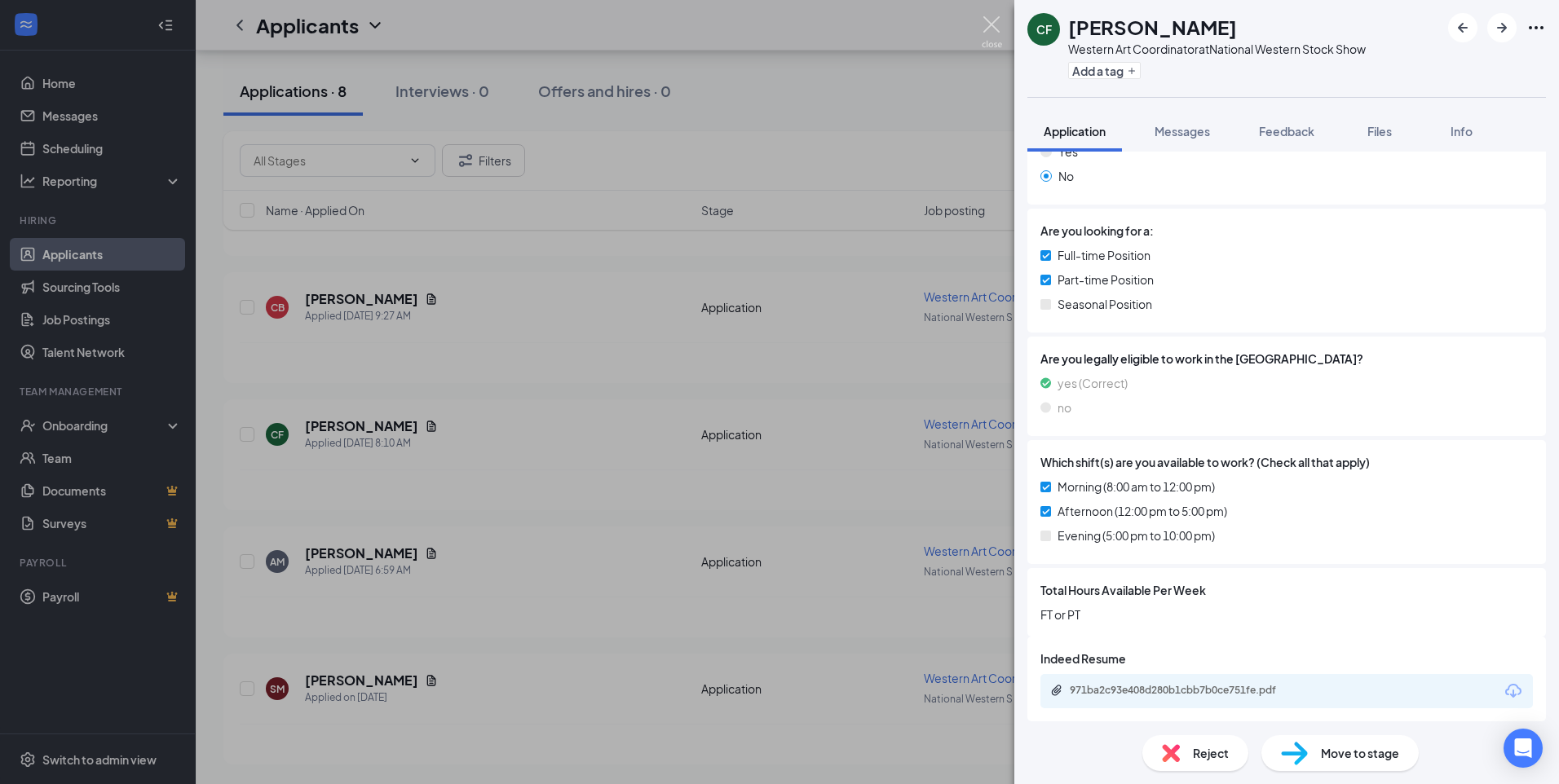
click at [987, 24] on img at bounding box center [991, 32] width 21 height 32
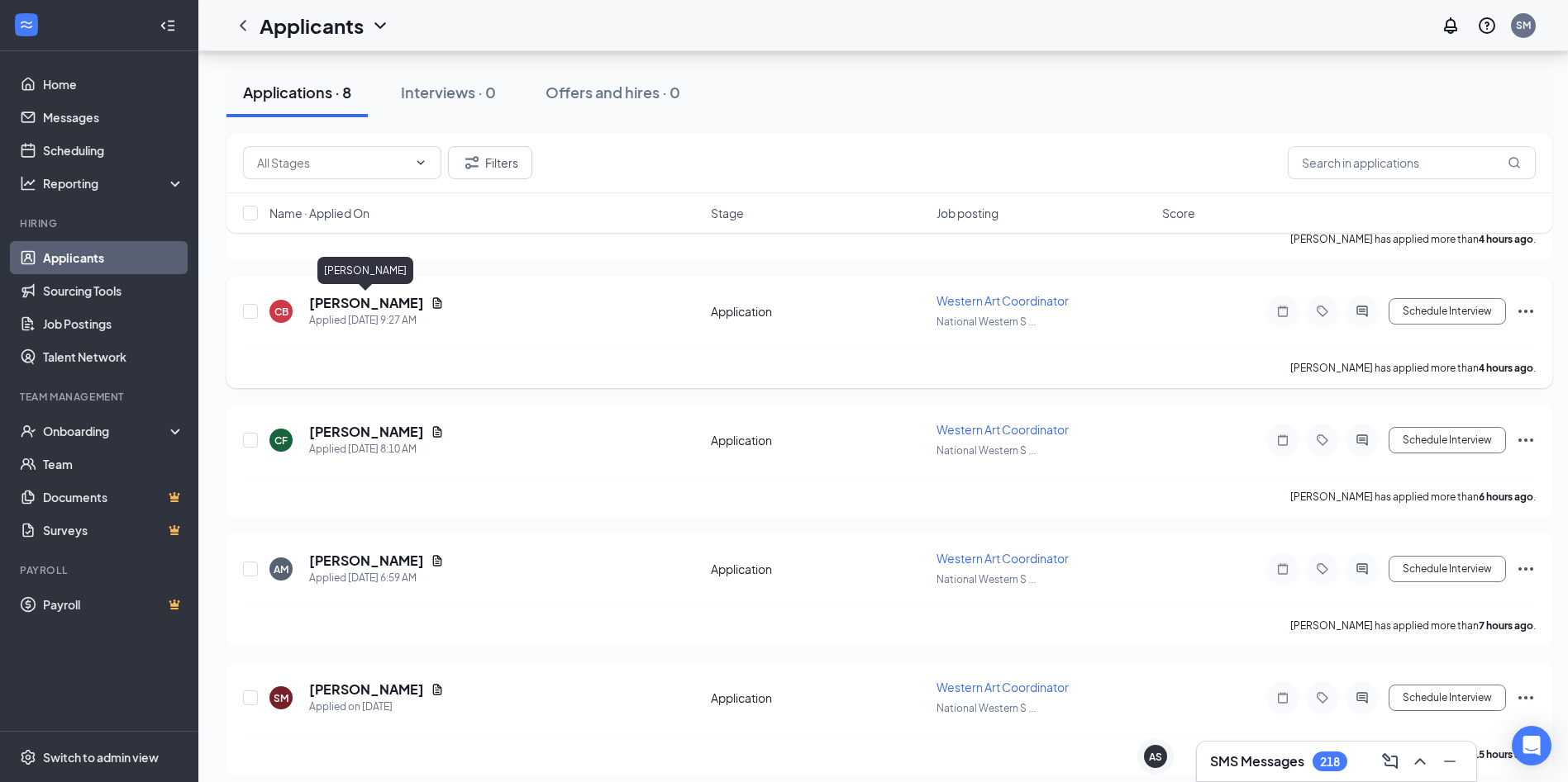
click at [389, 311] on h5 "[PERSON_NAME]" at bounding box center [367, 303] width 115 height 18
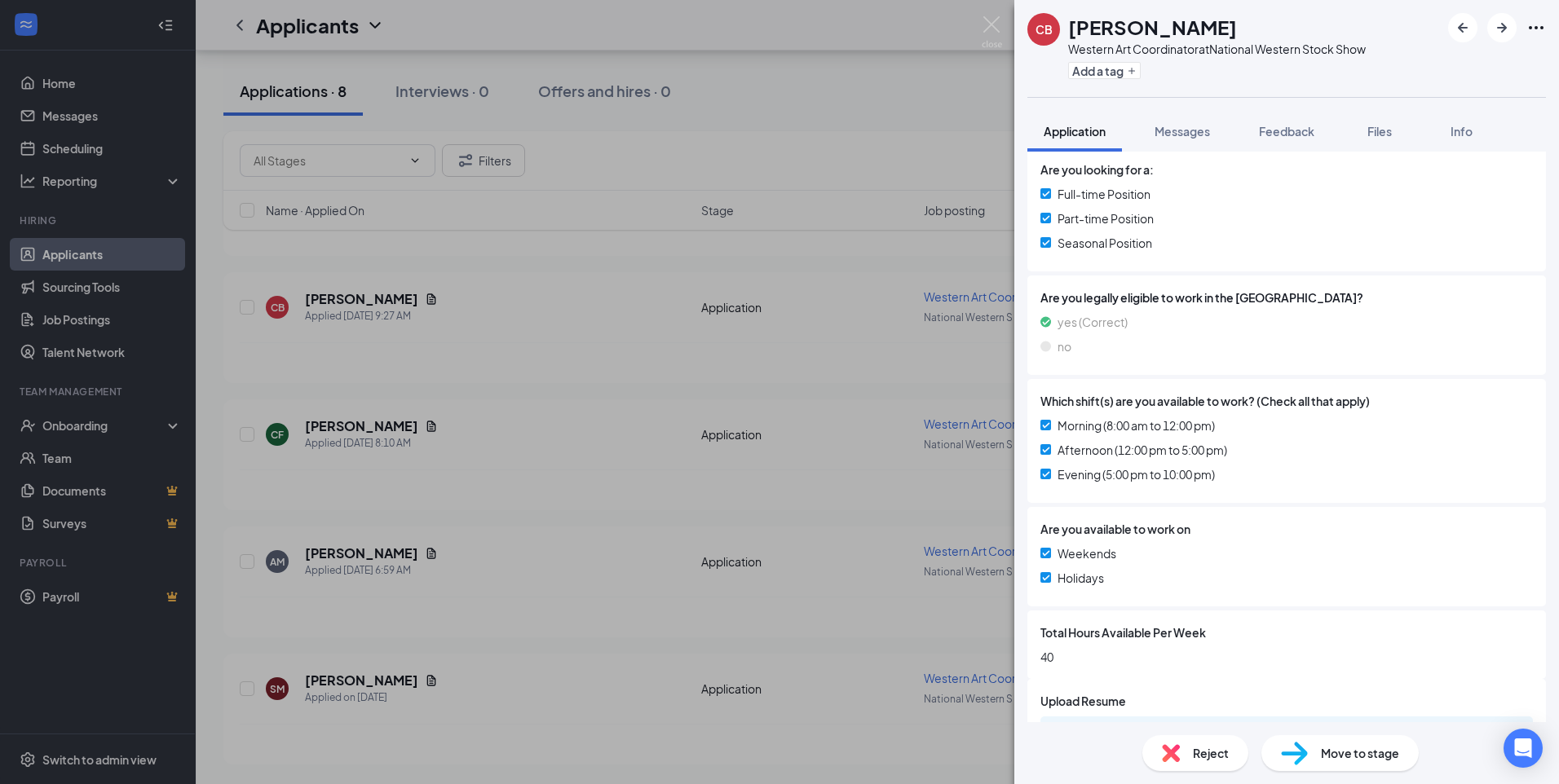
scroll to position [396, 0]
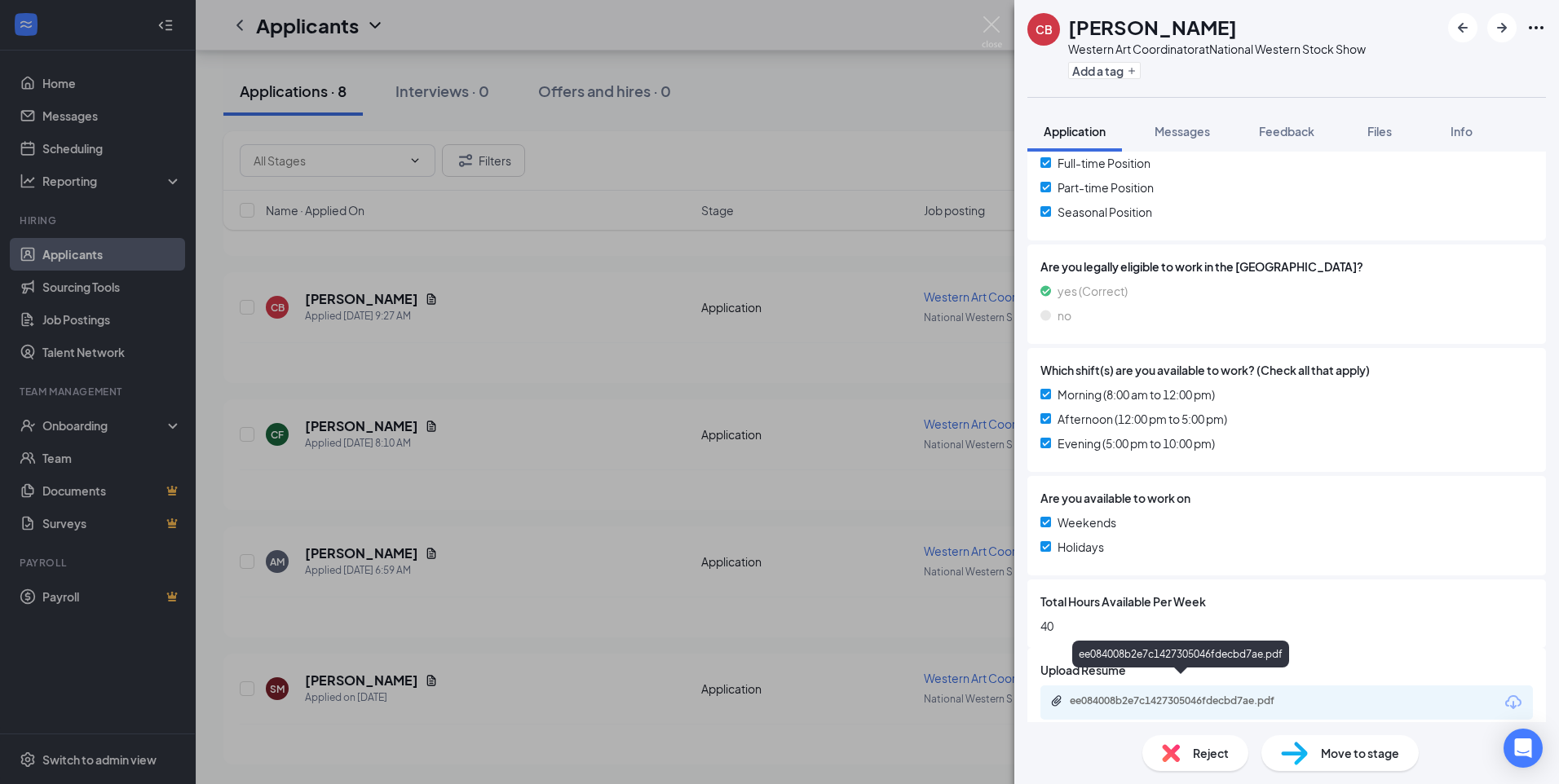
click at [1227, 694] on div "ee084008b2e7c1427305046fdecbd7ae.pdf" at bounding box center [1183, 701] width 228 height 13
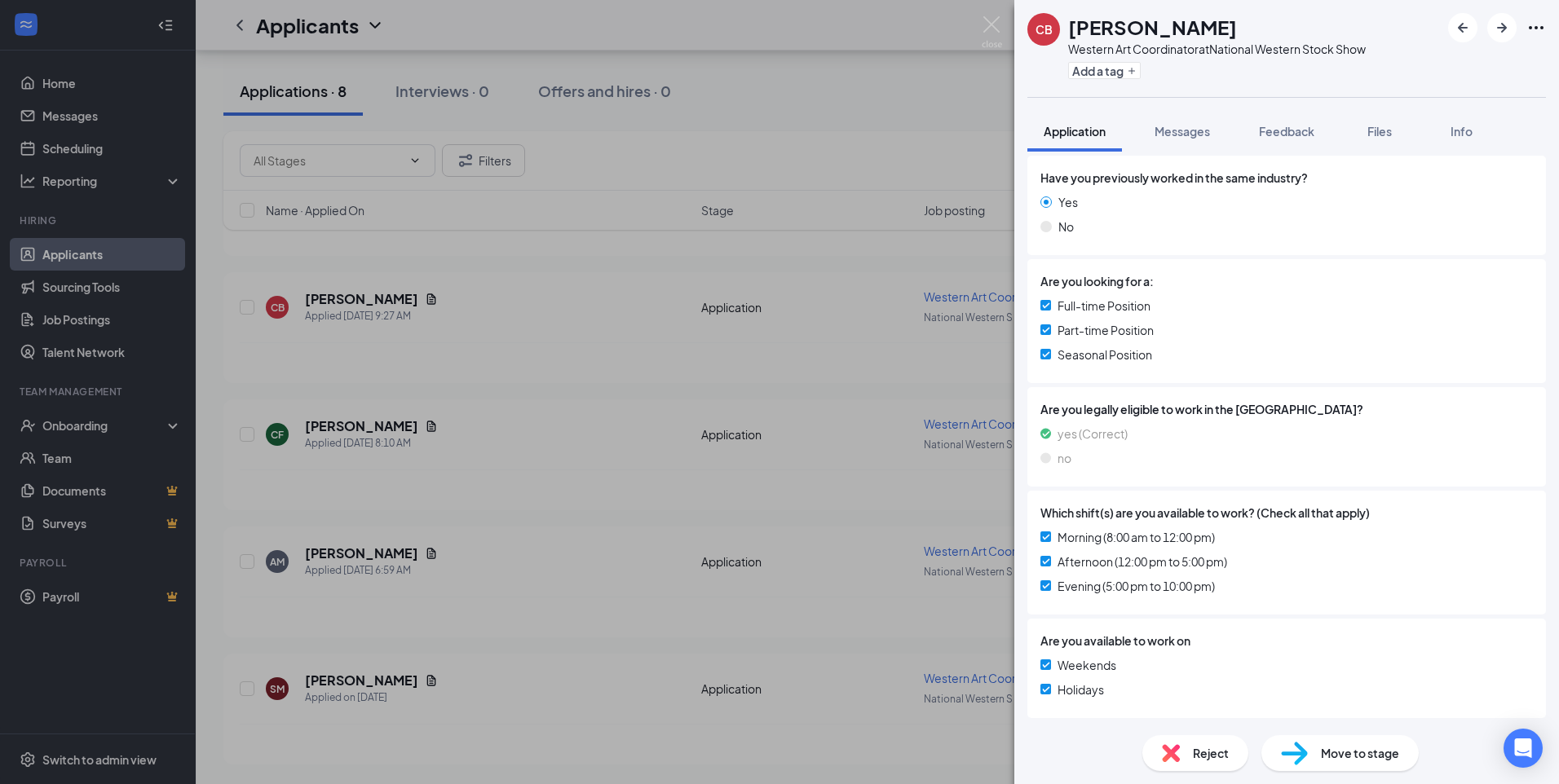
scroll to position [0, 0]
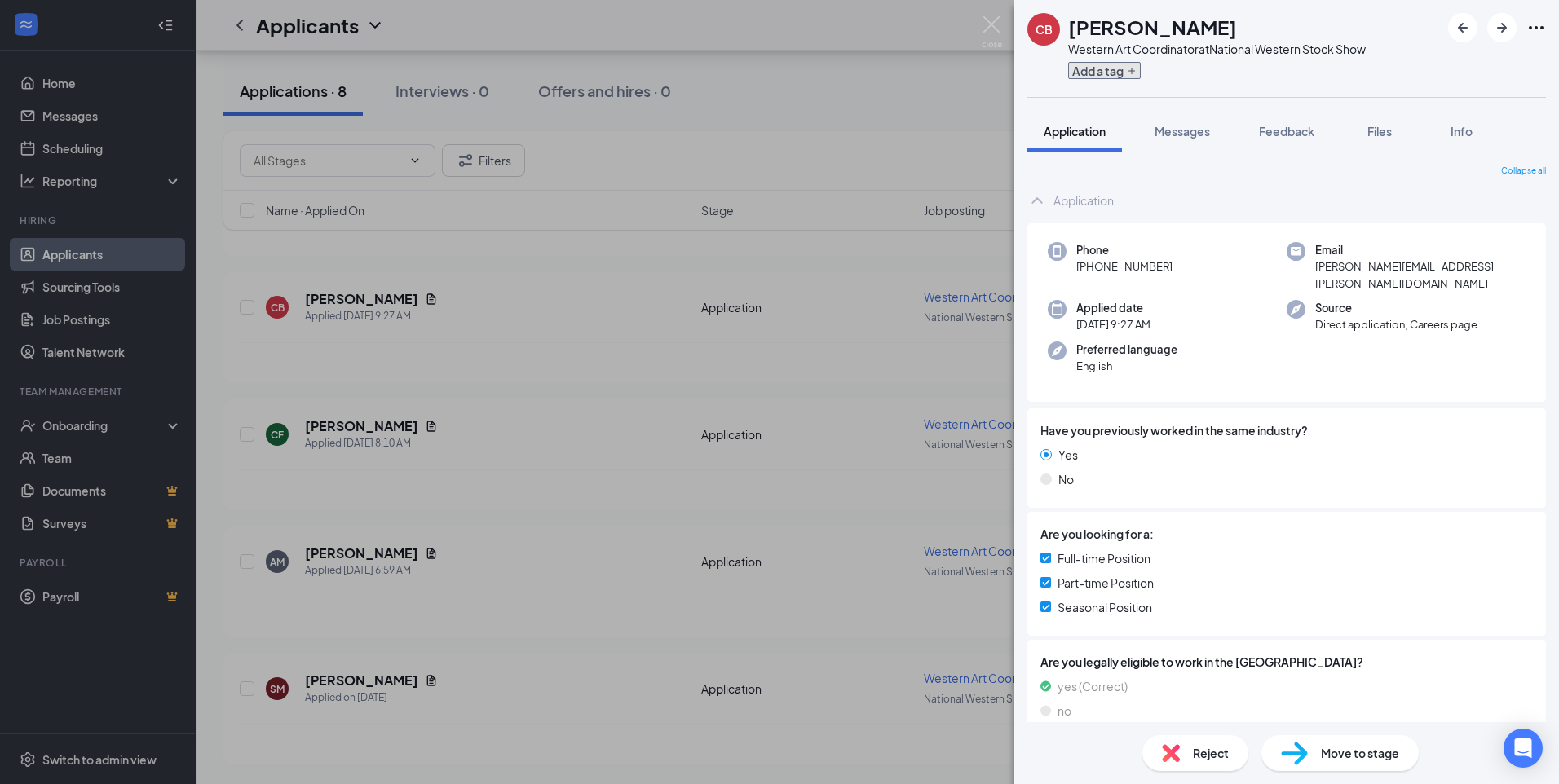
click at [1090, 68] on button "Add a tag" at bounding box center [1104, 70] width 72 height 17
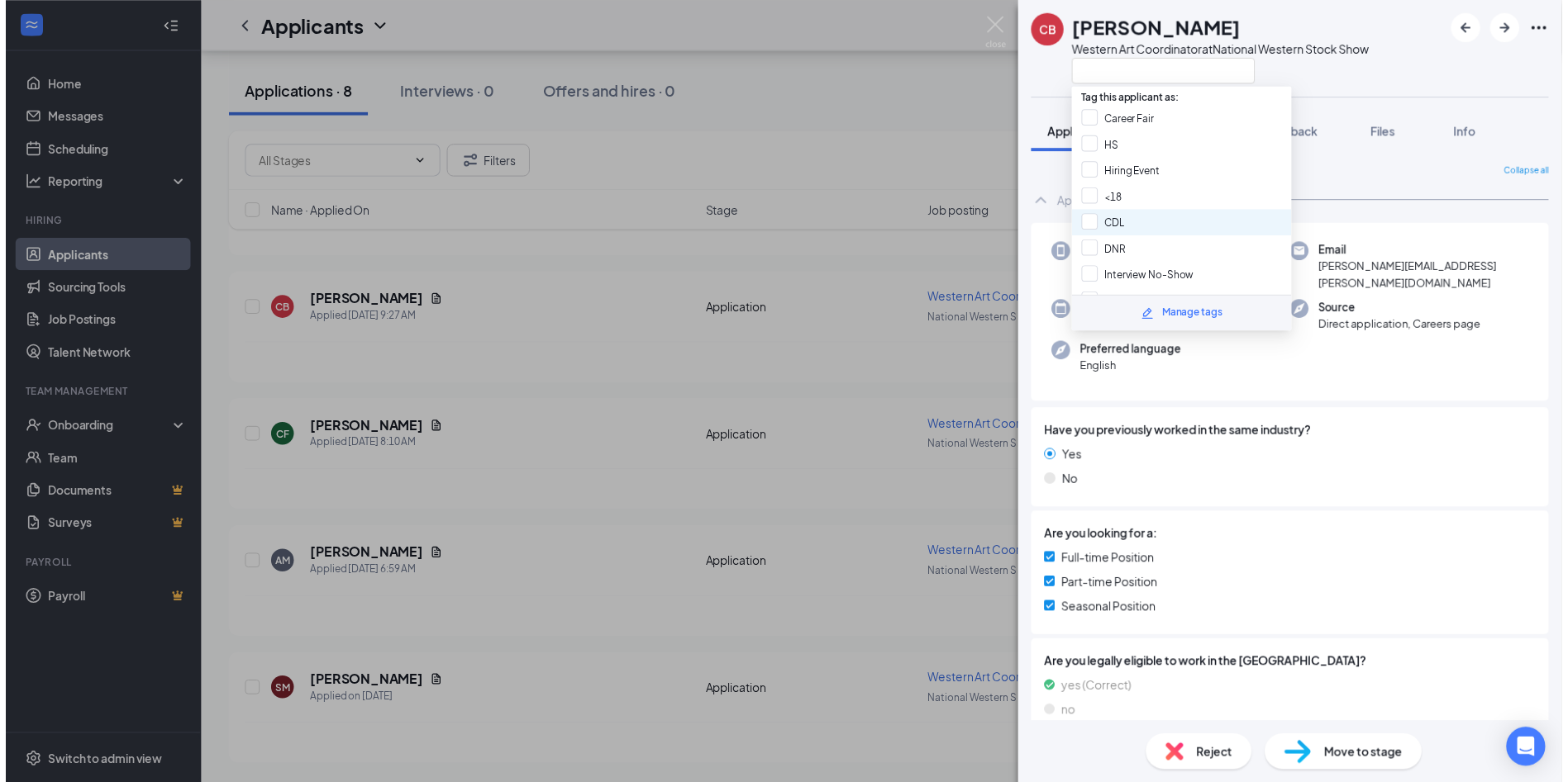
scroll to position [72, 0]
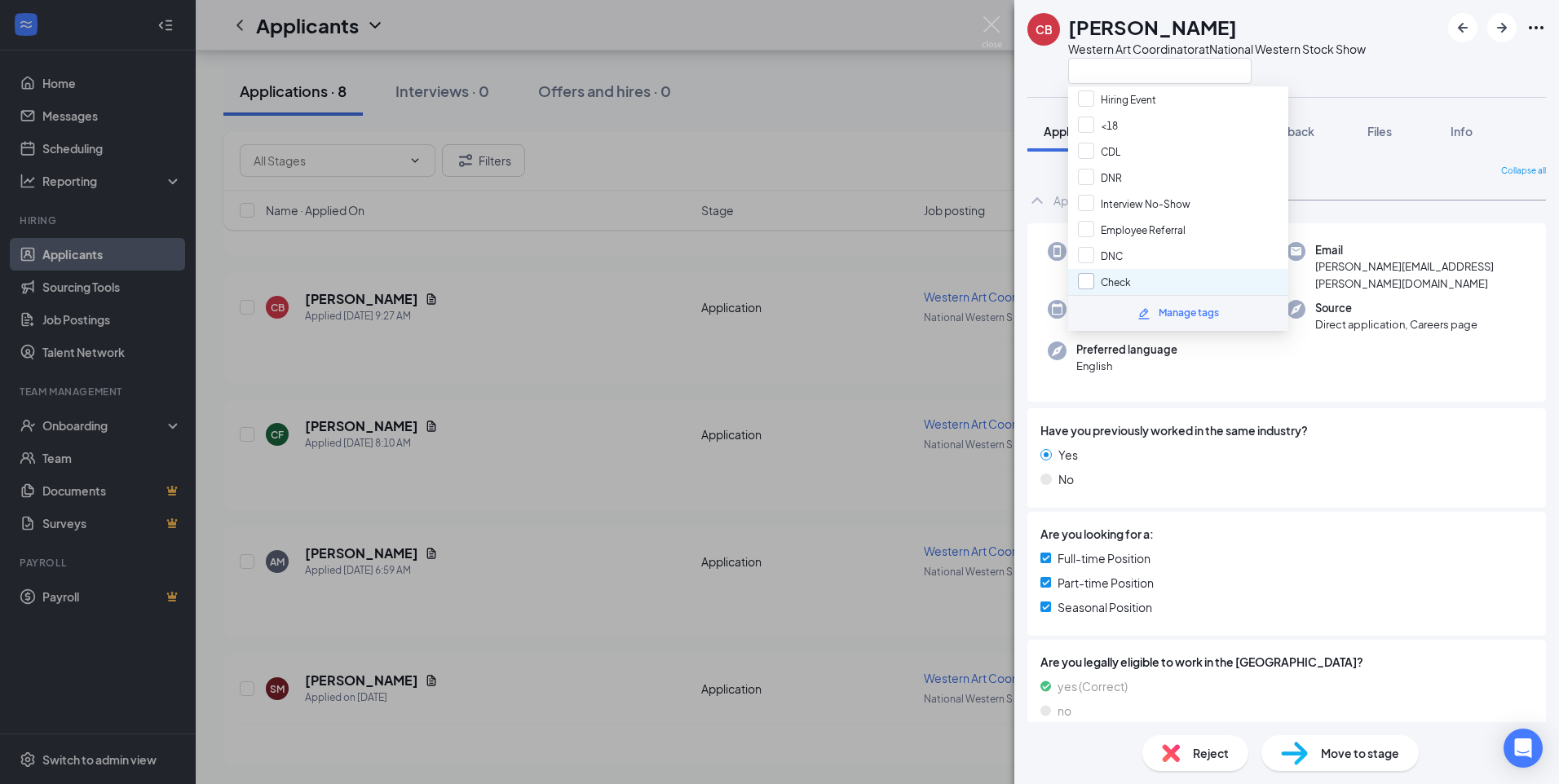
click at [1088, 279] on input "Check" at bounding box center [1104, 282] width 53 height 18
checkbox input "true"
click at [1222, 341] on div "Preferred language English" at bounding box center [1167, 358] width 239 height 34
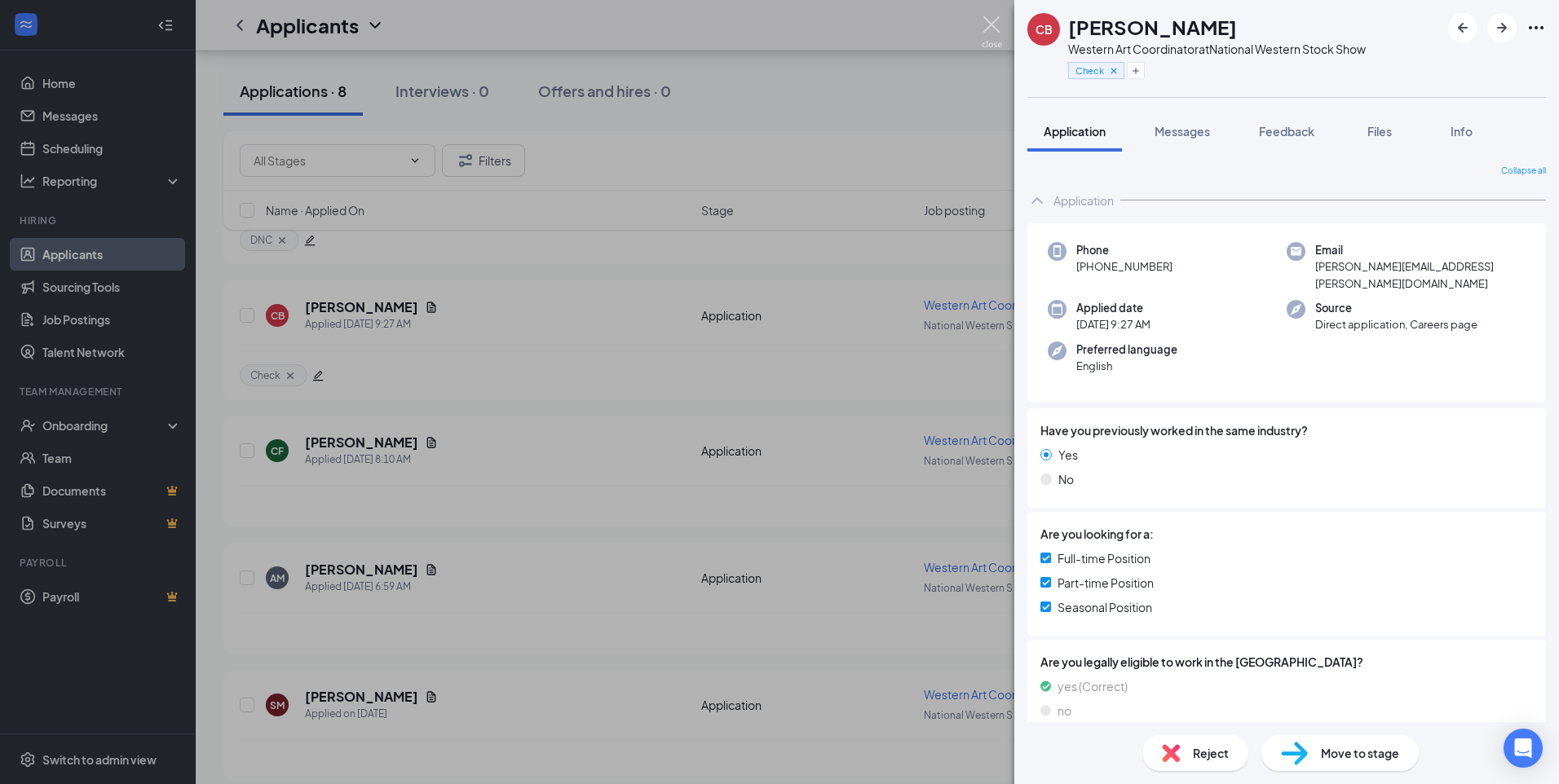
click at [985, 21] on img at bounding box center [991, 32] width 21 height 32
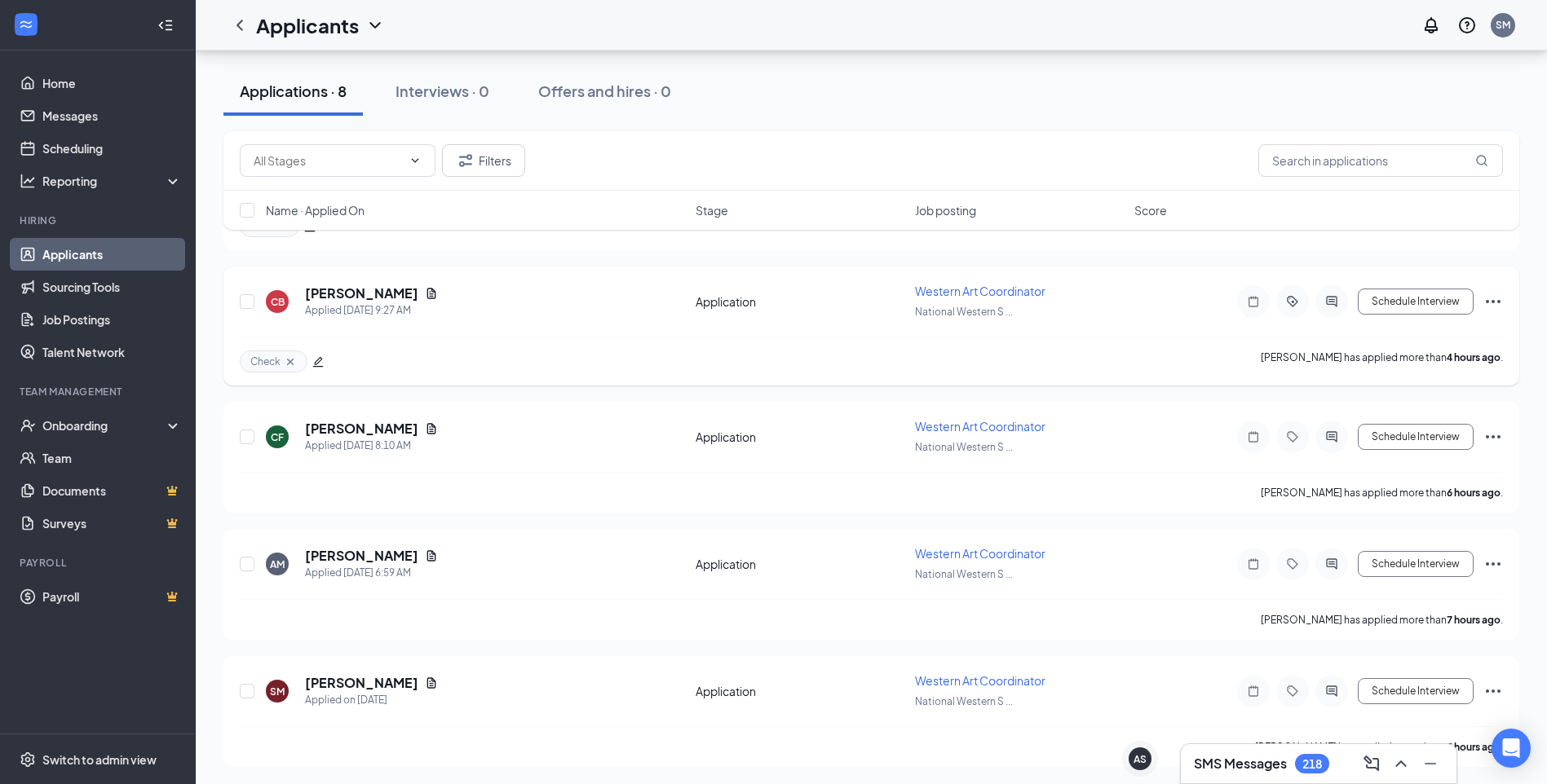
scroll to position [619, 0]
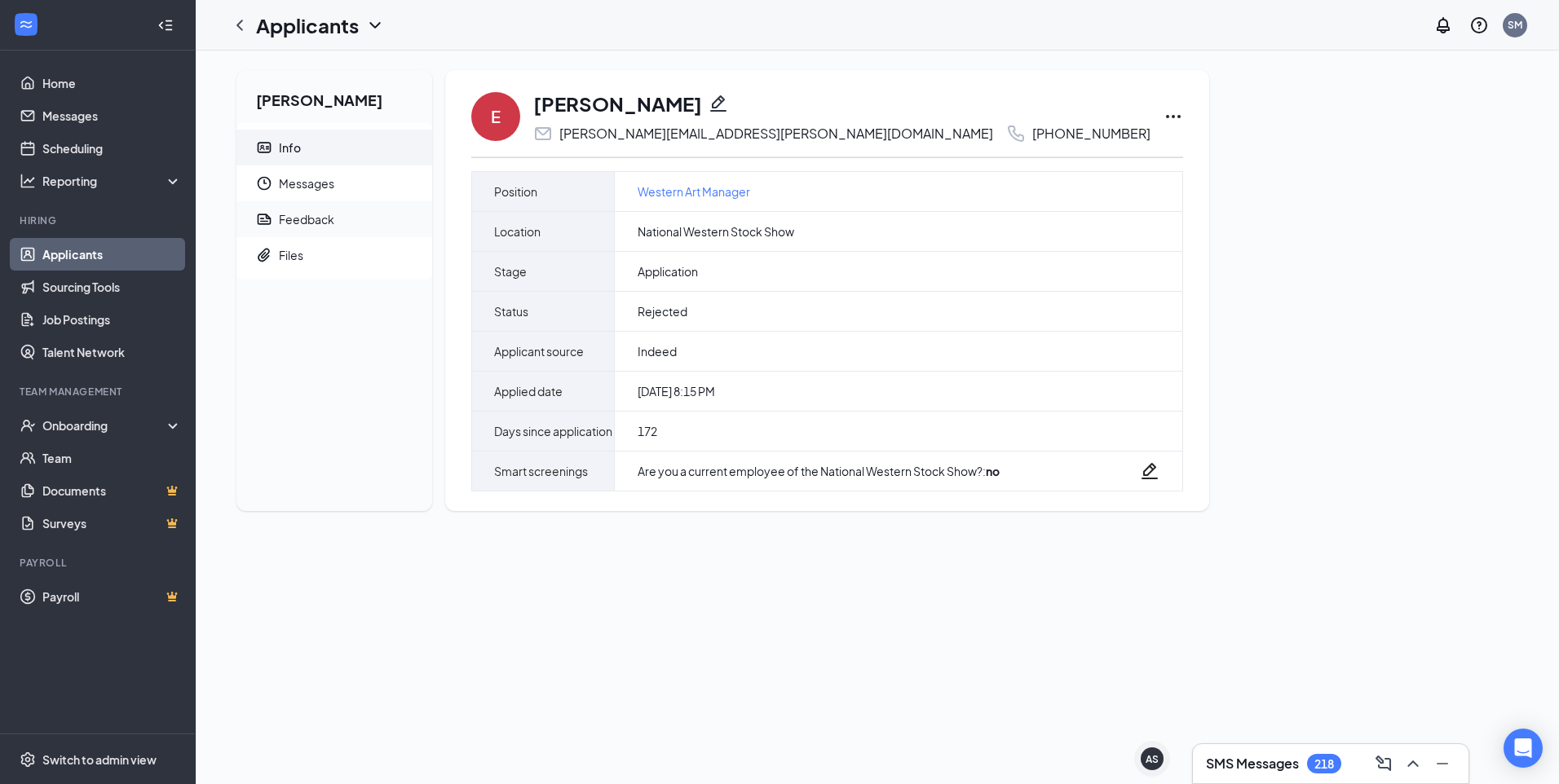
click at [342, 222] on span "Feedback" at bounding box center [349, 220] width 140 height 36
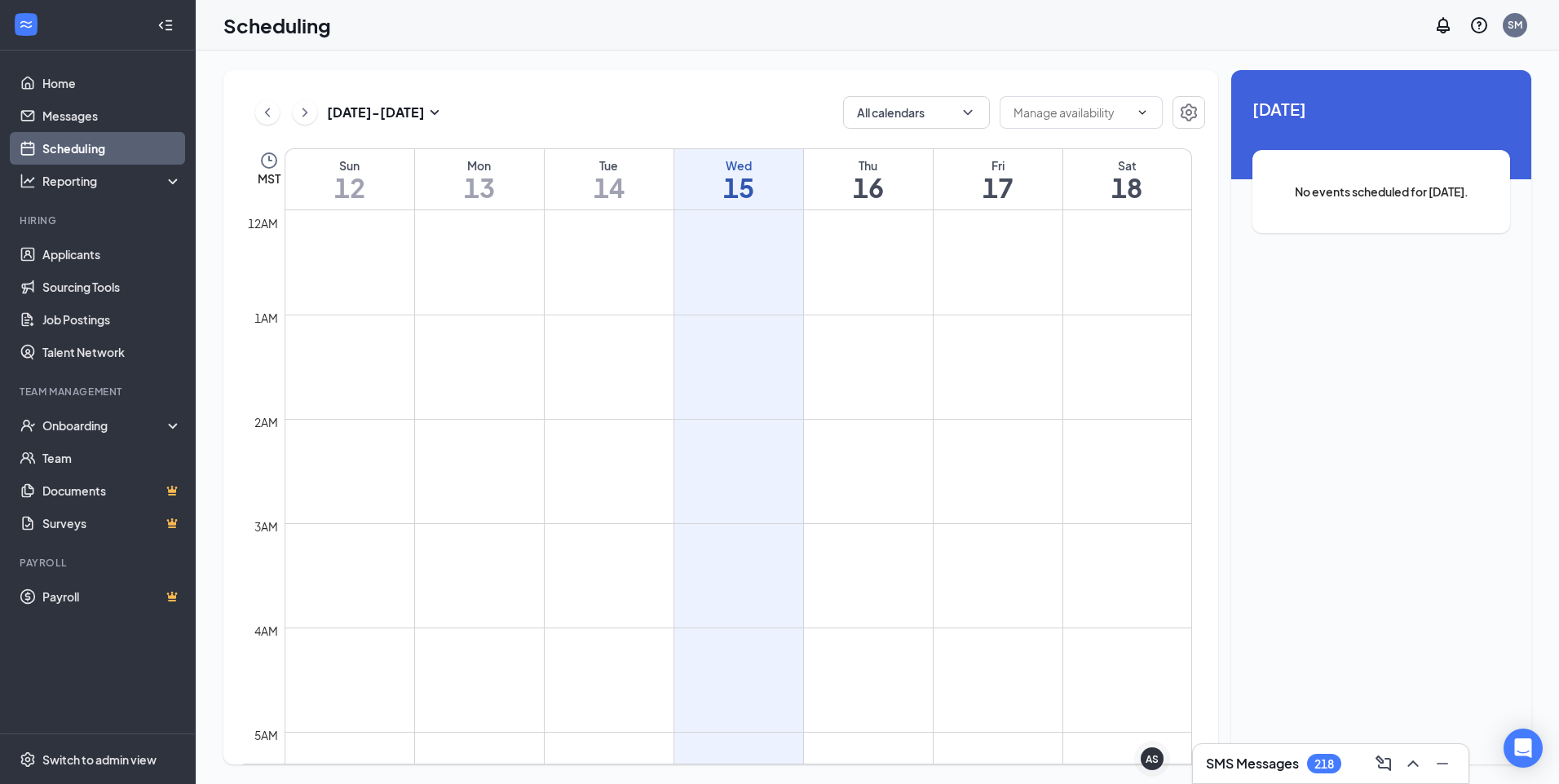
scroll to position [801, 0]
click at [970, 122] on button "Calendars (2)" at bounding box center [916, 113] width 146 height 33
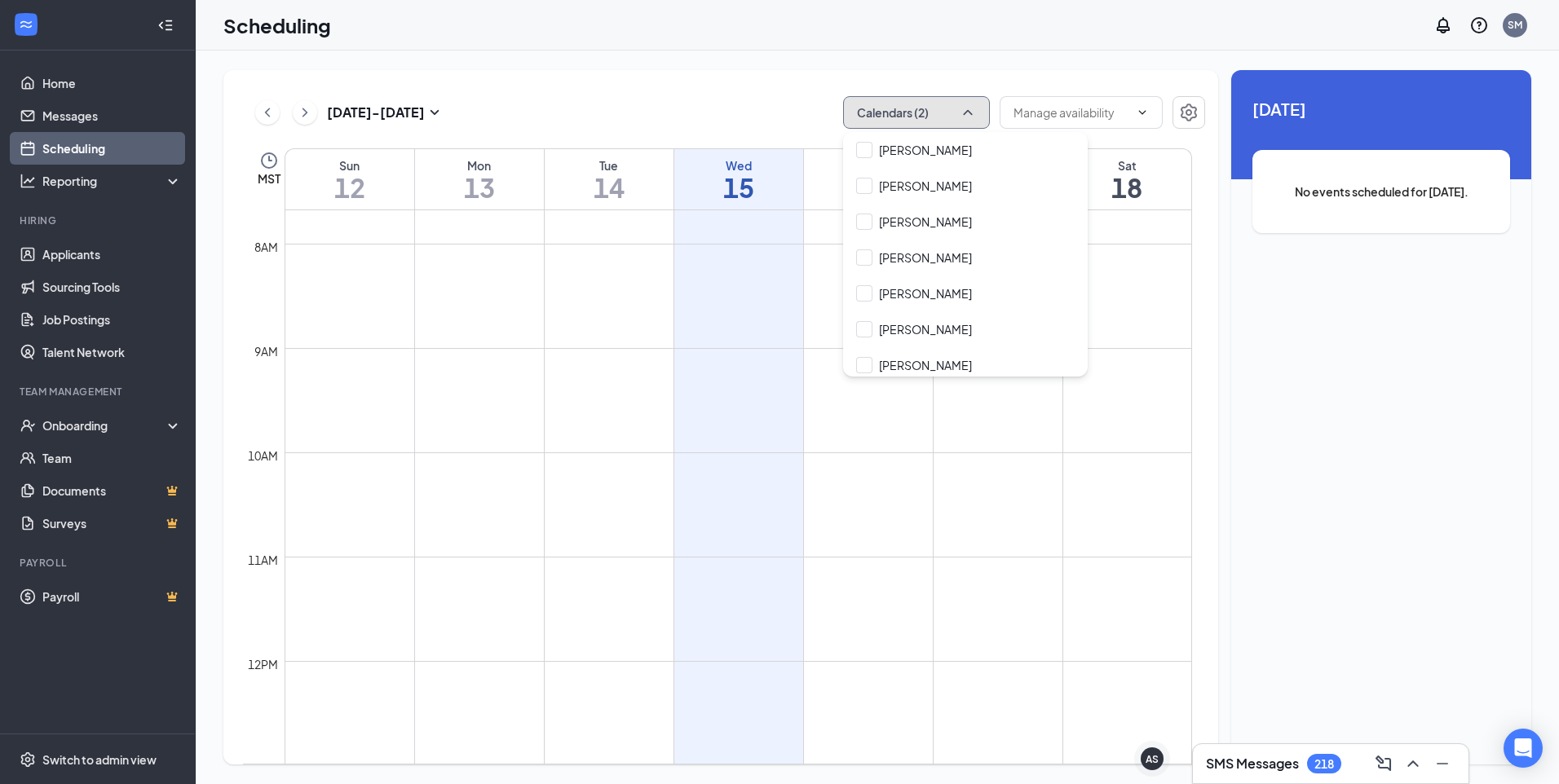
scroll to position [571, 0]
click at [861, 365] on input "Juliana Hauska" at bounding box center [913, 369] width 116 height 16
checkbox input "true"
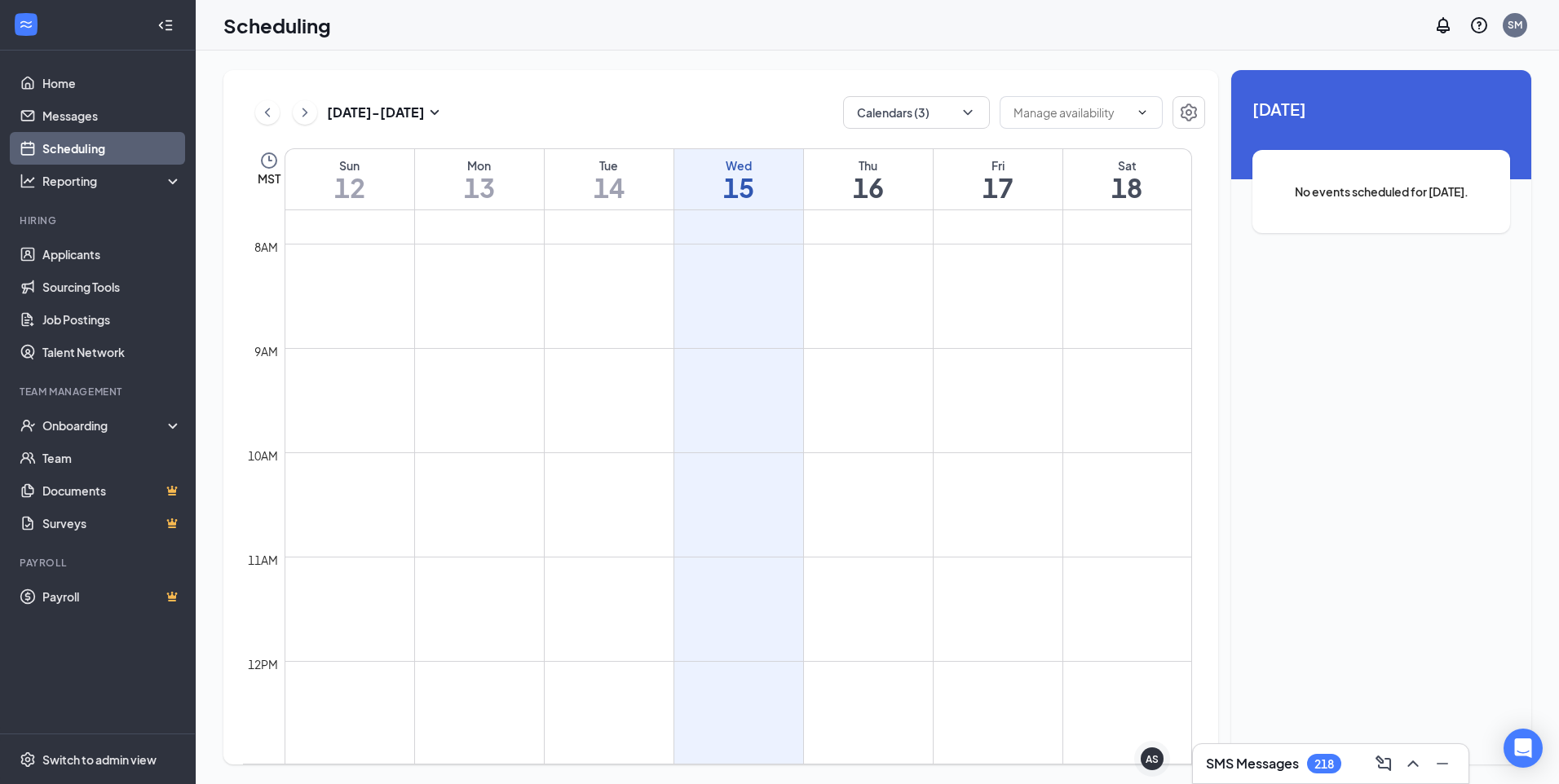
click at [315, 113] on button at bounding box center [305, 113] width 25 height 25
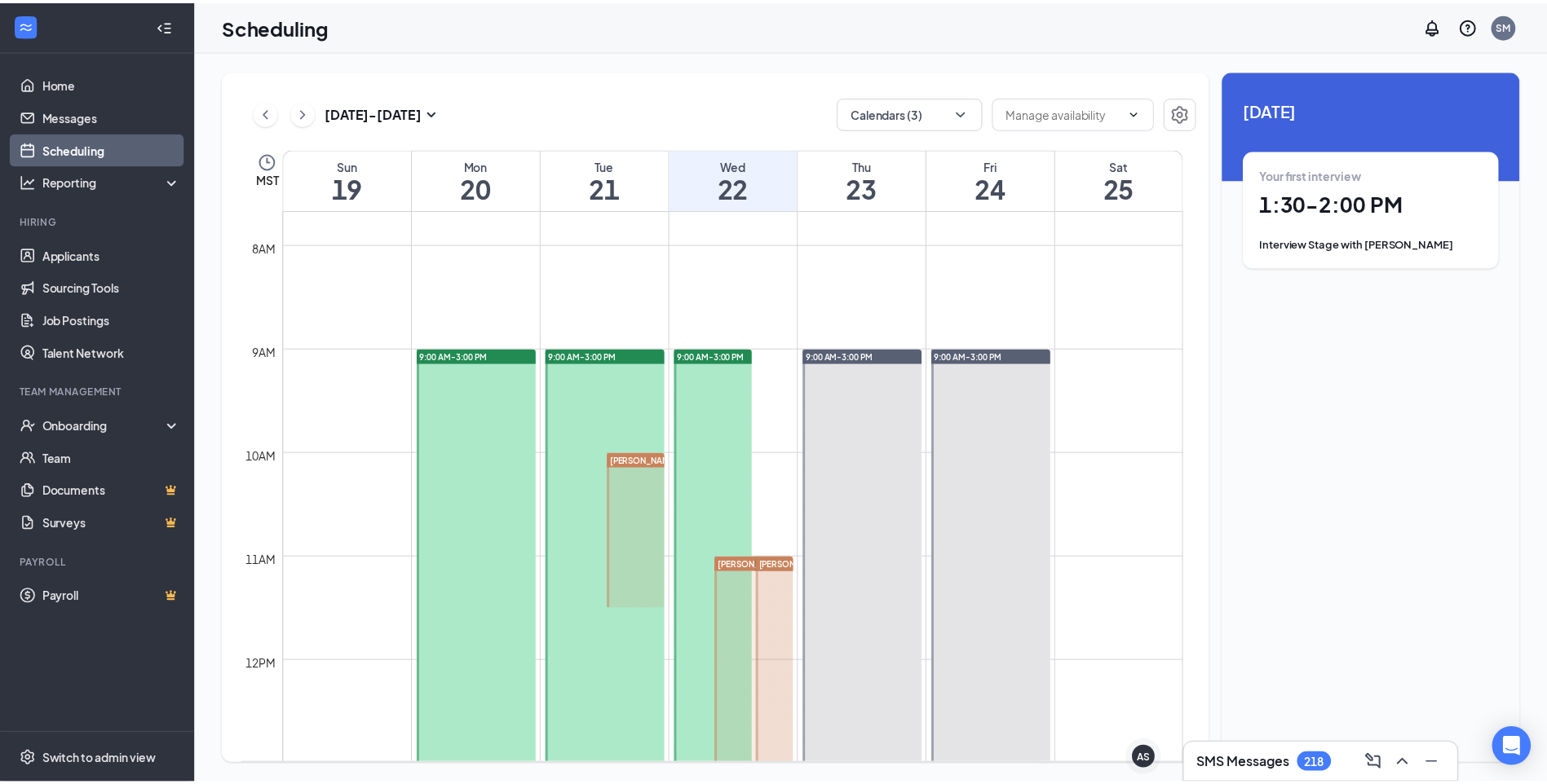
scroll to position [883, 0]
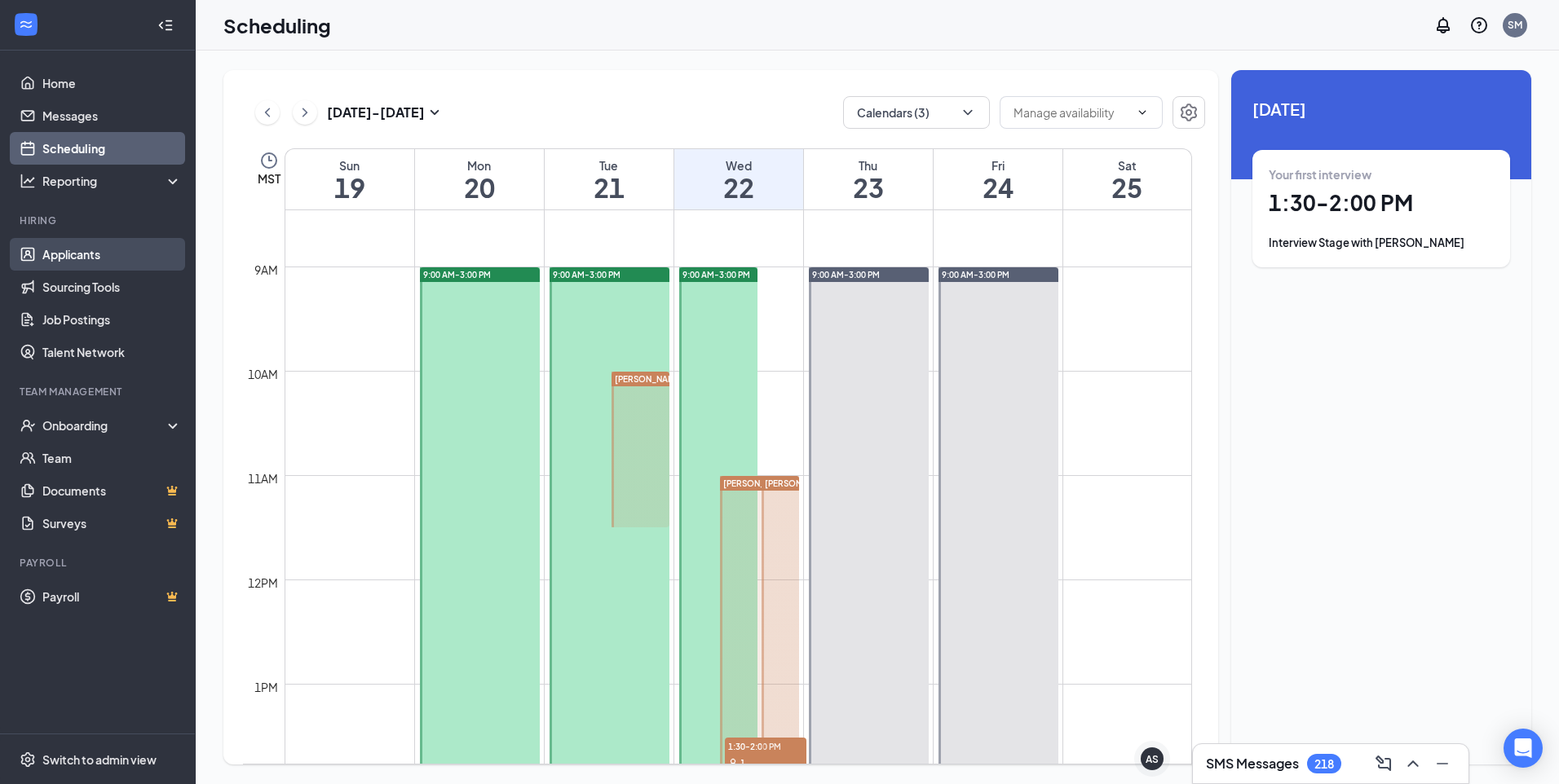
click at [72, 249] on link "Applicants" at bounding box center [112, 254] width 139 height 33
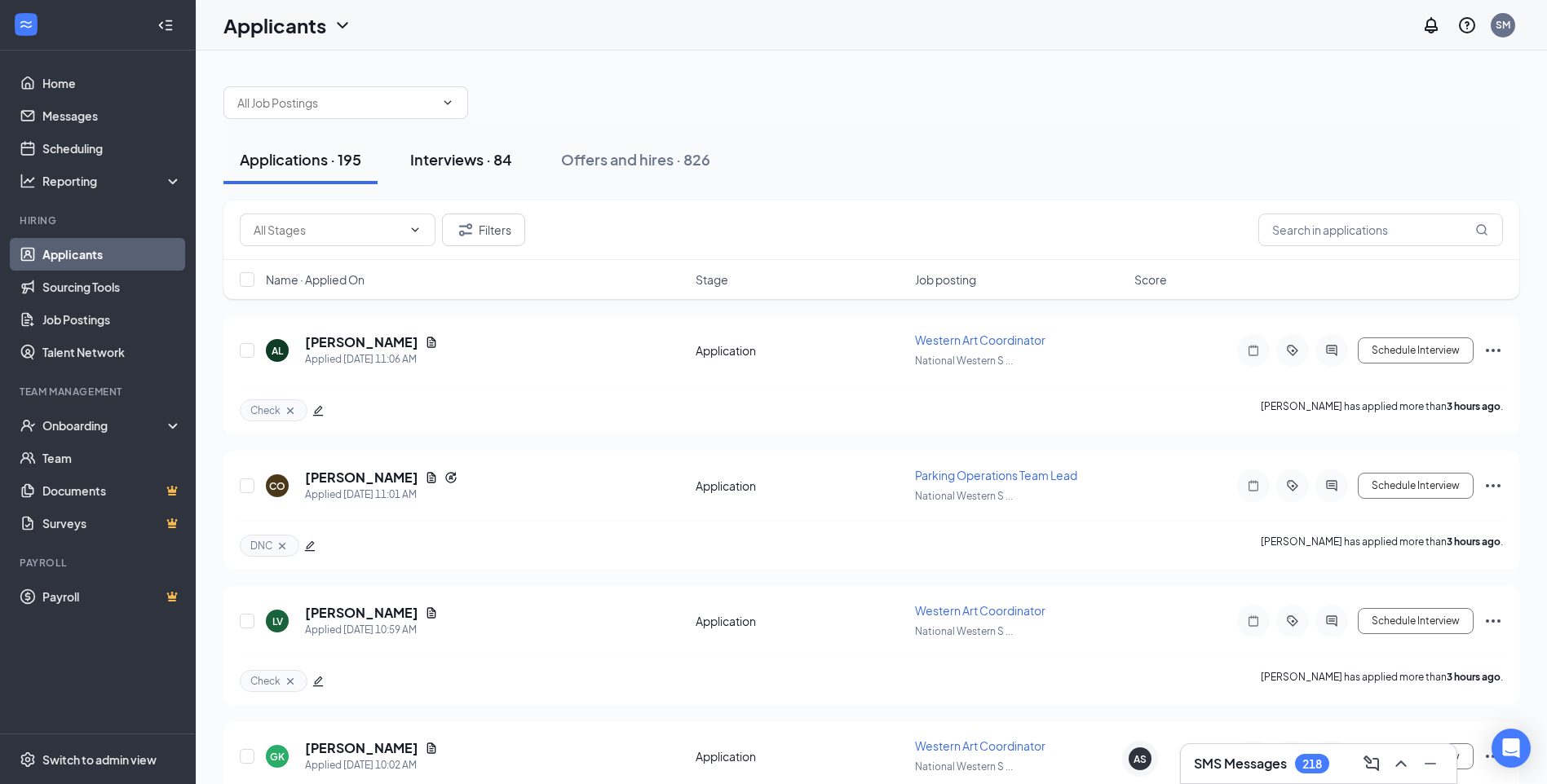
click at [446, 155] on div "Interviews · 84" at bounding box center [461, 159] width 102 height 21
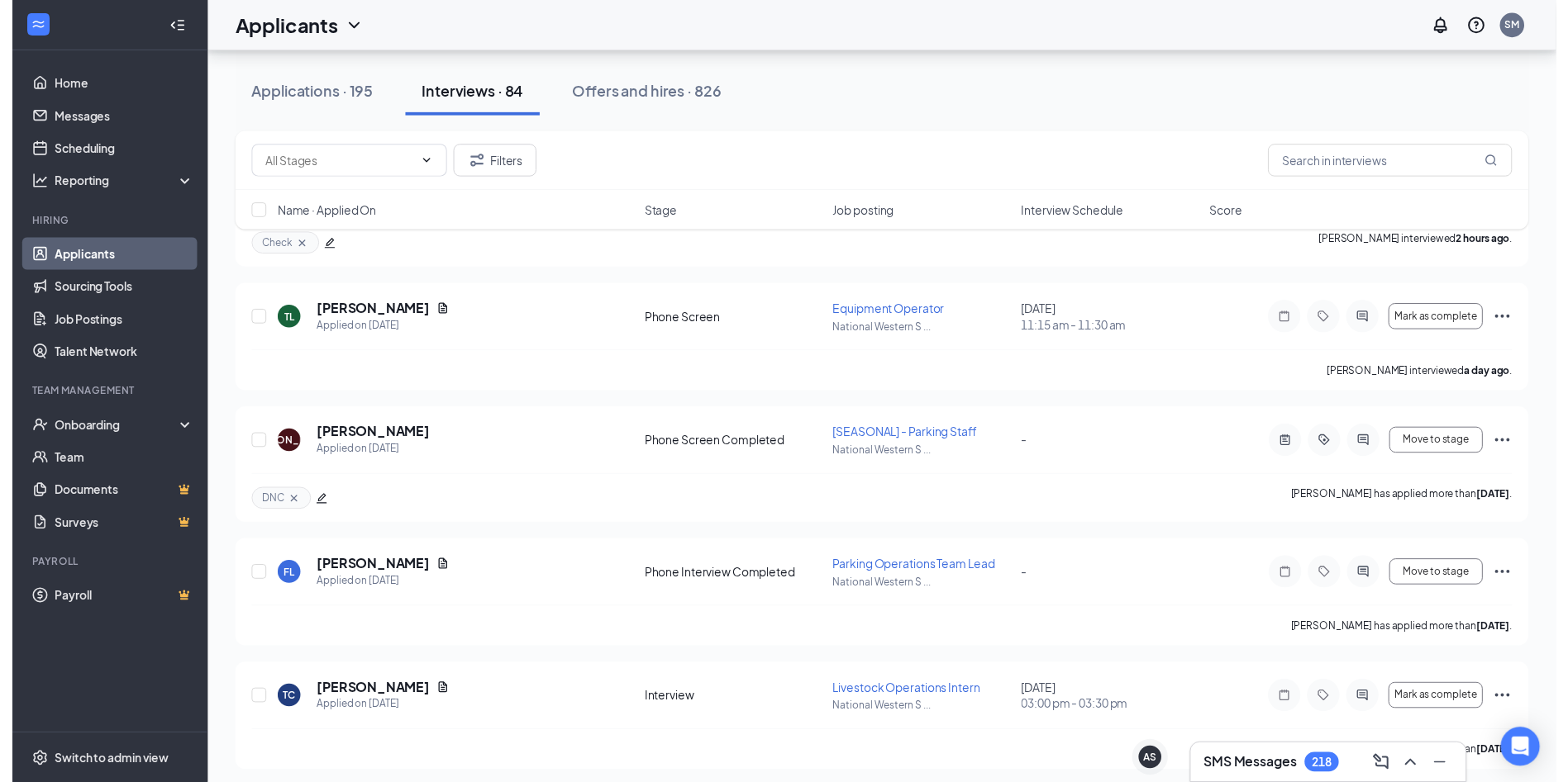
scroll to position [248, 0]
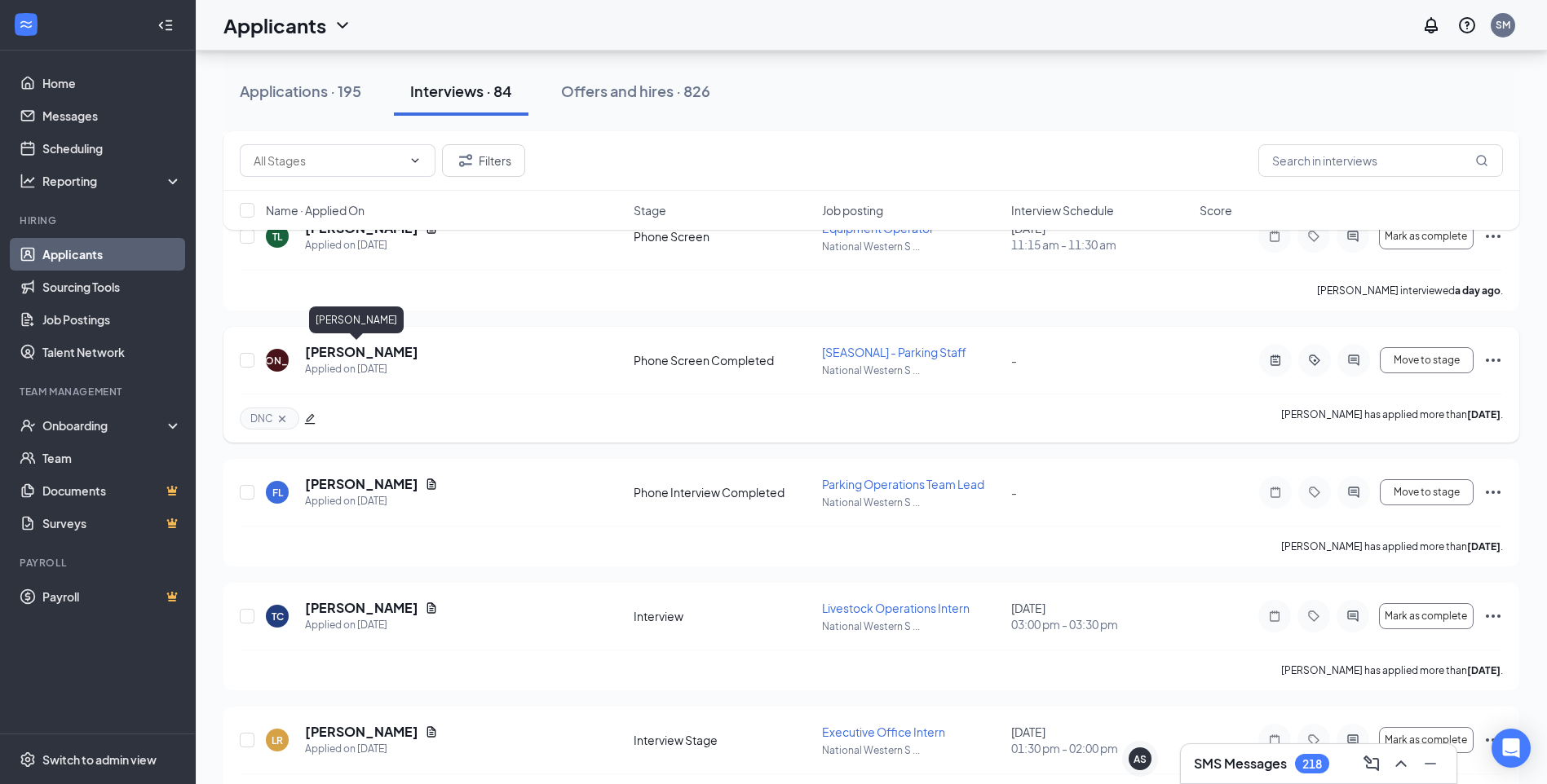
click at [360, 354] on h5 "Justine Alire" at bounding box center [362, 352] width 114 height 18
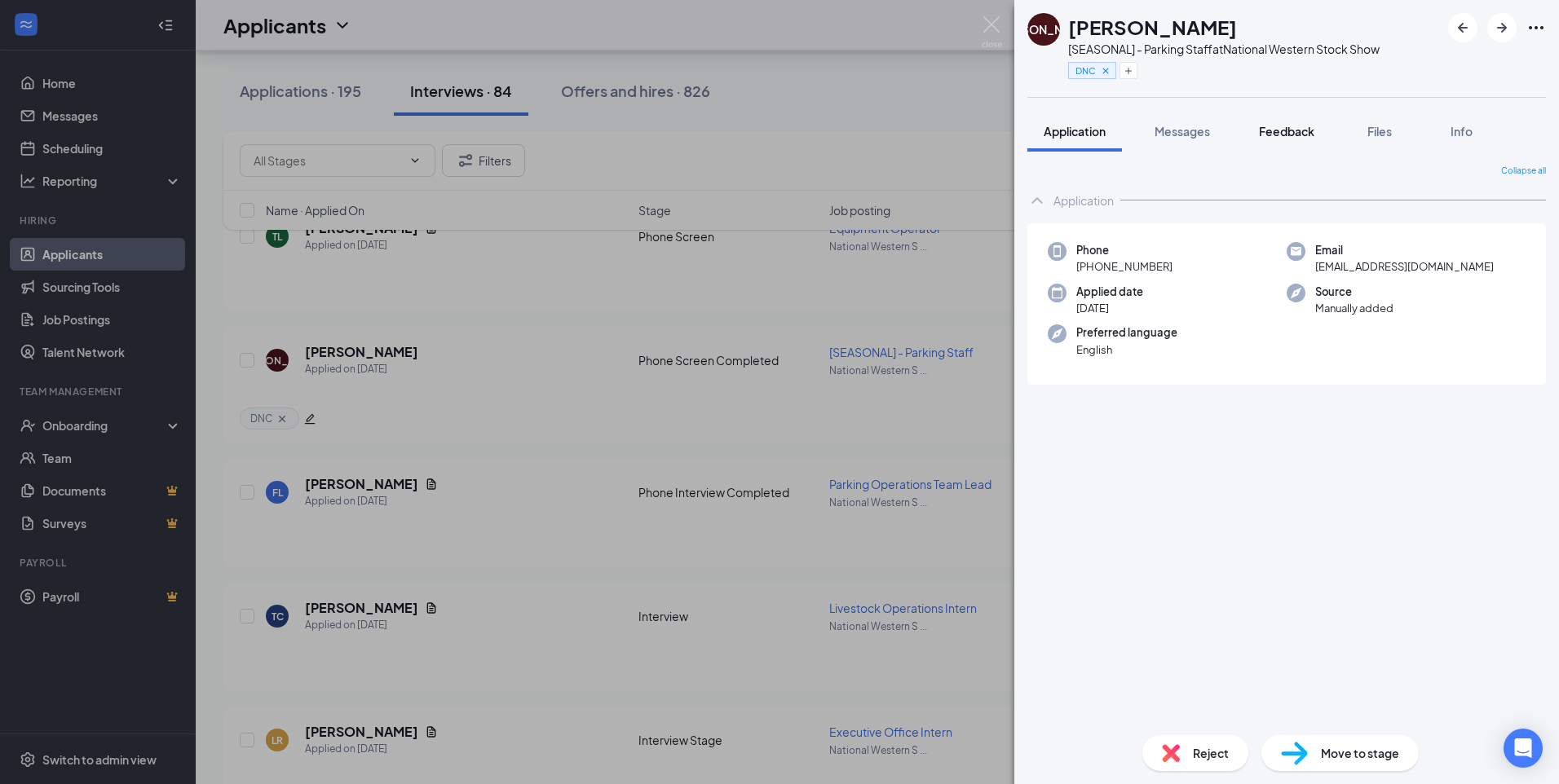
click at [1286, 124] on span "Feedback" at bounding box center [1286, 132] width 55 height 15
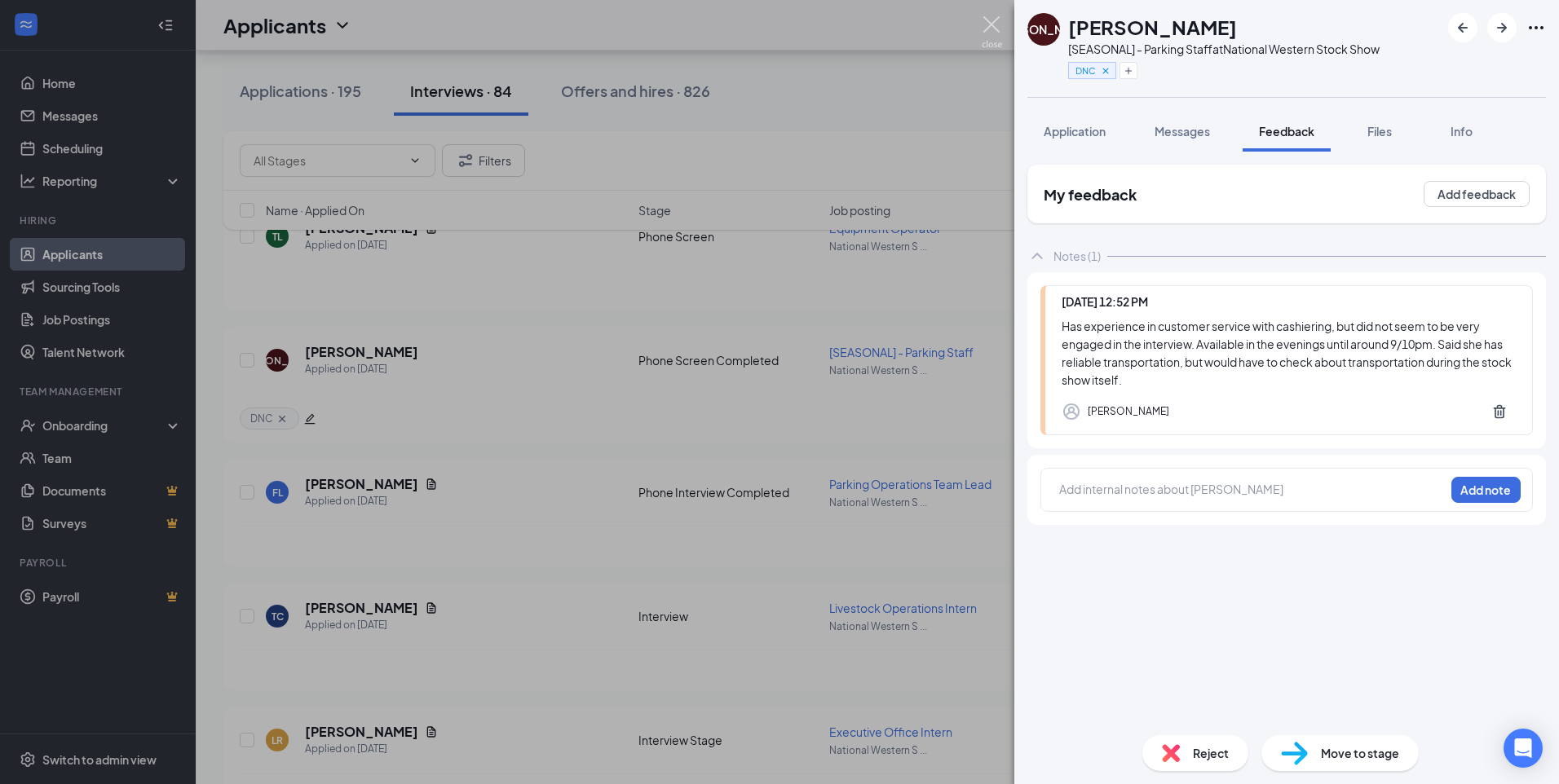
click at [991, 21] on img at bounding box center [991, 32] width 21 height 32
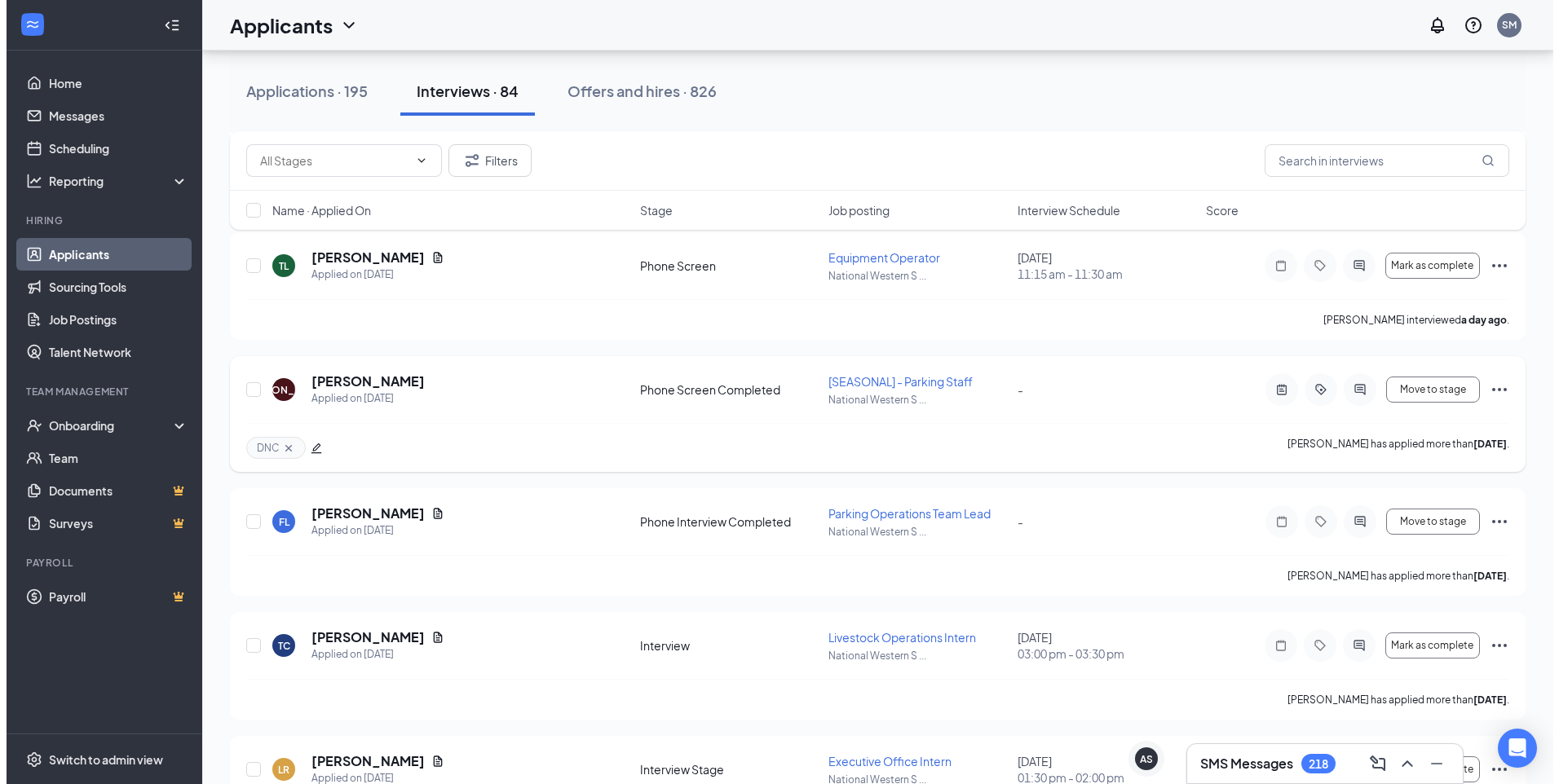
scroll to position [244, 0]
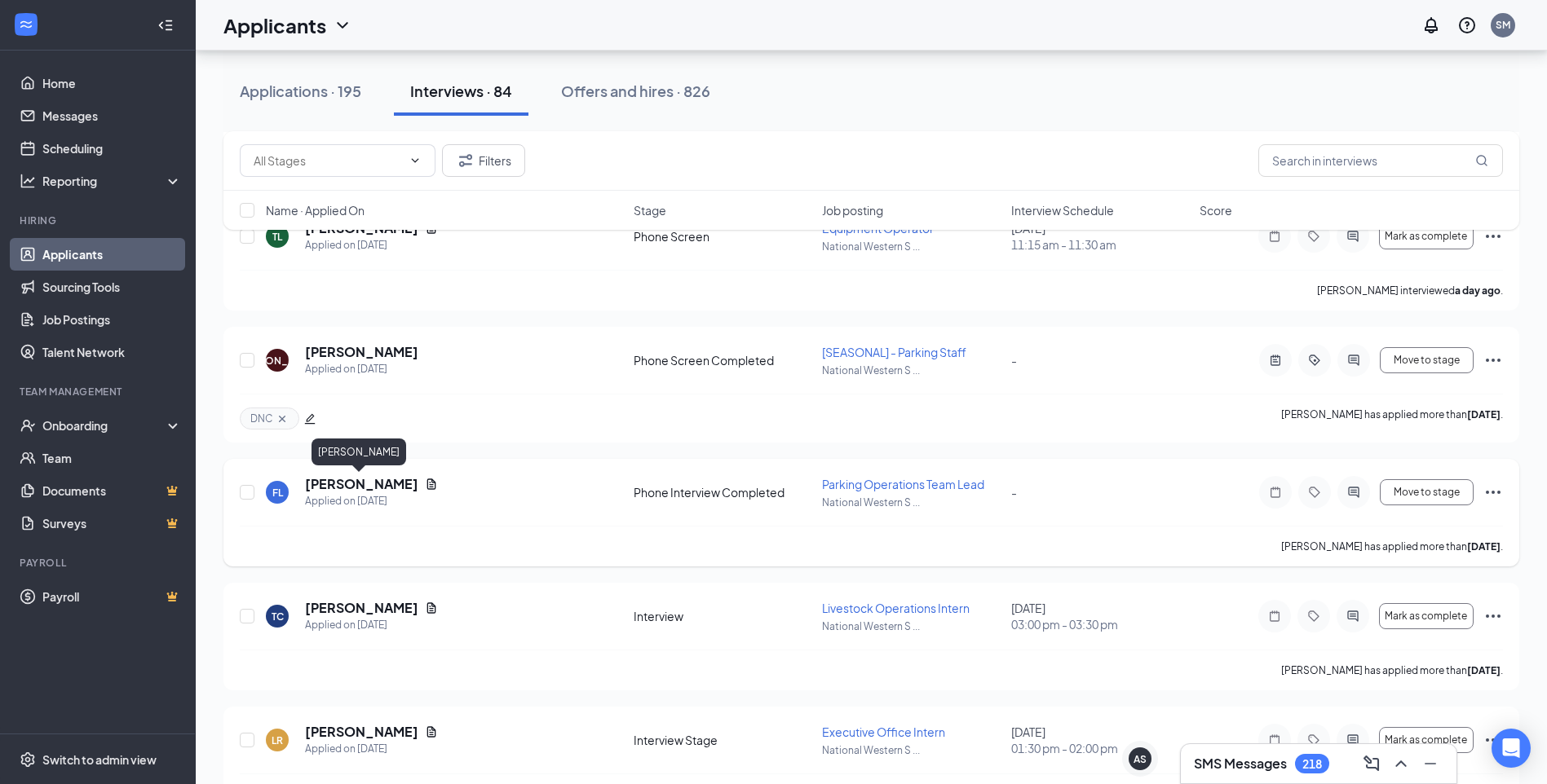
click at [379, 492] on h5 "Fabien Lanford" at bounding box center [362, 485] width 114 height 18
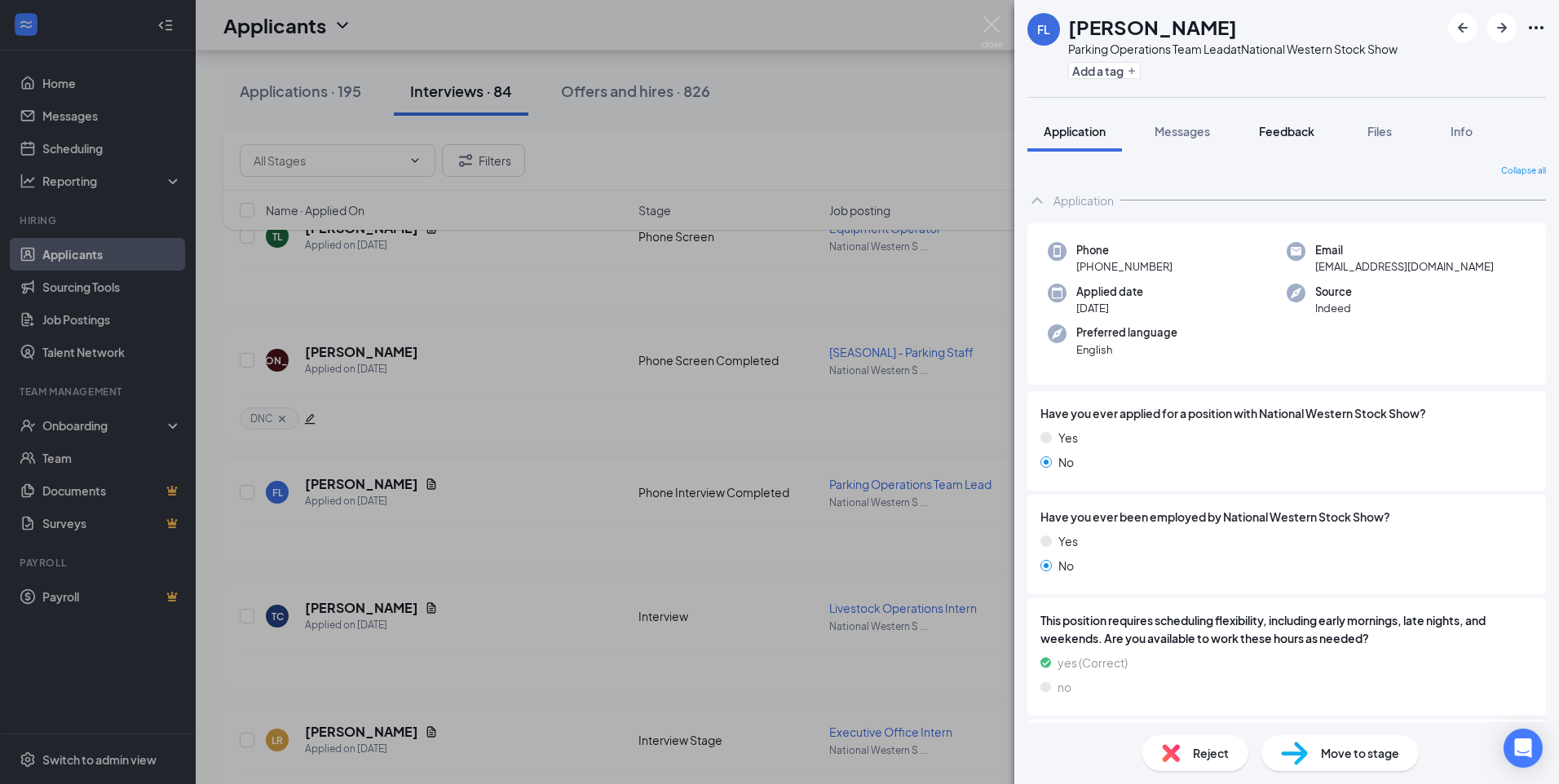
click at [1269, 142] on button "Feedback" at bounding box center [1286, 132] width 88 height 41
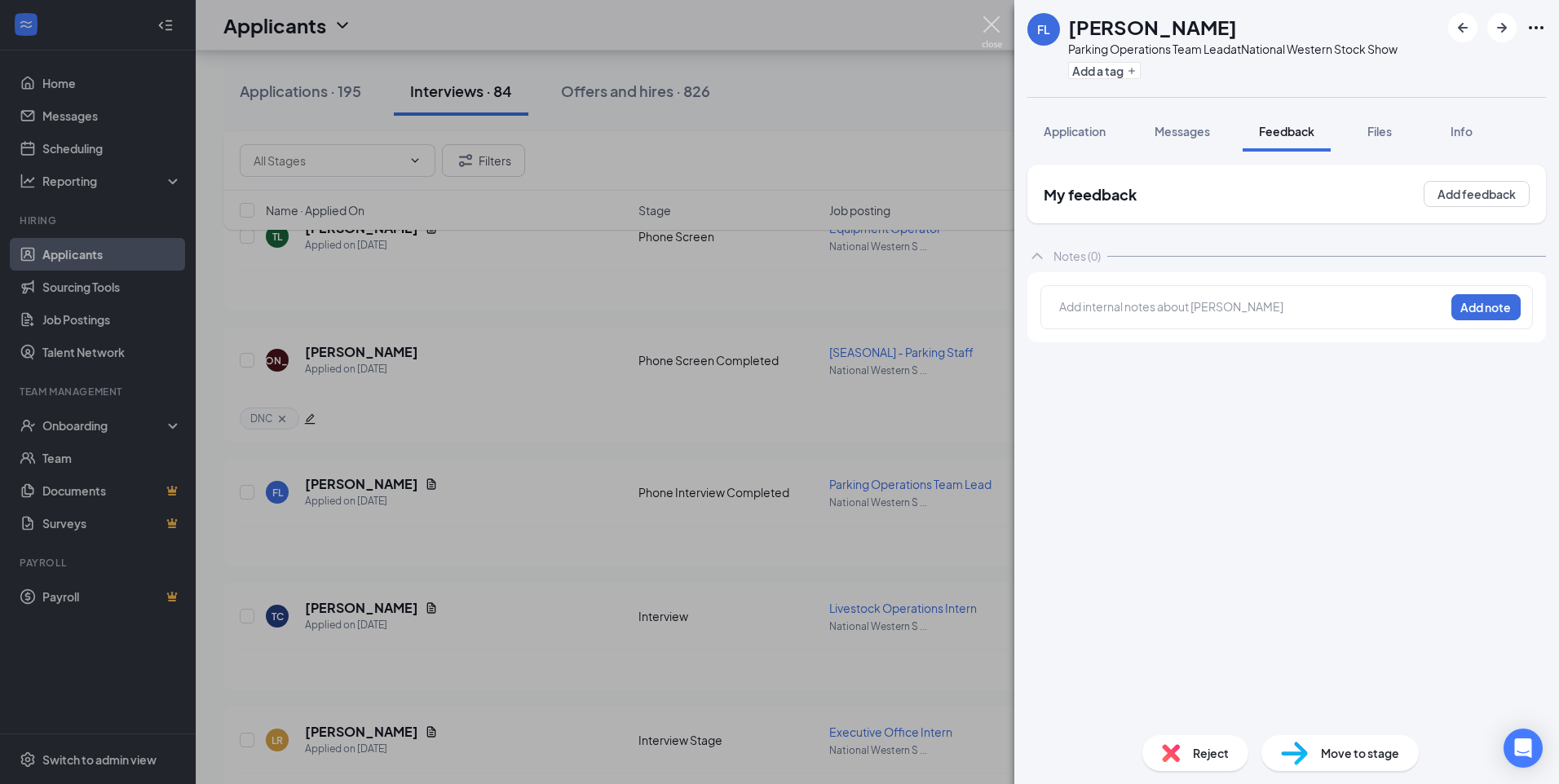
click at [993, 16] on img at bounding box center [991, 32] width 21 height 32
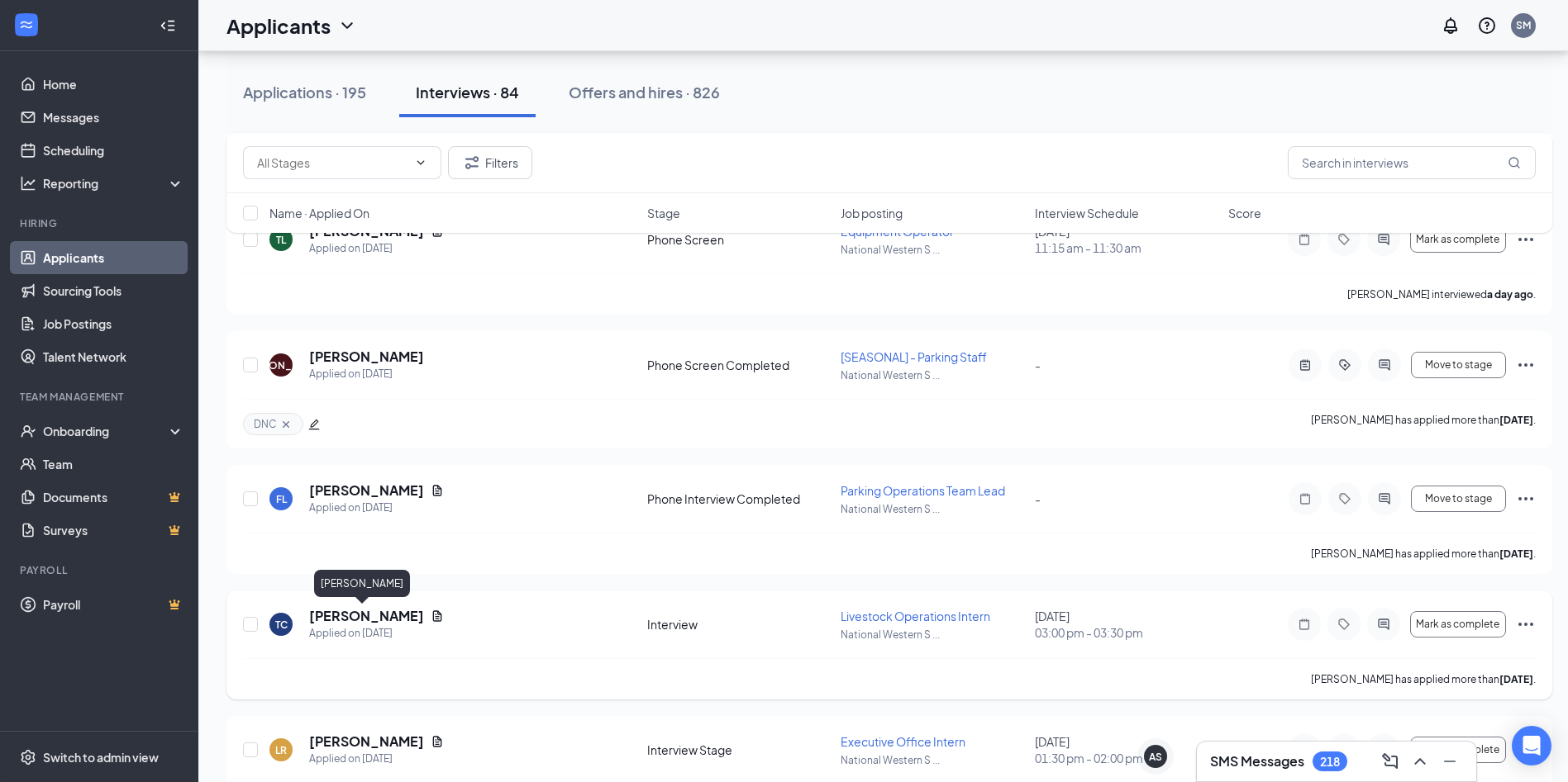
click at [358, 614] on h5 "Taylor Coker" at bounding box center [367, 616] width 115 height 18
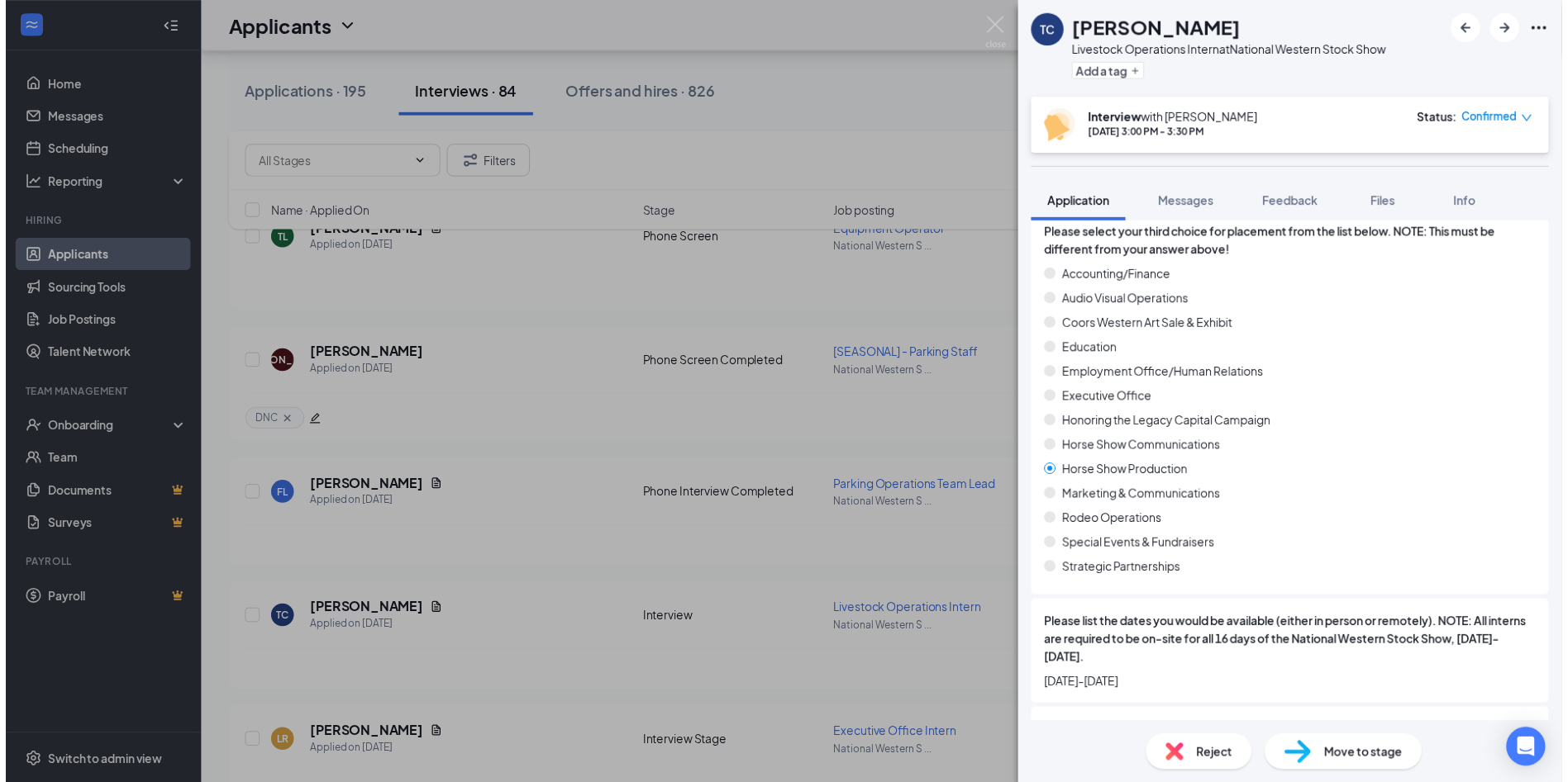
scroll to position [661, 0]
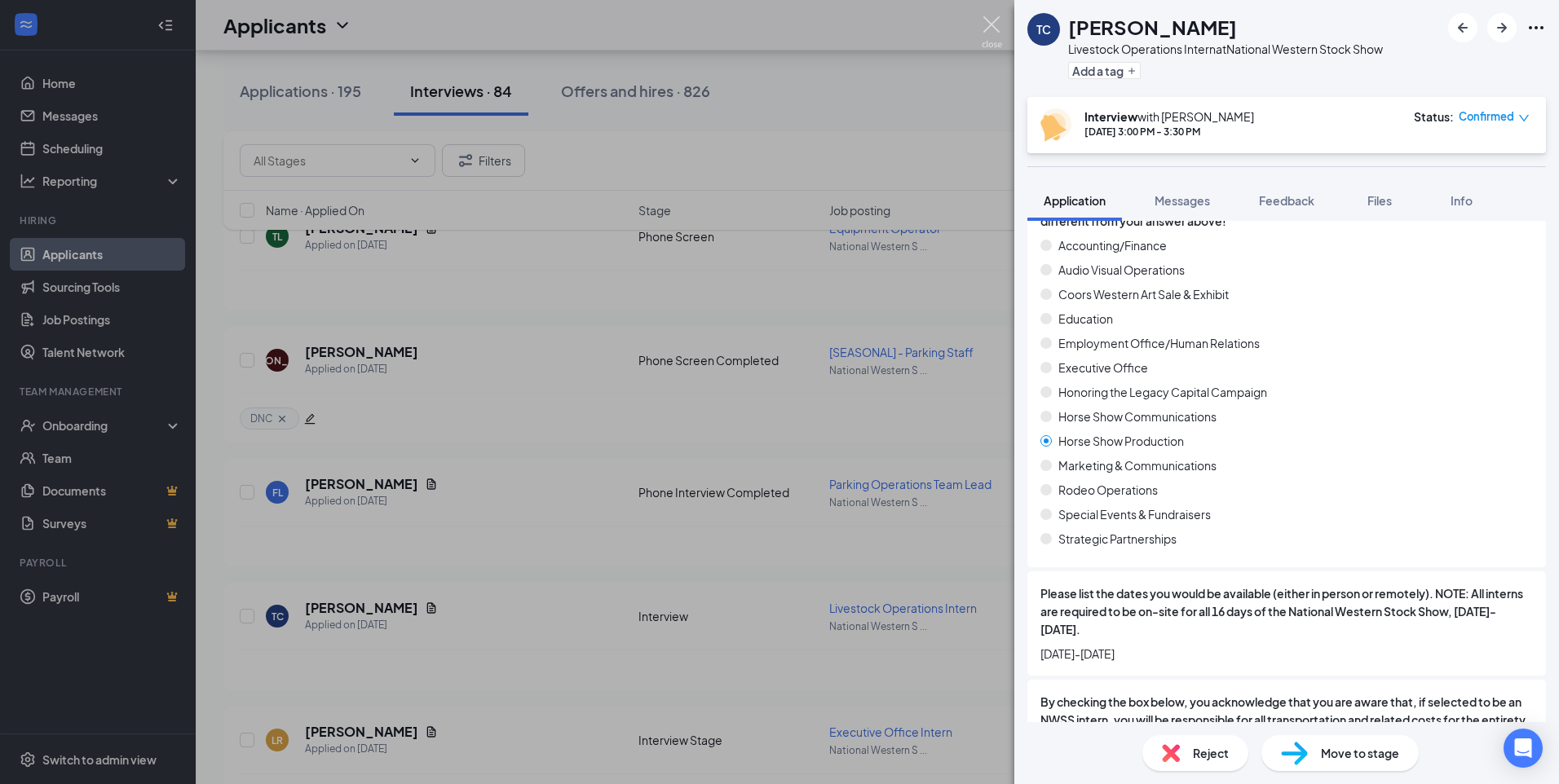
click at [995, 21] on img at bounding box center [991, 32] width 21 height 32
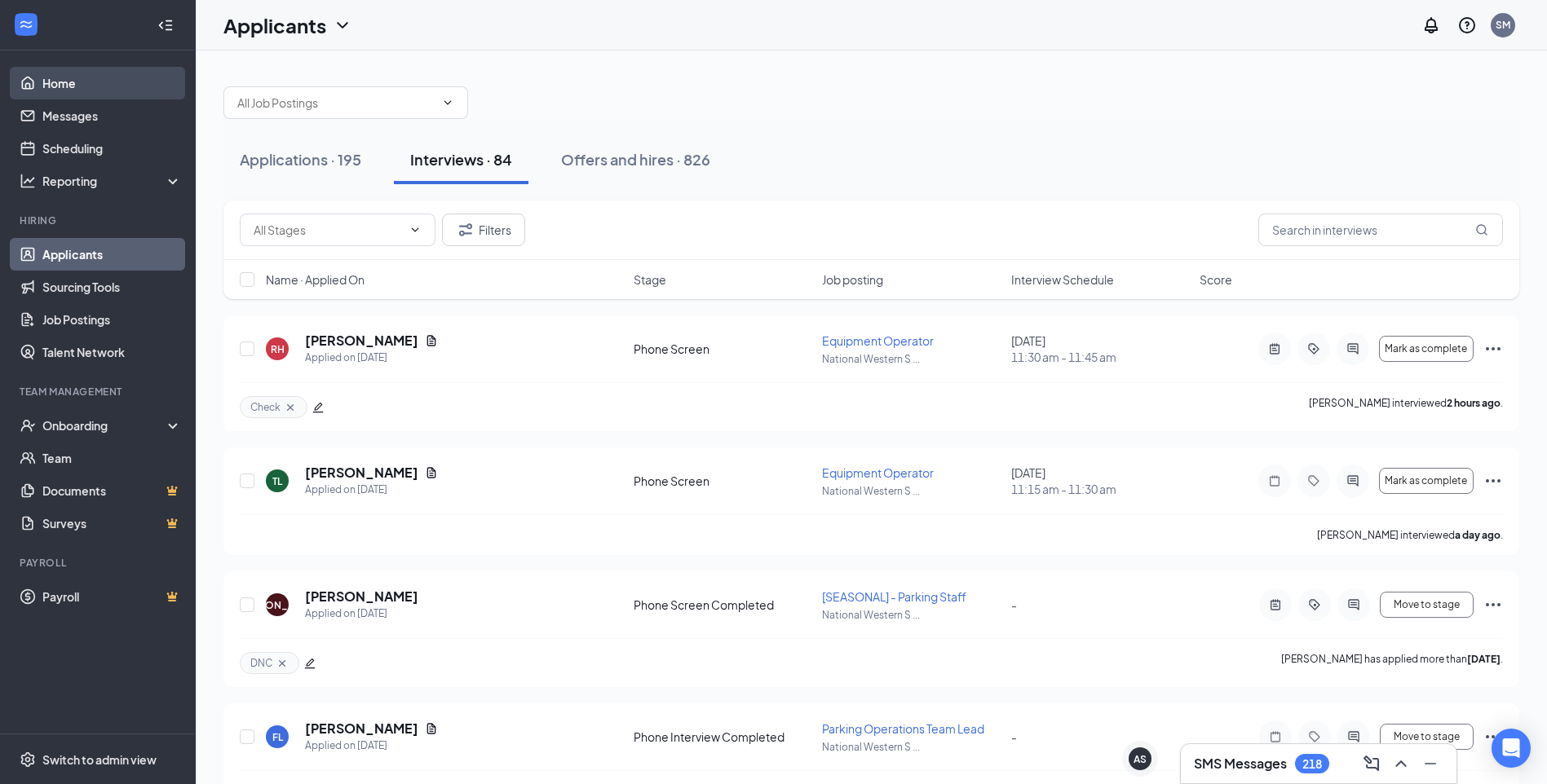
click at [100, 83] on link "Home" at bounding box center [112, 83] width 139 height 33
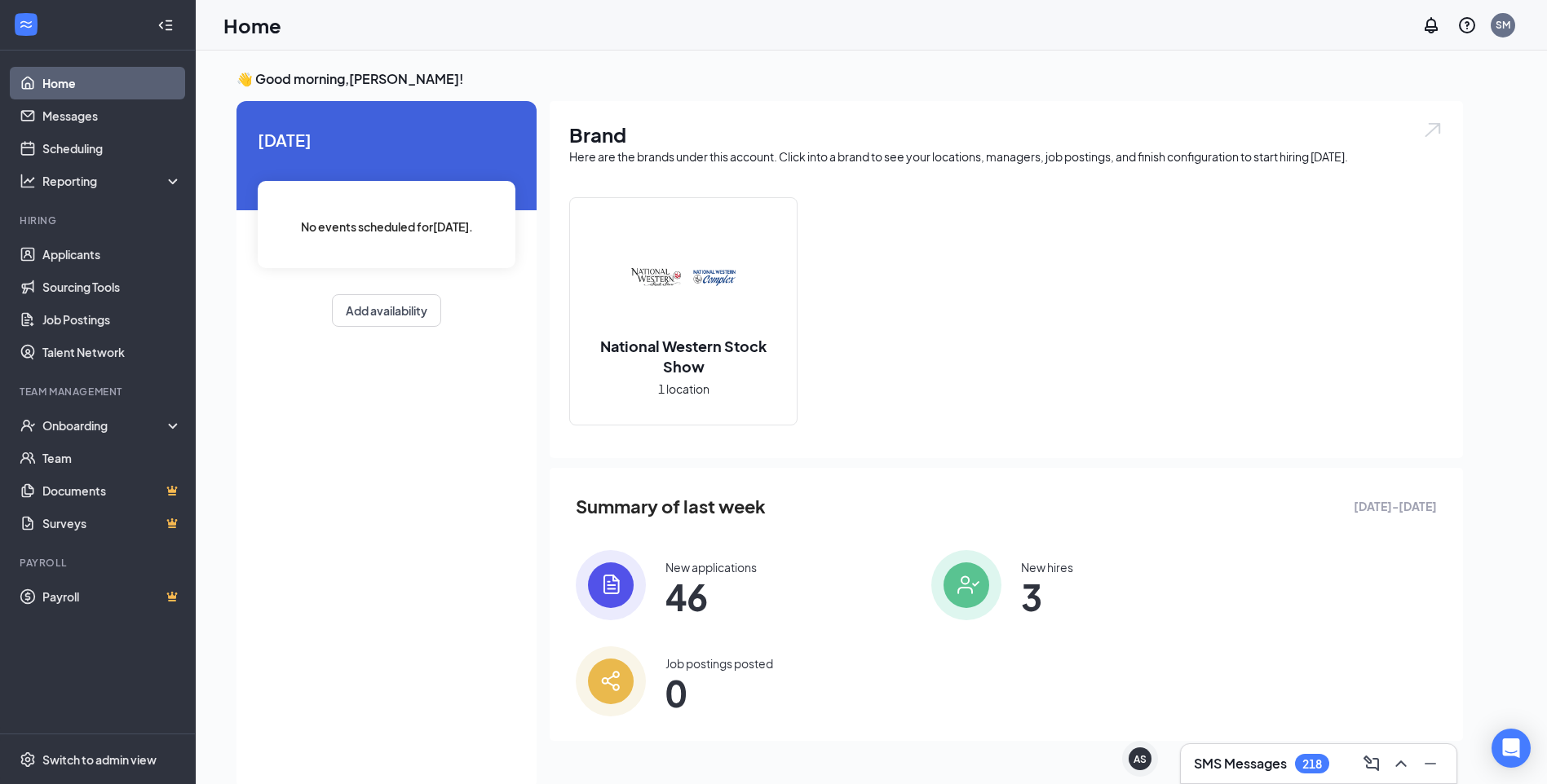
click at [983, 599] on img at bounding box center [966, 585] width 70 height 70
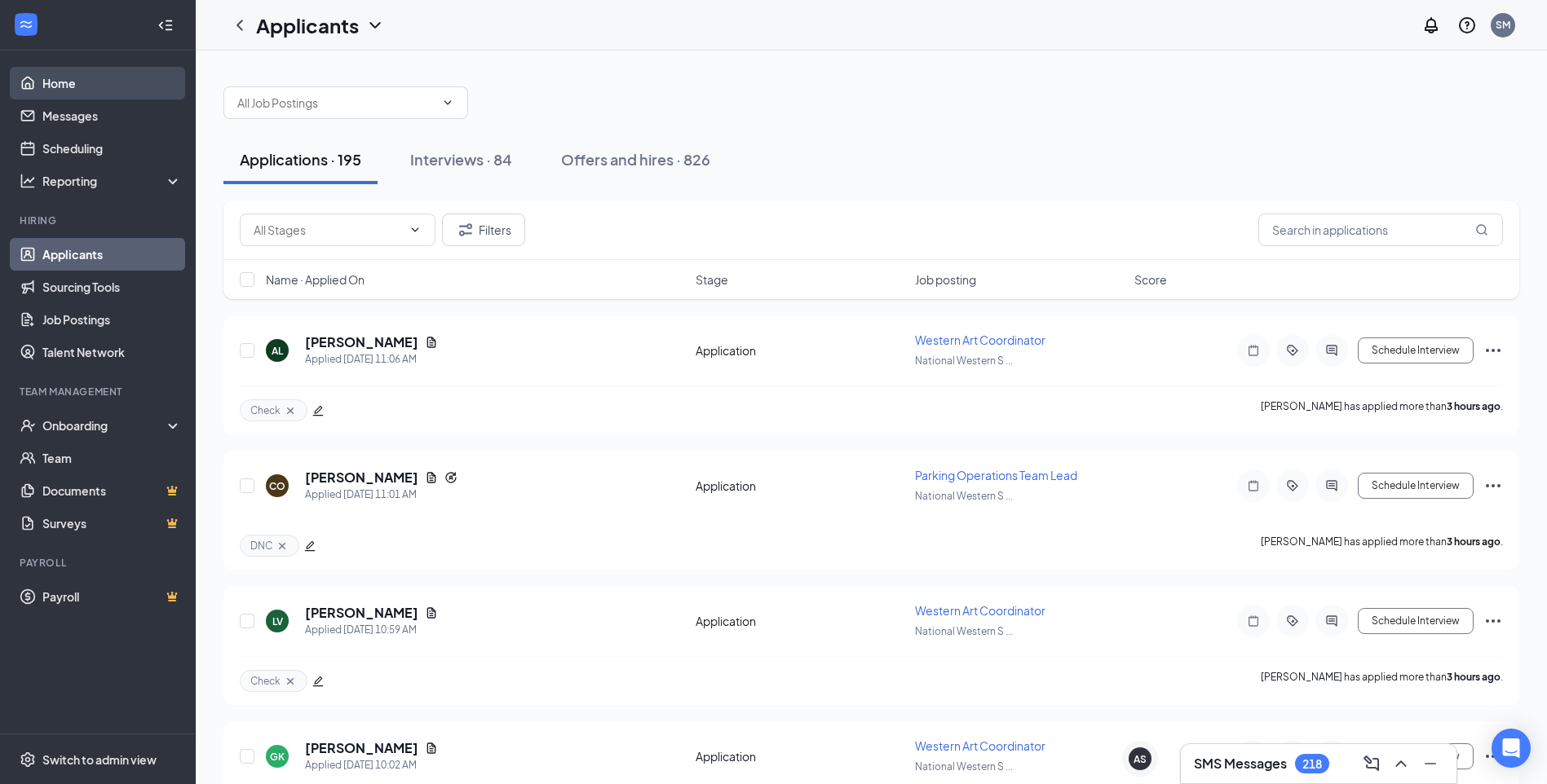
click at [73, 87] on link "Home" at bounding box center [112, 83] width 139 height 33
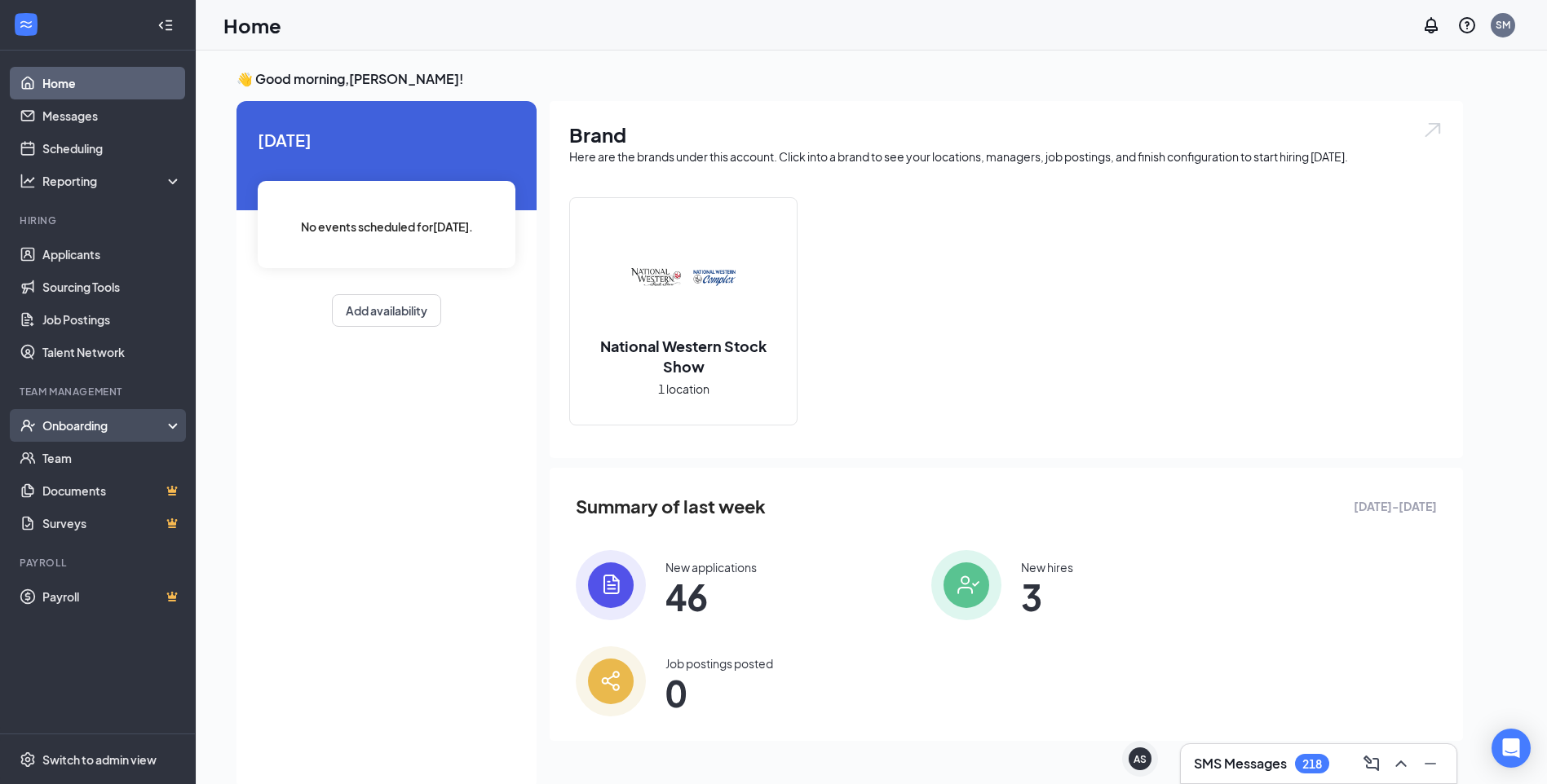
click at [95, 430] on div "Onboarding" at bounding box center [105, 425] width 126 height 16
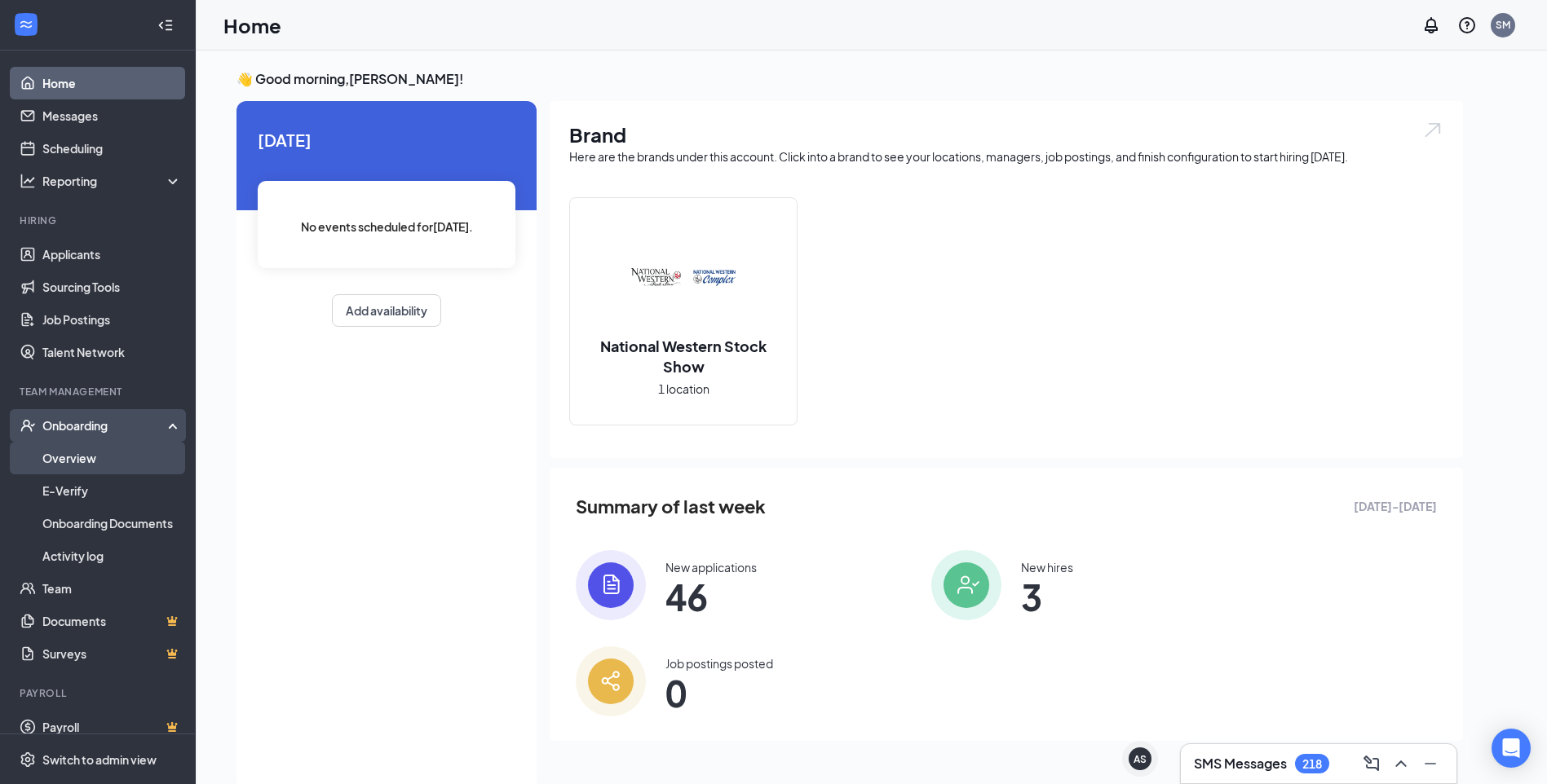
click at [91, 461] on link "Overview" at bounding box center [112, 458] width 139 height 33
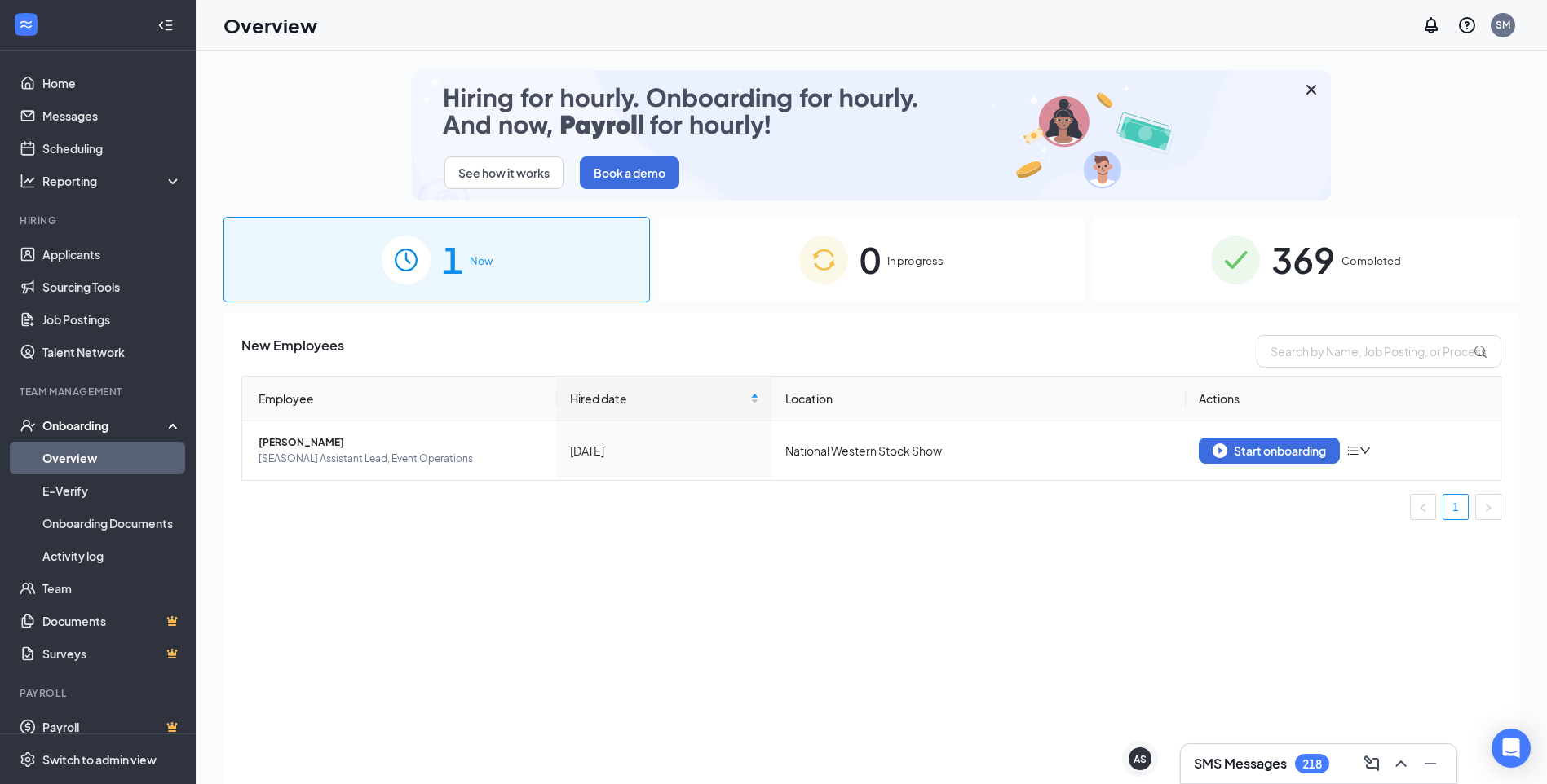
click at [1267, 252] on div "369 Completed" at bounding box center [1306, 260] width 426 height 86
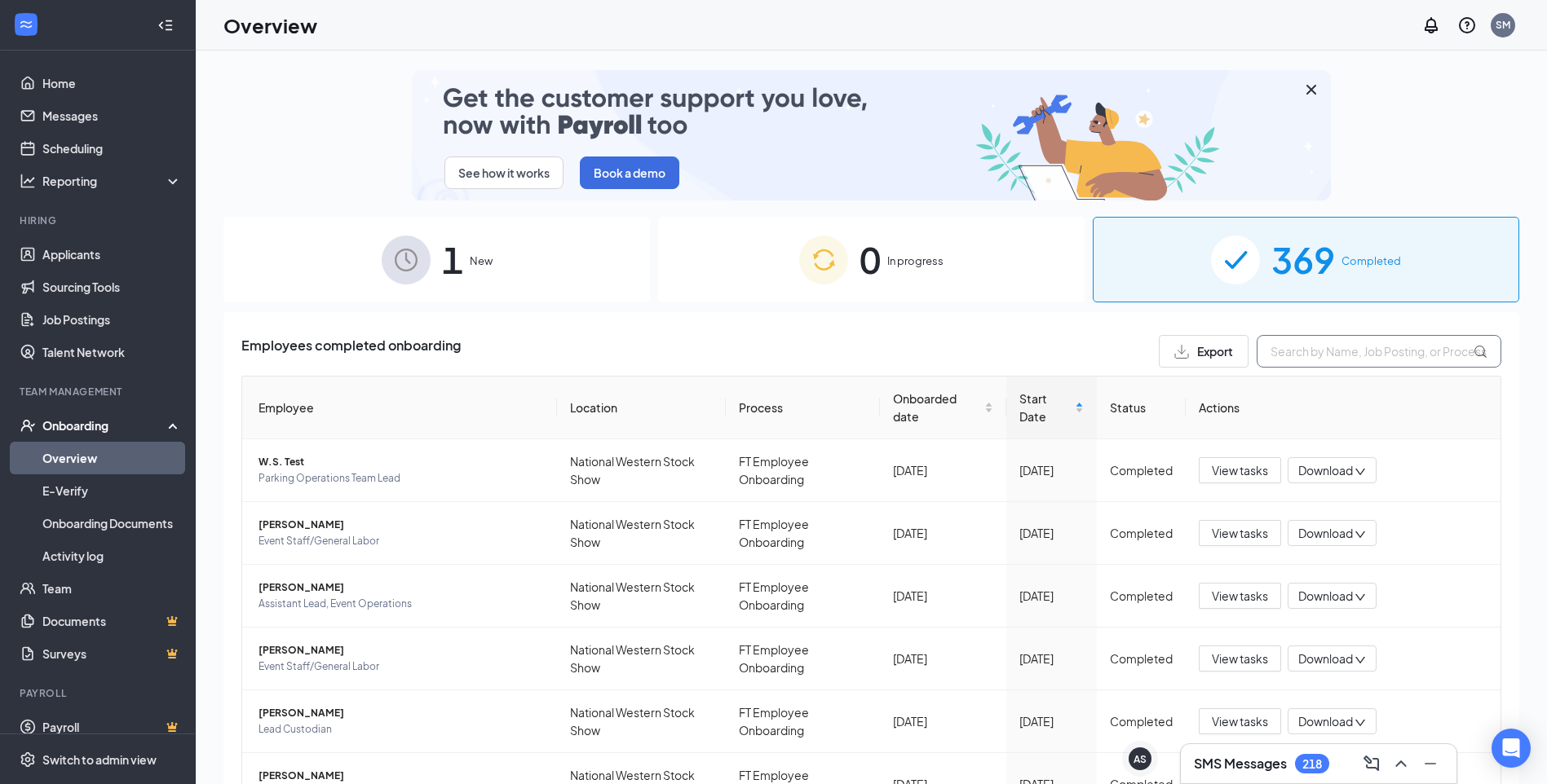
click at [1307, 361] on input "text" at bounding box center [1378, 351] width 244 height 33
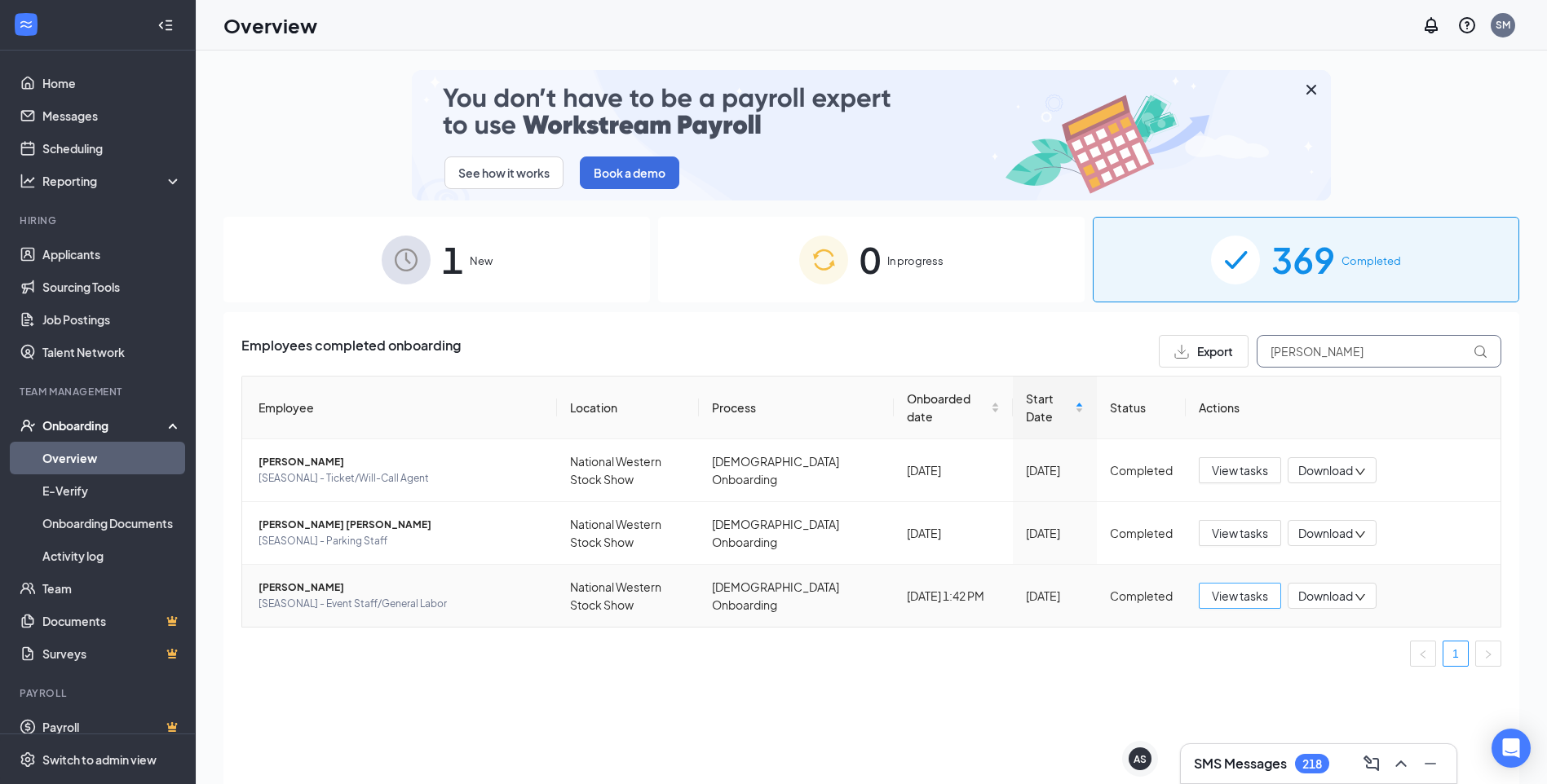
type input "Lopez"
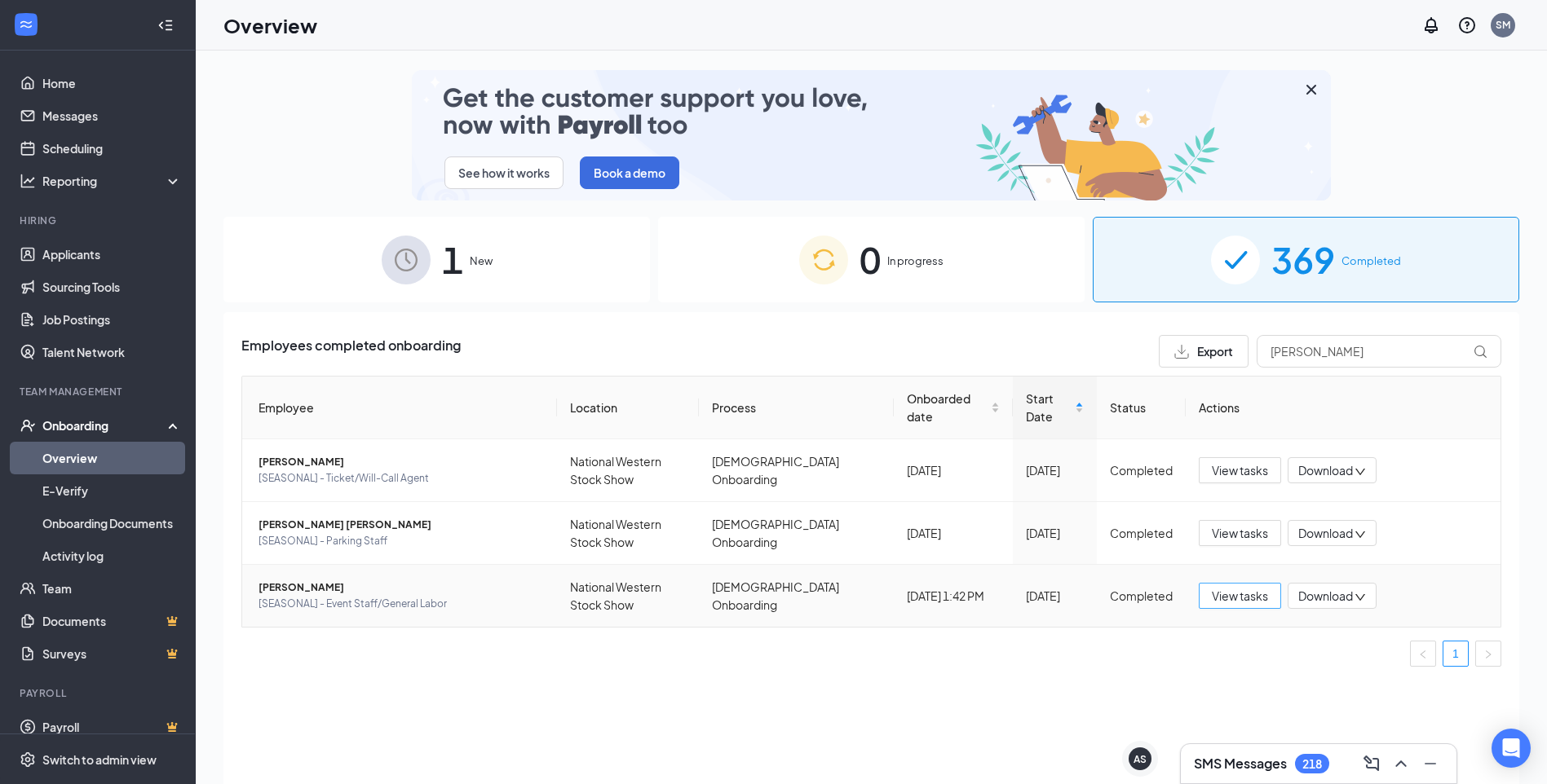
click at [1268, 598] on span "View tasks" at bounding box center [1240, 596] width 56 height 18
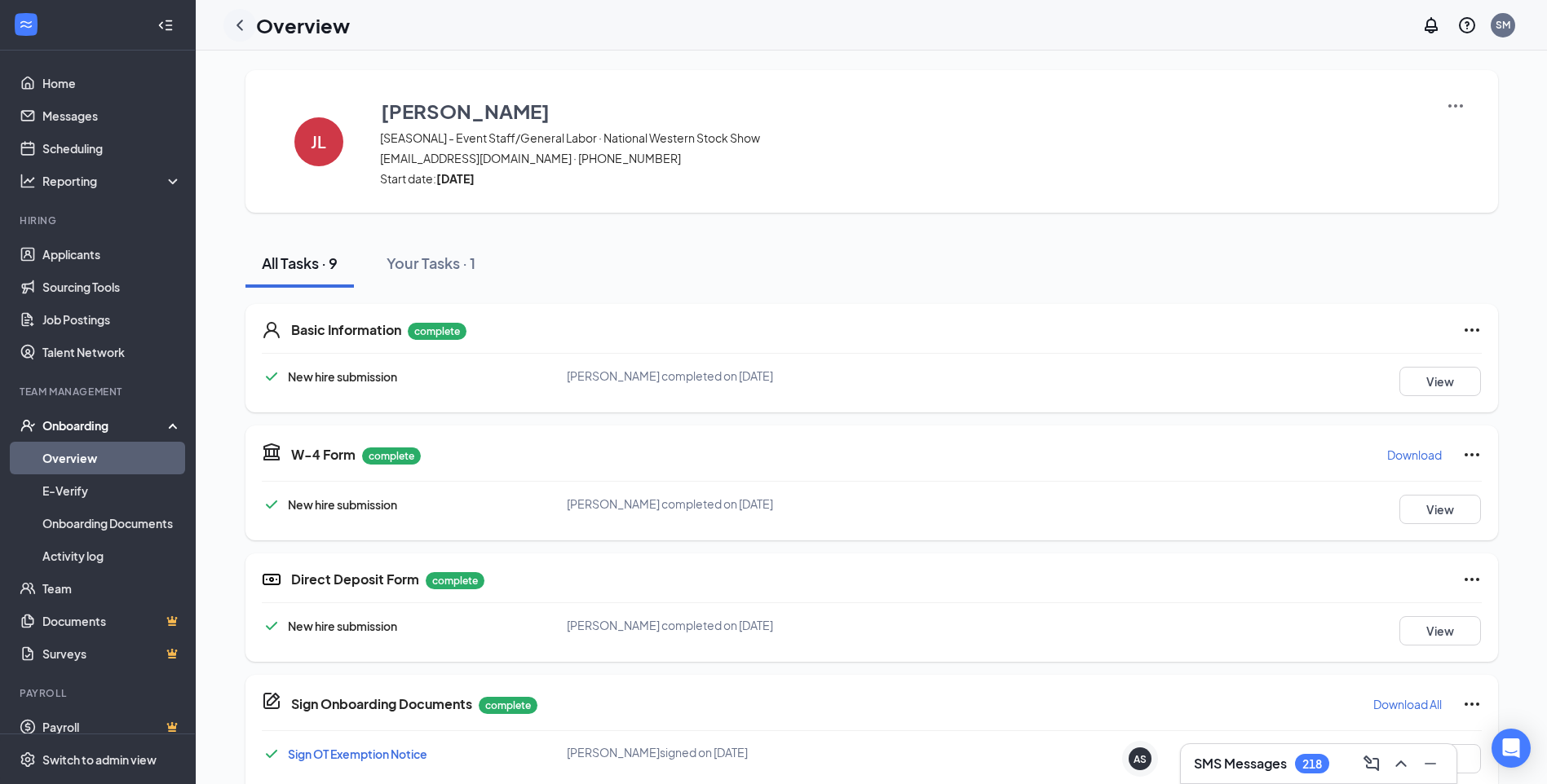
click at [236, 26] on icon "ChevronLeft" at bounding box center [239, 26] width 20 height 20
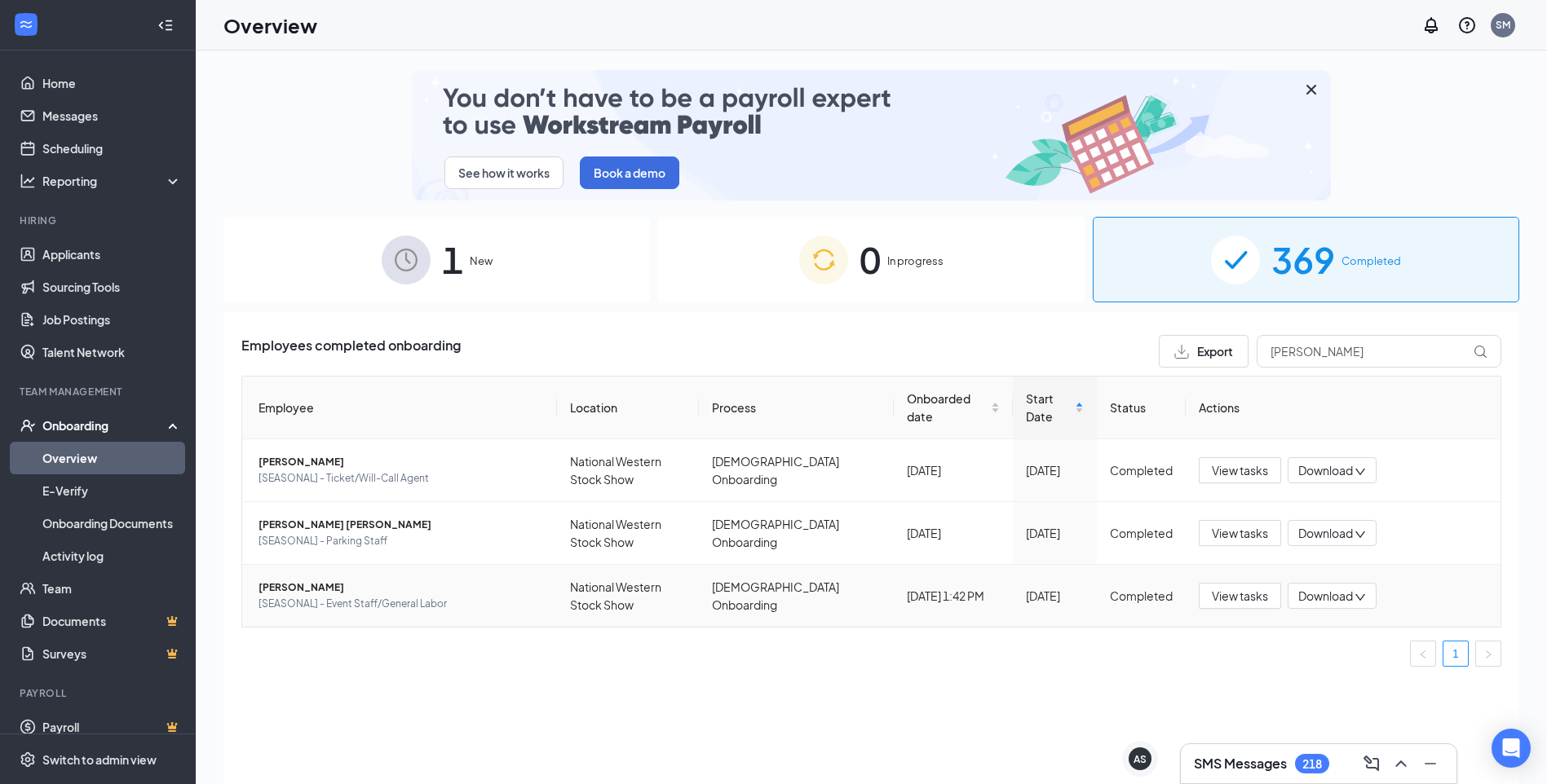
click at [1320, 602] on span "Download" at bounding box center [1326, 596] width 54 height 17
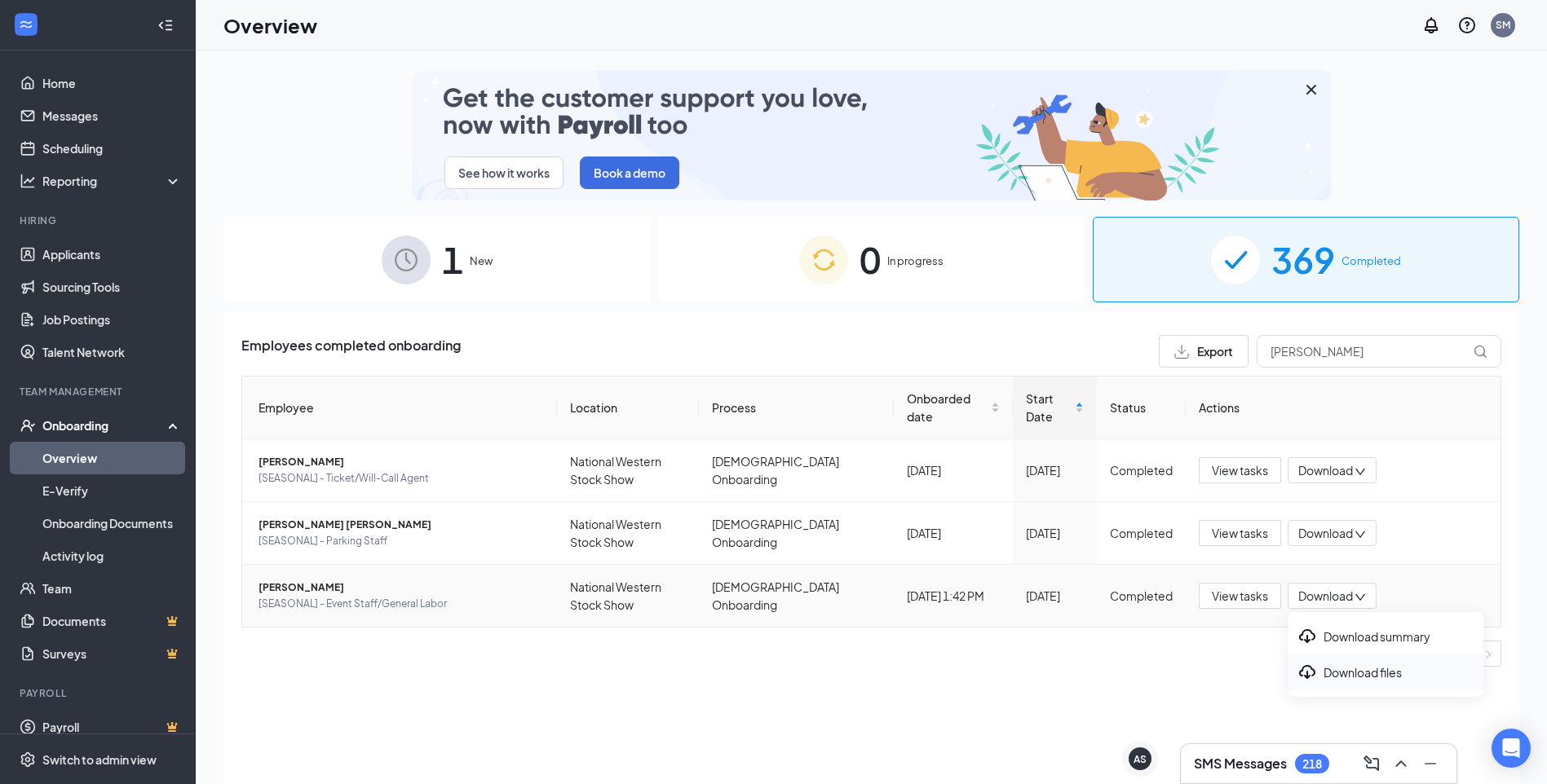
click at [1358, 680] on div "Download files" at bounding box center [1386, 673] width 176 height 20
